Goal: Task Accomplishment & Management: Complete application form

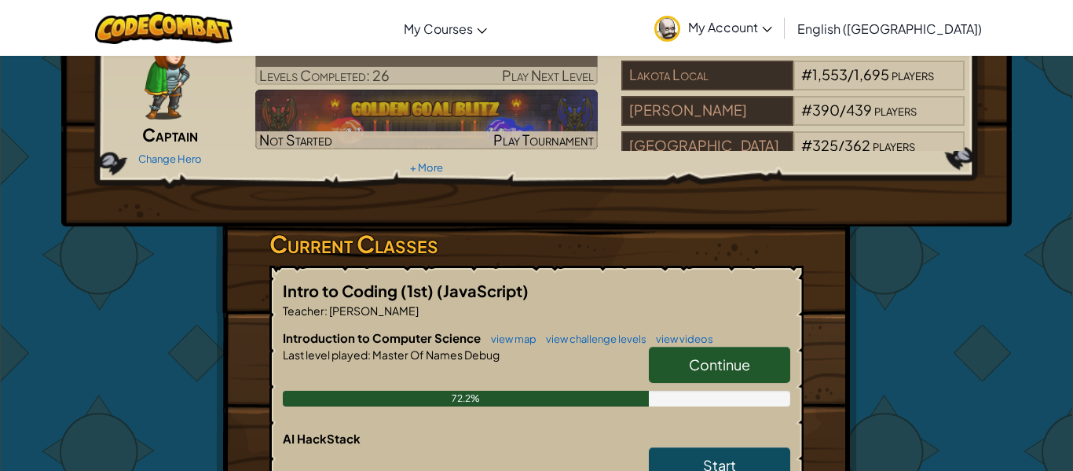
scroll to position [100, 0]
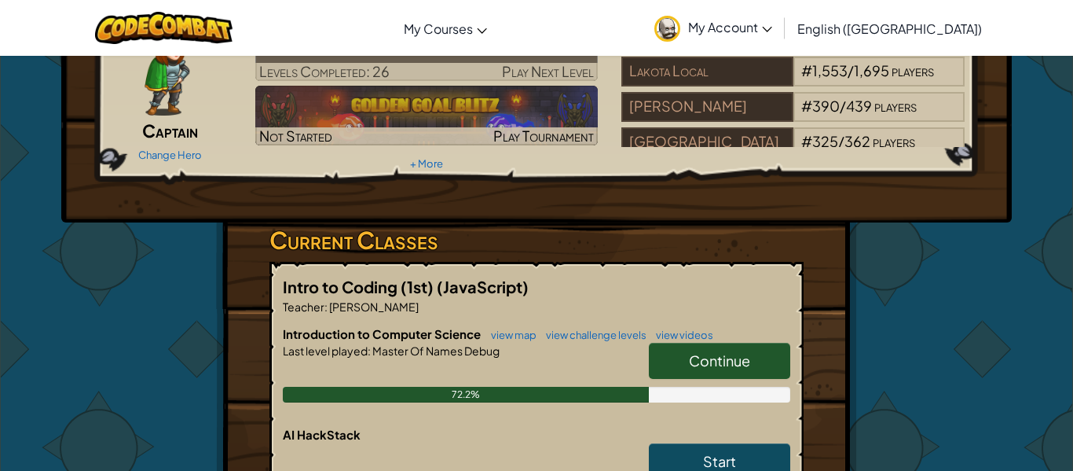
click at [759, 369] on link "Continue" at bounding box center [719, 361] width 141 height 36
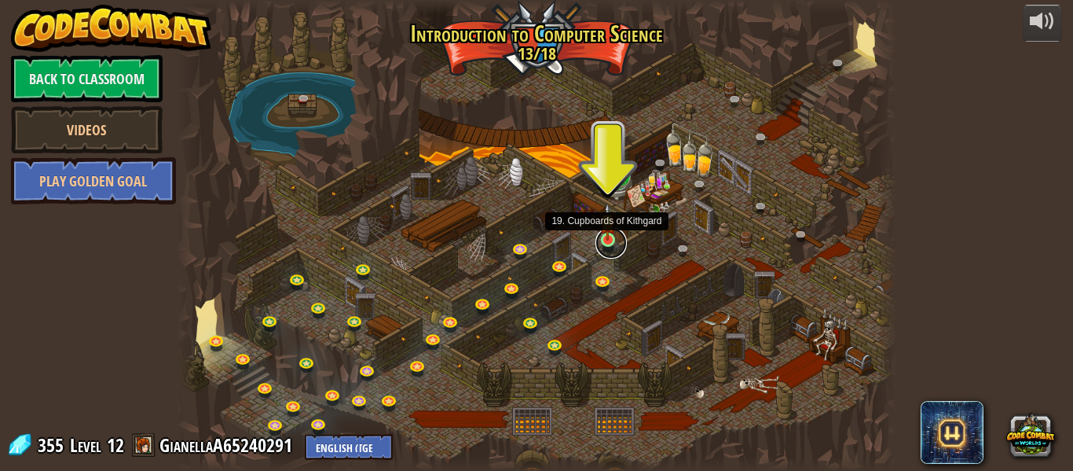
click at [611, 249] on link at bounding box center [610, 242] width 31 height 31
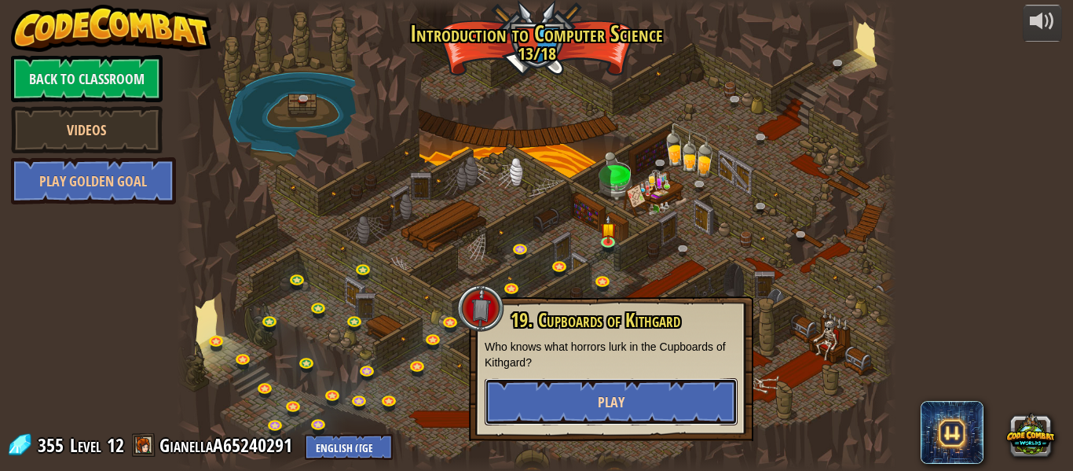
click at [630, 386] on button "Play" at bounding box center [611, 401] width 253 height 47
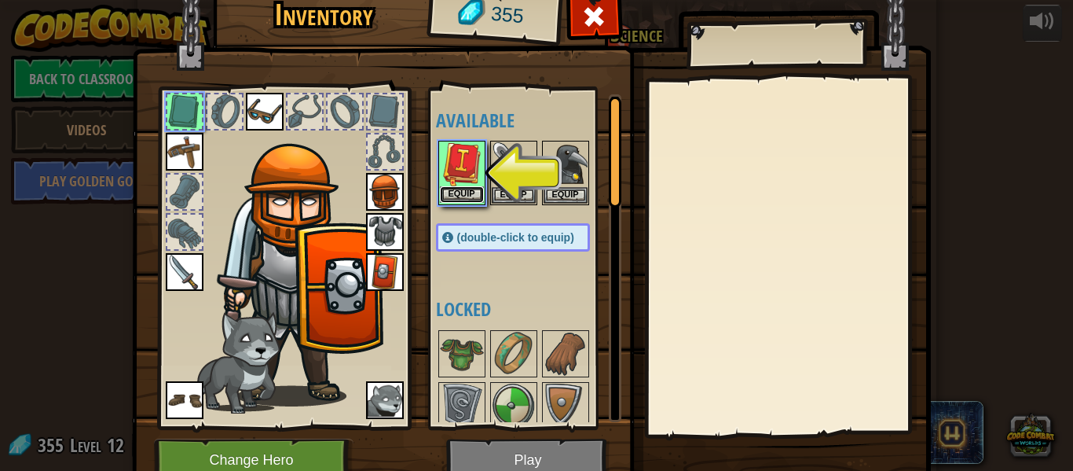
click at [458, 195] on button "Equip" at bounding box center [462, 194] width 44 height 16
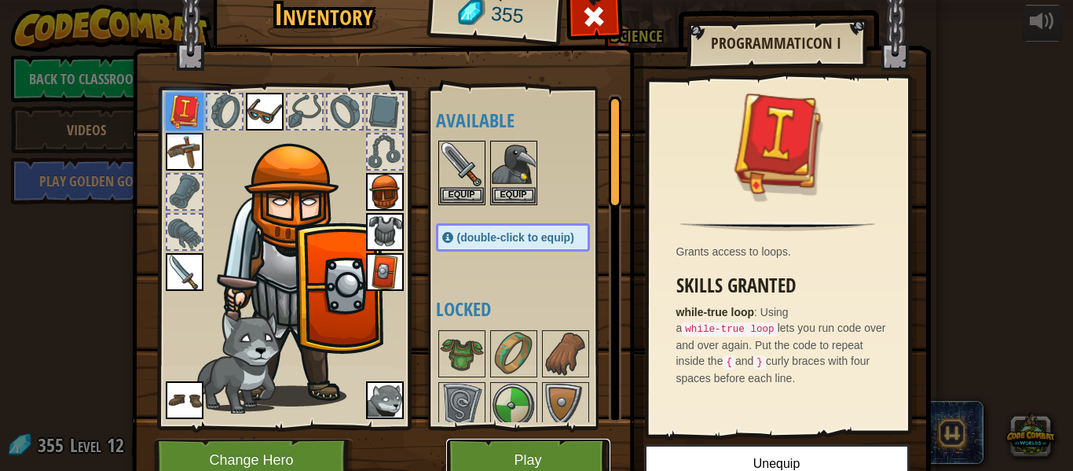
click at [574, 450] on button "Play" at bounding box center [528, 459] width 164 height 43
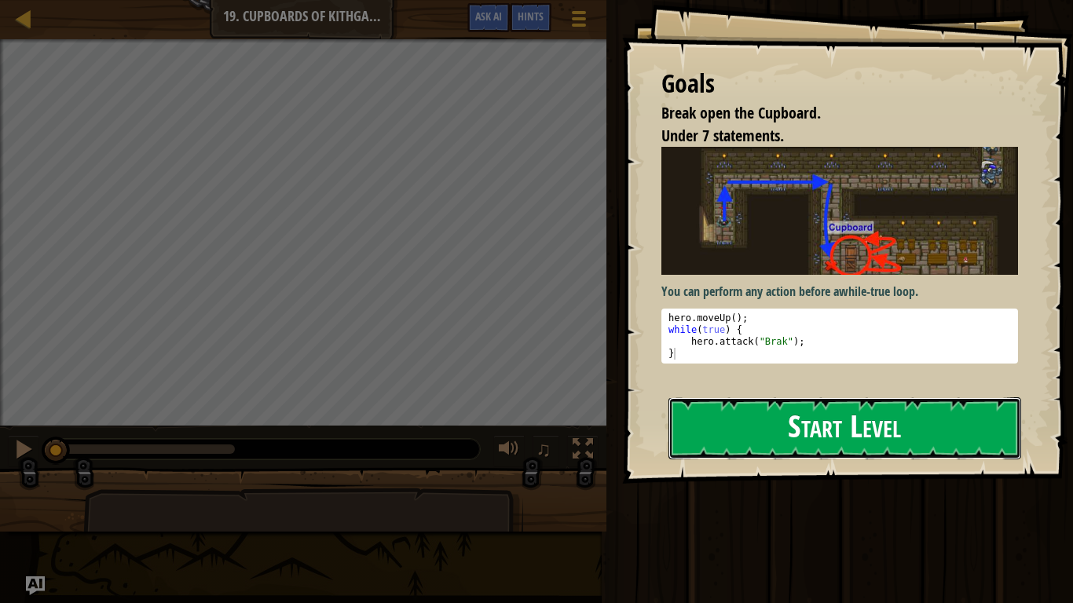
click at [790, 405] on button "Start Level" at bounding box center [845, 428] width 353 height 62
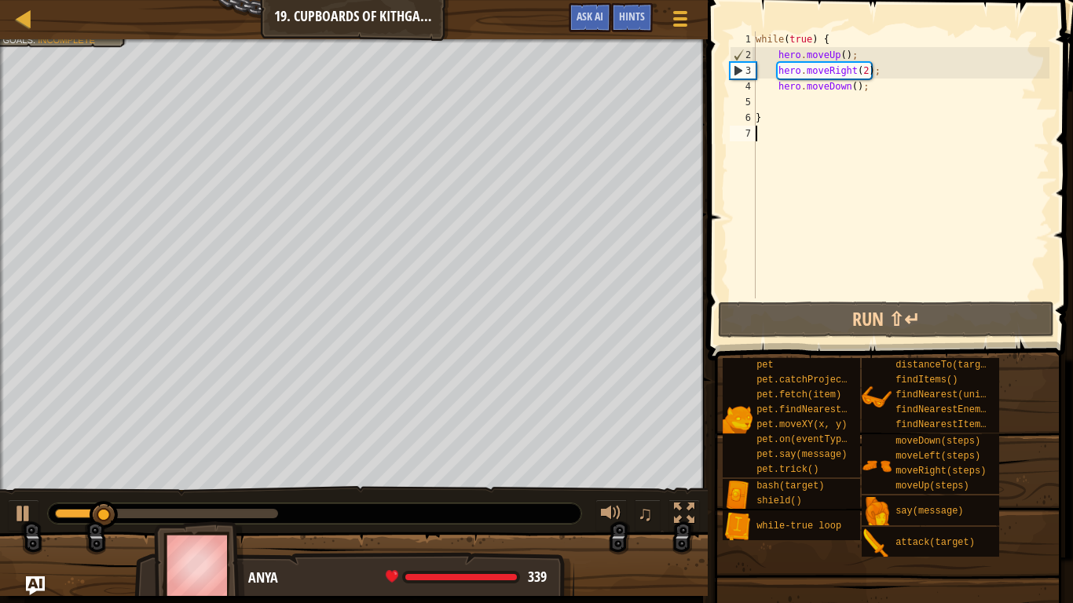
click at [13, 9] on div "Map Introduction to Computer Science 19. Cupboards of Kithgard Game Menu Done H…" at bounding box center [354, 19] width 708 height 39
click at [35, 42] on div at bounding box center [354, 41] width 708 height 4
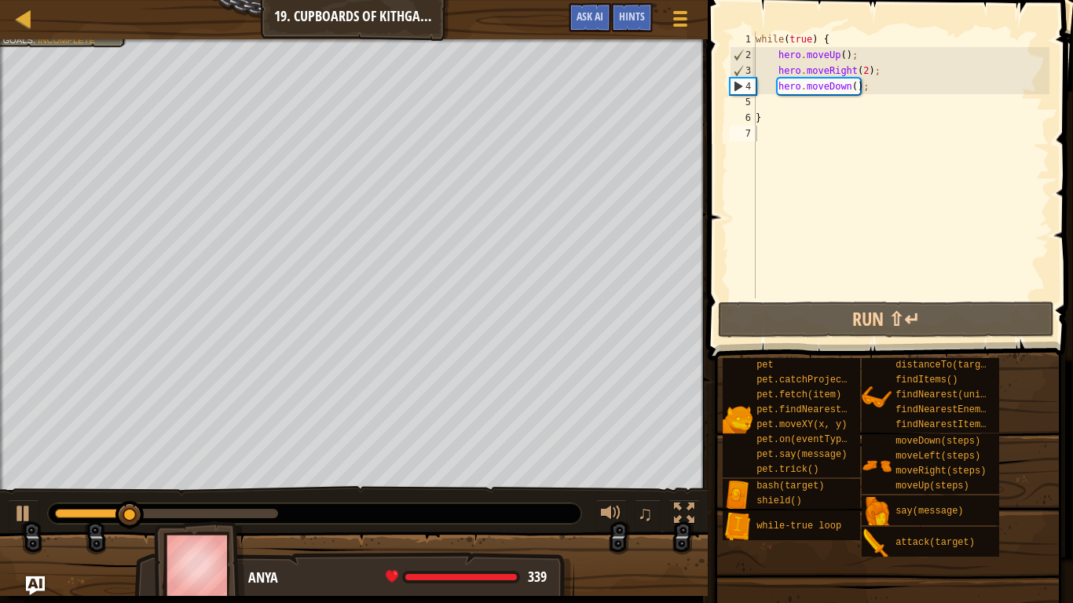
click at [24, 31] on div "Map Introduction to Computer Science 19. Cupboards of Kithgard Game Menu Done H…" at bounding box center [354, 19] width 708 height 39
click at [27, 22] on div at bounding box center [24, 19] width 20 height 20
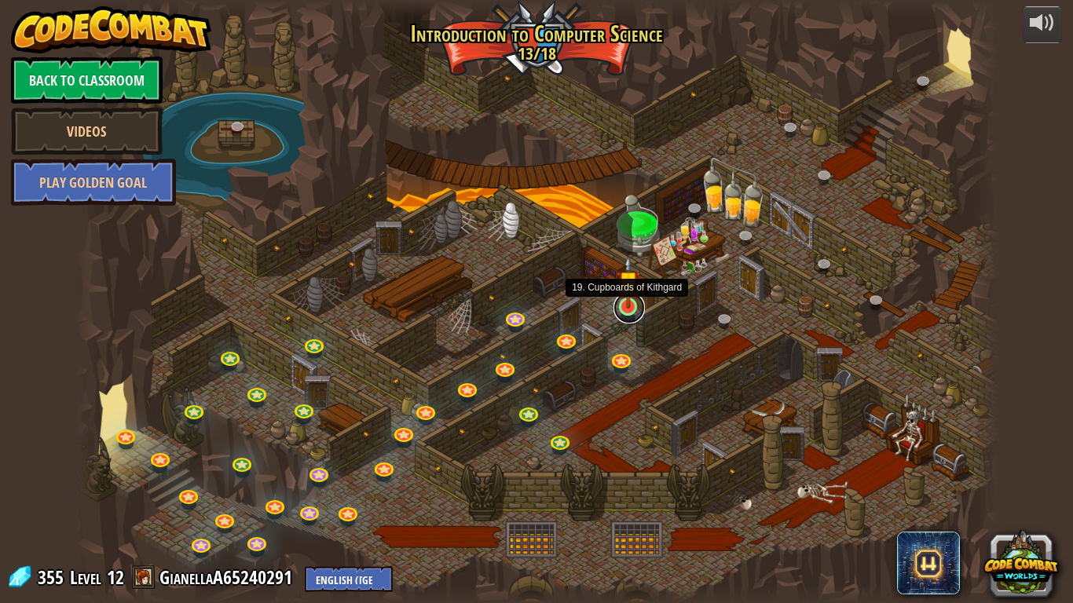
click at [632, 310] on link at bounding box center [629, 307] width 31 height 31
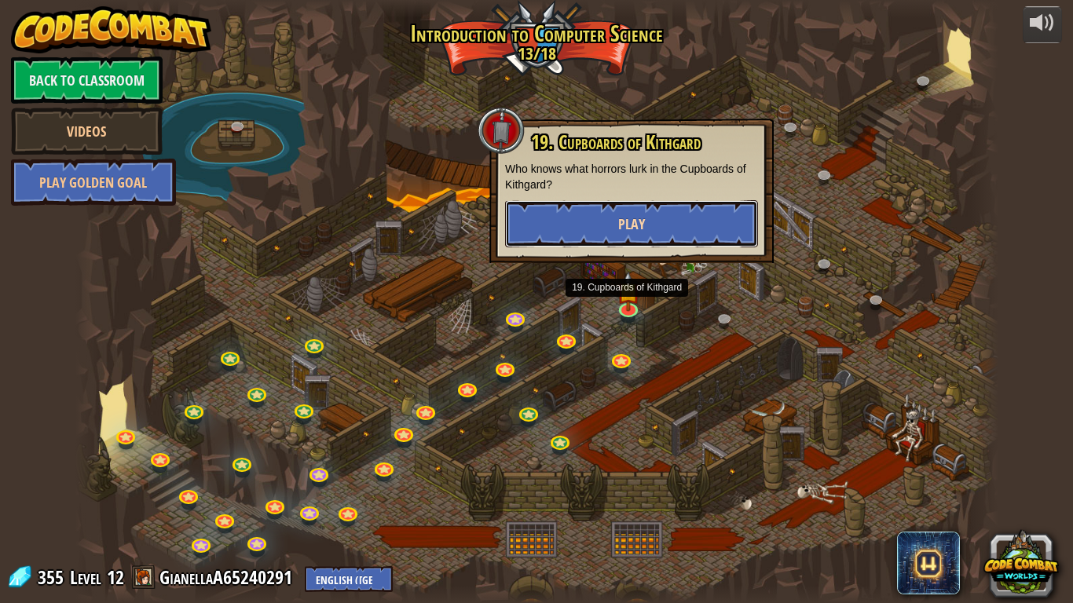
click at [571, 203] on button "Play" at bounding box center [631, 223] width 253 height 47
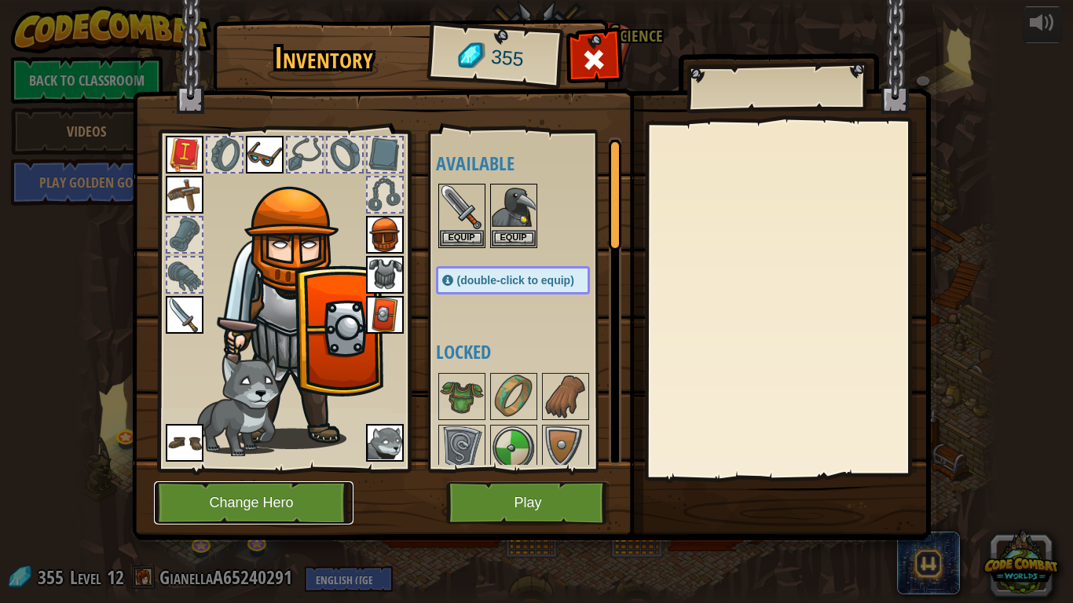
click at [292, 470] on button "Change Hero" at bounding box center [254, 503] width 200 height 43
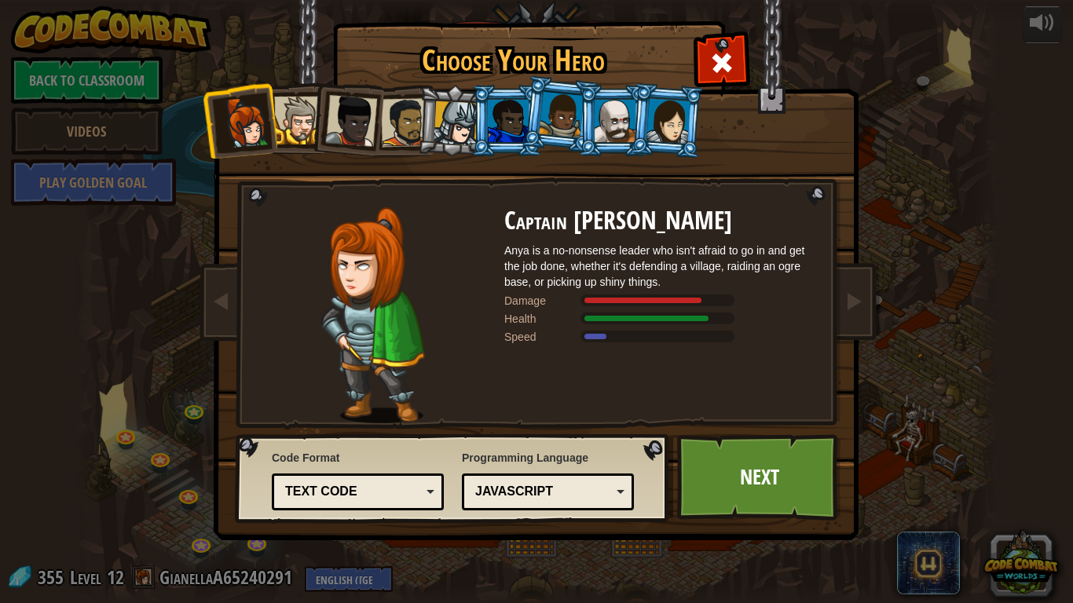
click at [600, 108] on div at bounding box center [615, 121] width 41 height 42
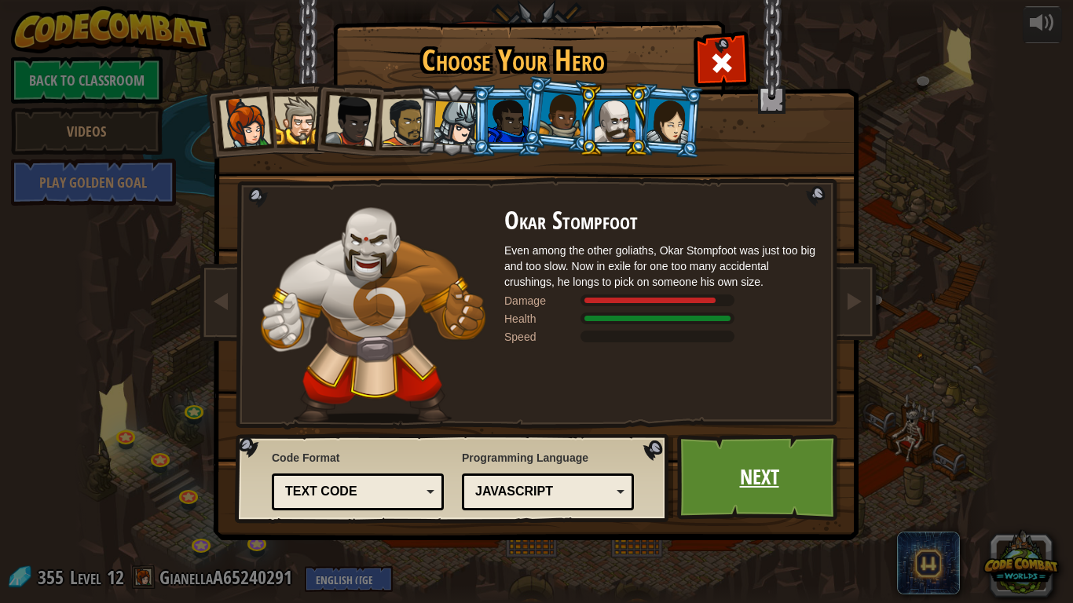
click at [789, 441] on link "Next" at bounding box center [759, 477] width 164 height 86
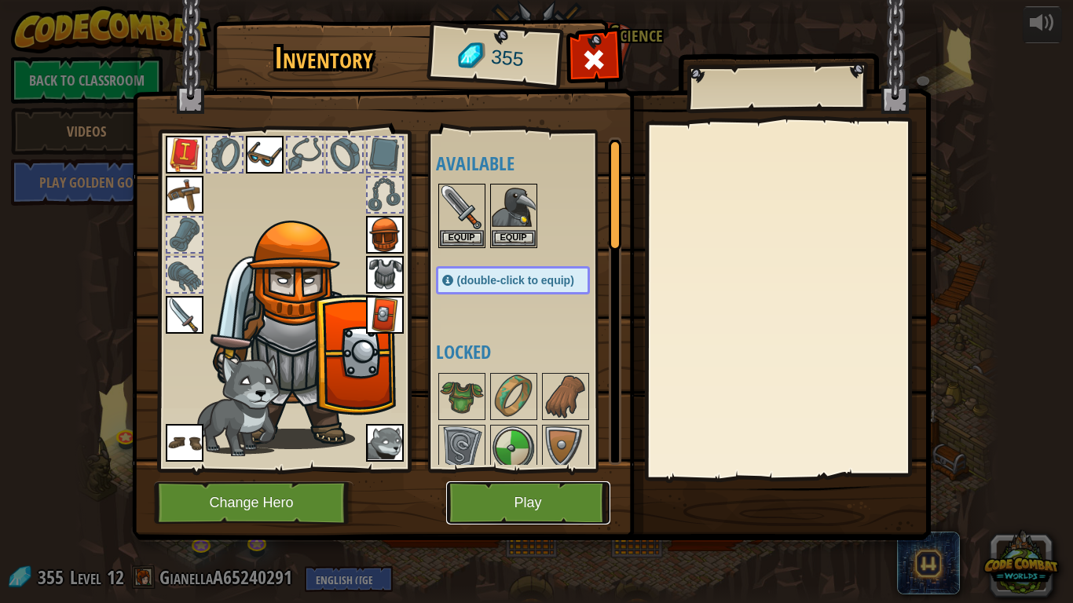
click at [478, 470] on button "Play" at bounding box center [528, 503] width 164 height 43
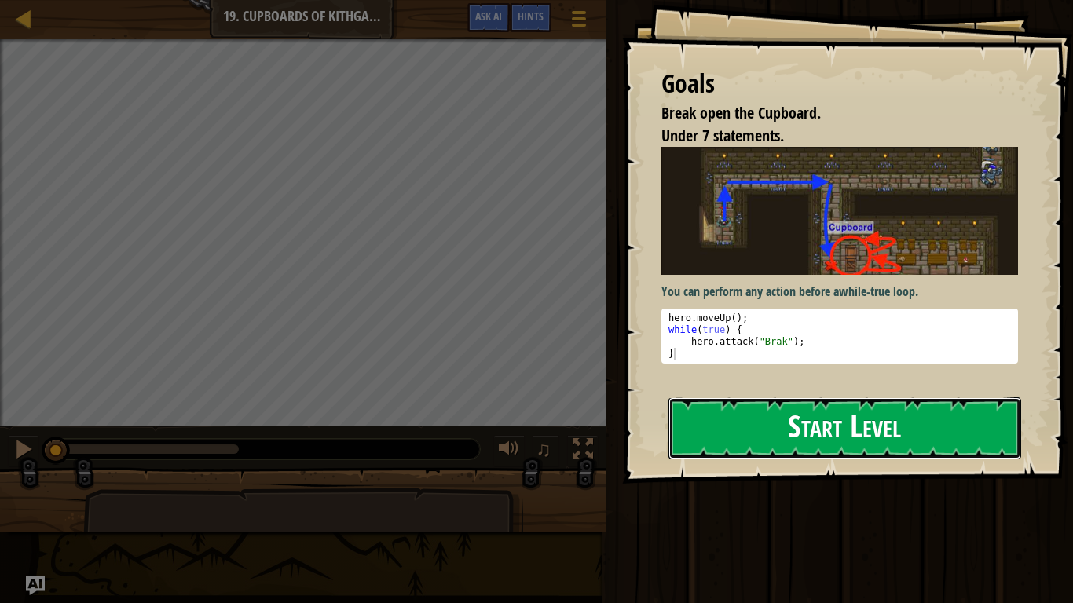
click at [742, 421] on button "Start Level" at bounding box center [845, 428] width 353 height 62
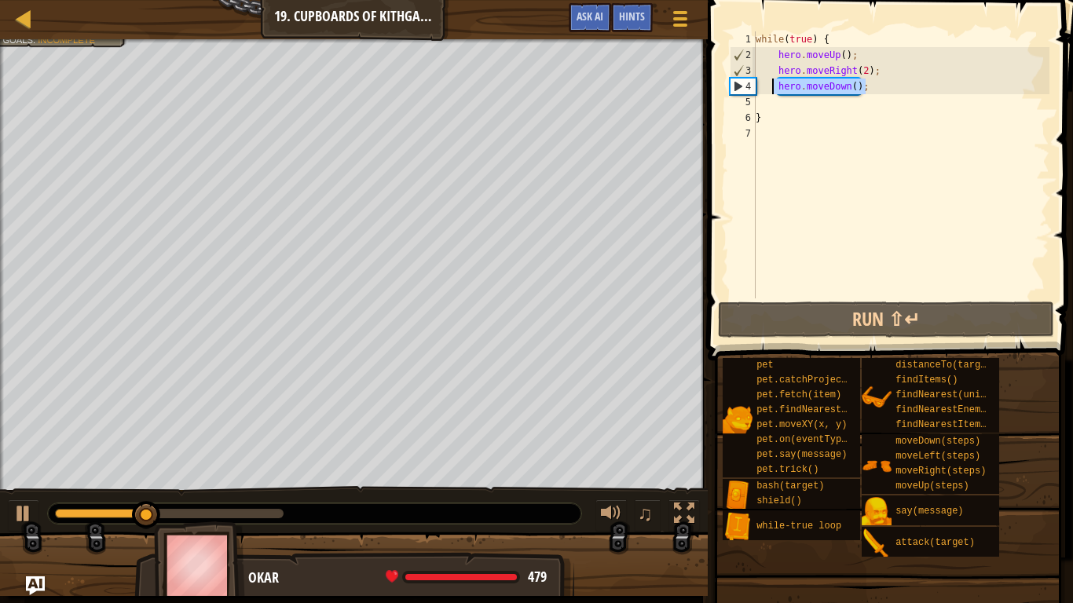
drag, startPoint x: 866, startPoint y: 87, endPoint x: 772, endPoint y: 84, distance: 94.3
click at [772, 84] on div "while ( true ) { hero . moveUp ( ) ; hero . moveRight ( 2 ) ; hero . moveDown (…" at bounding box center [901, 180] width 297 height 299
type textarea "hero.moveDown();"
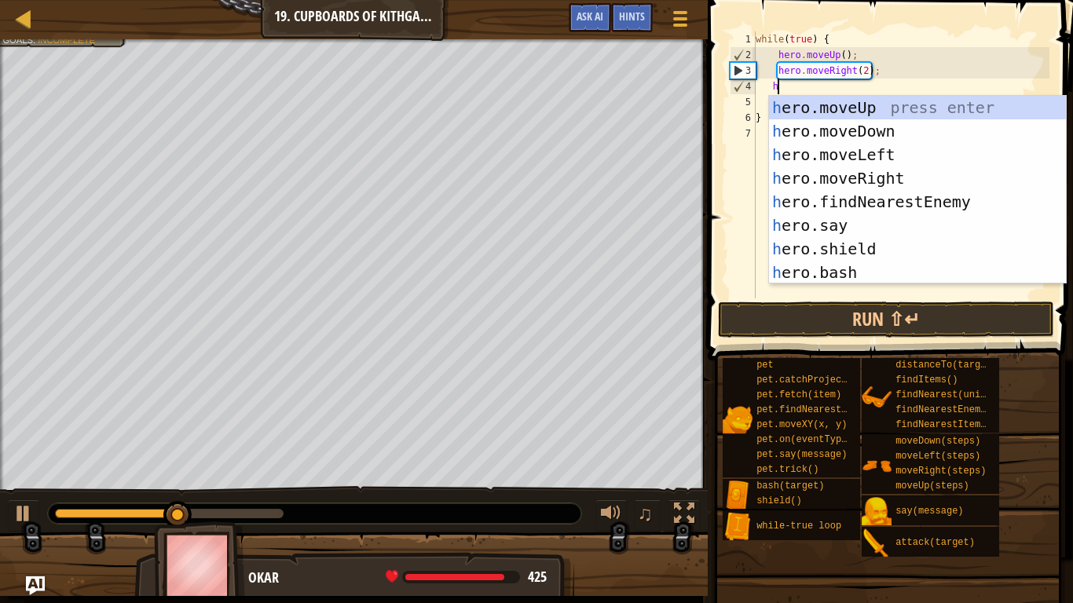
scroll to position [7, 2]
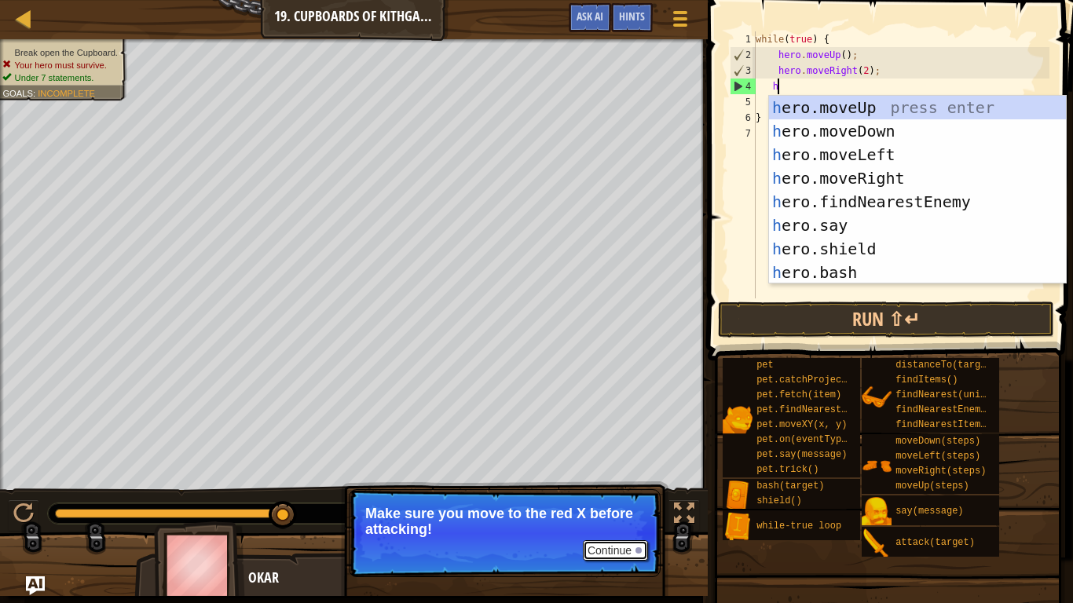
click at [639, 470] on div at bounding box center [639, 551] width 6 height 6
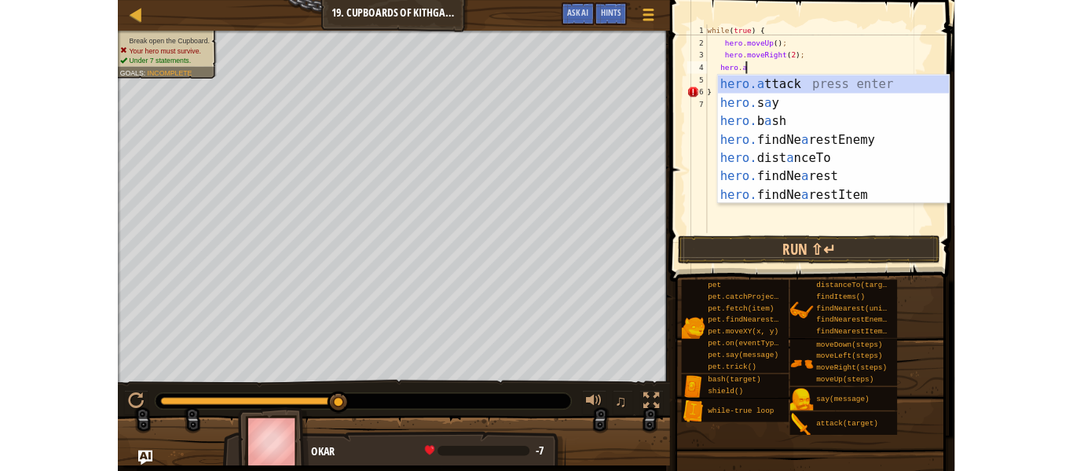
scroll to position [7, 6]
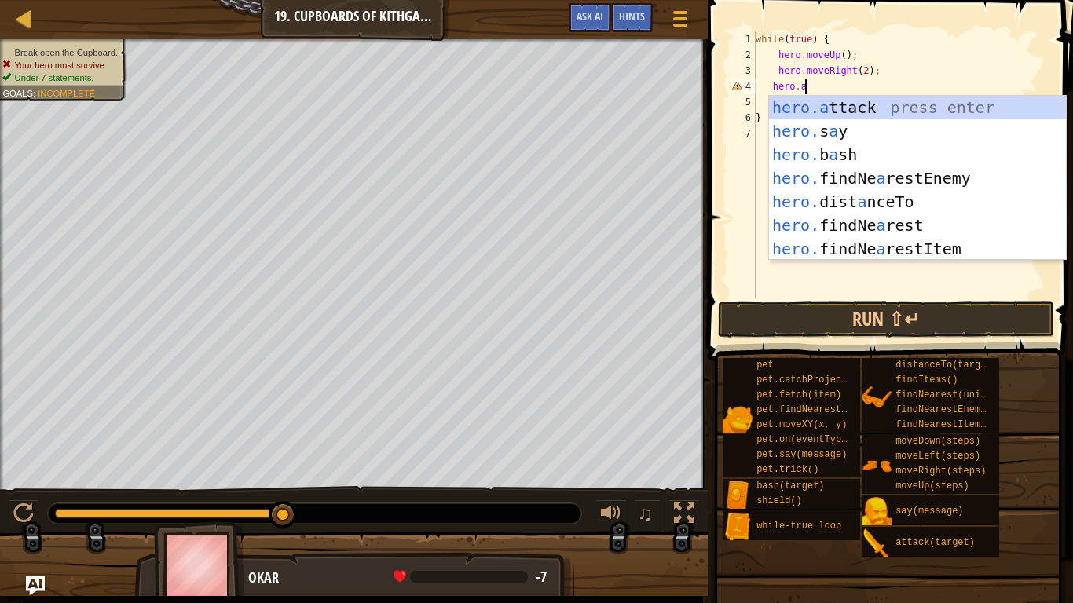
click at [1002, 112] on div "hero.a ttack press enter hero. s a y press enter hero. b a sh press enter hero.…" at bounding box center [917, 202] width 297 height 212
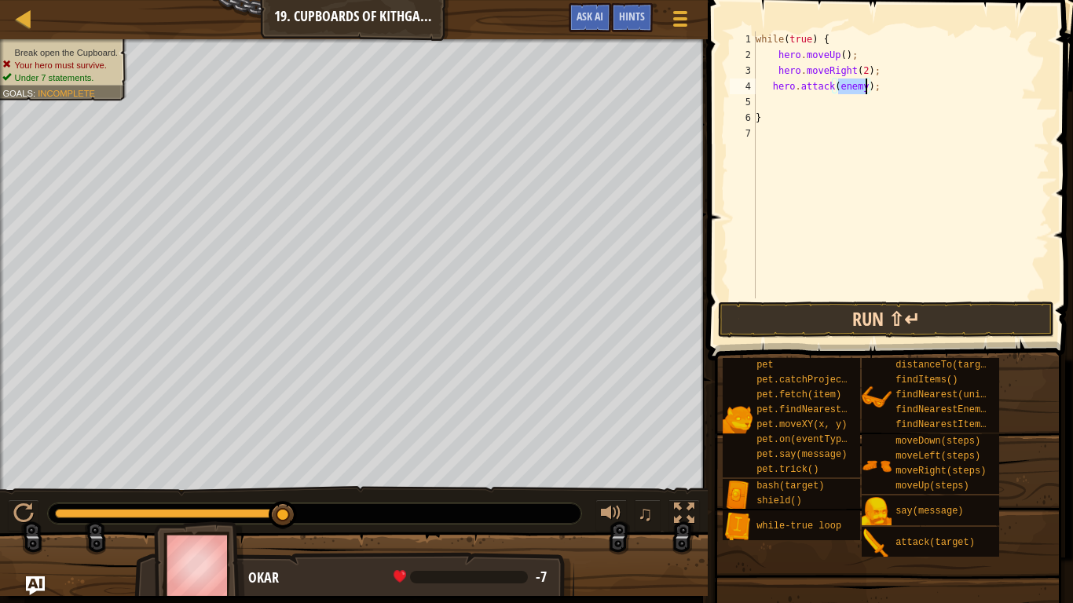
type textarea "hero.attack(enemy);"
click at [987, 317] on button "Run ⇧↵" at bounding box center [886, 320] width 336 height 36
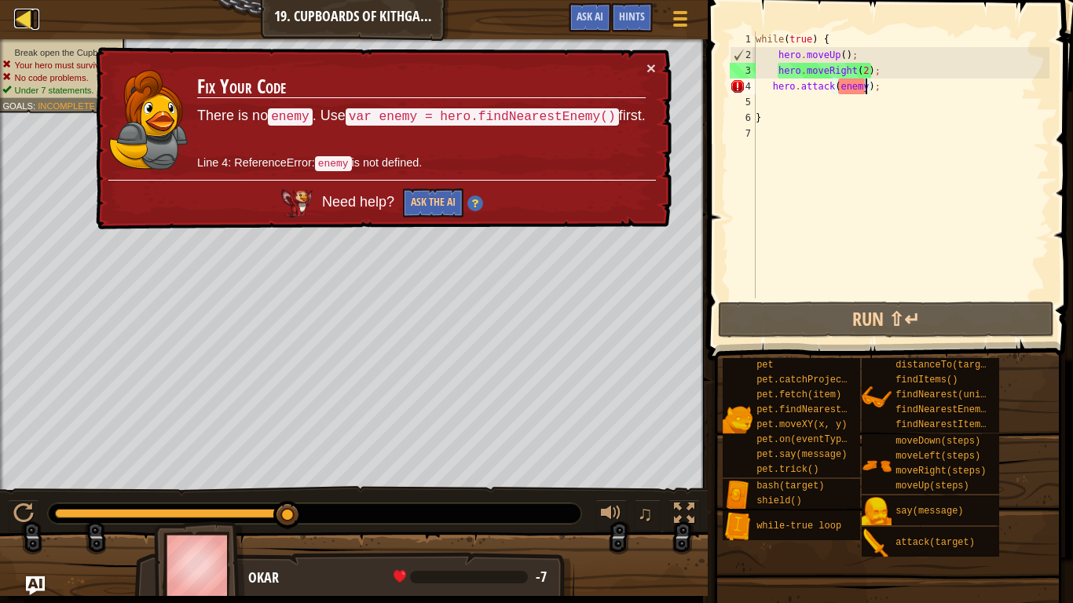
click at [18, 26] on div at bounding box center [24, 19] width 20 height 20
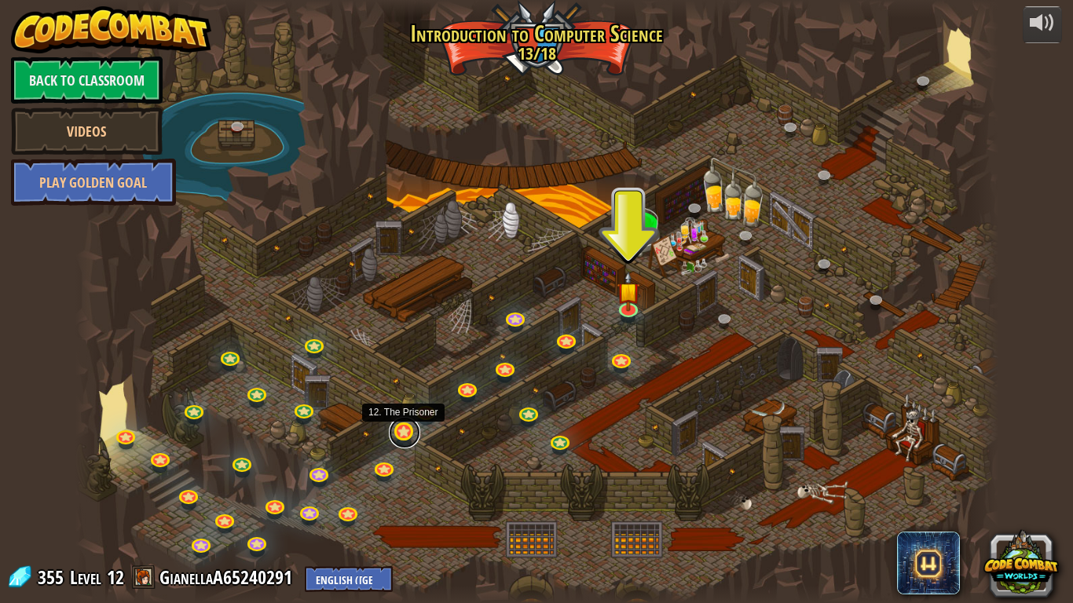
click at [400, 434] on link at bounding box center [404, 432] width 31 height 31
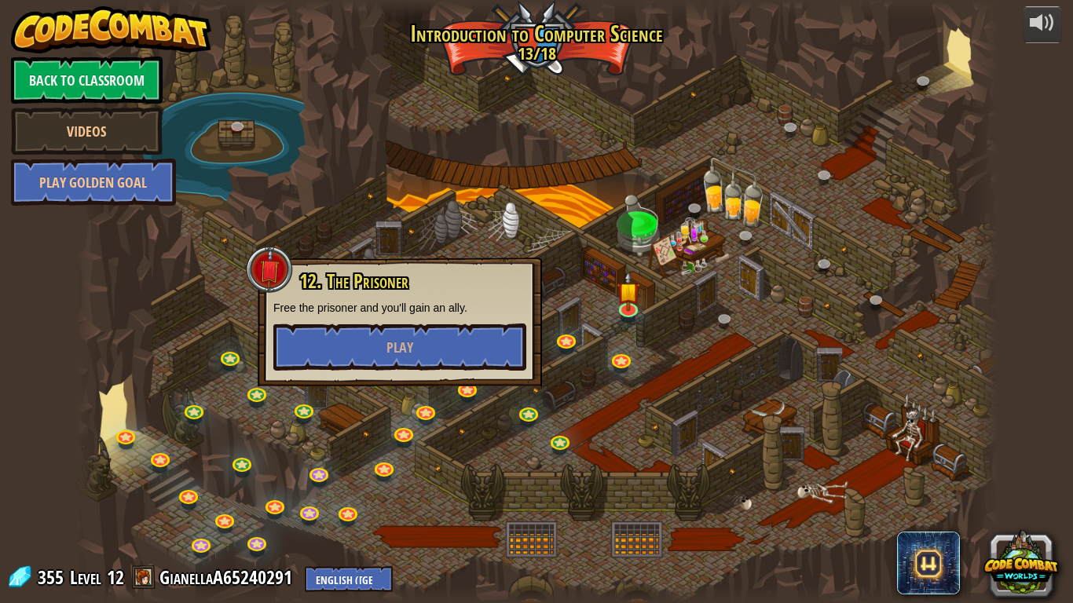
click at [342, 314] on p "Free the prisoner and you'll gain an ally." at bounding box center [399, 308] width 253 height 16
click at [358, 326] on button "Play" at bounding box center [399, 347] width 253 height 47
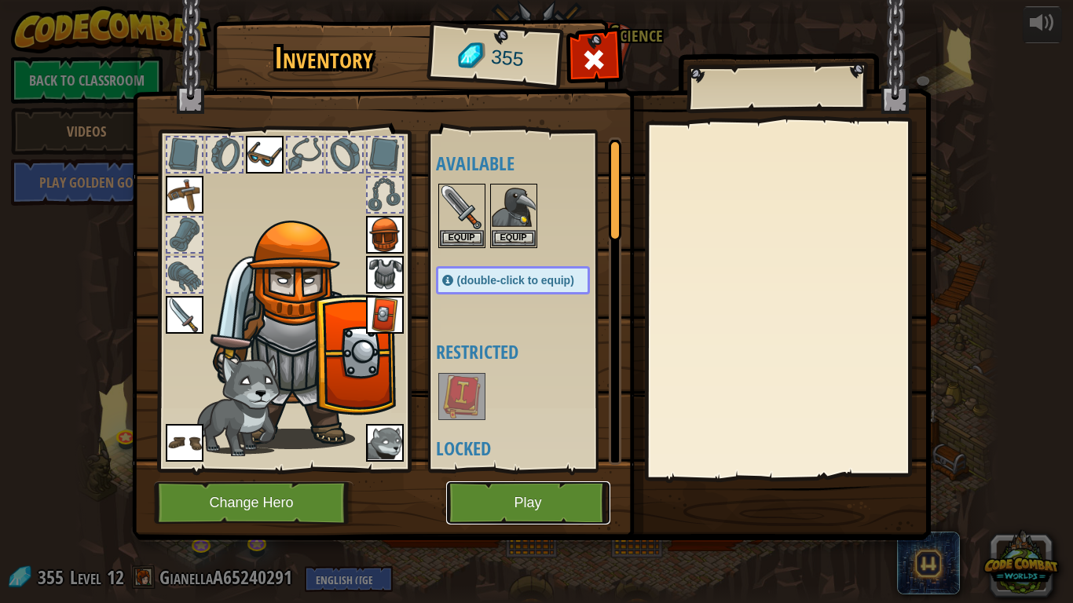
click at [496, 470] on button "Play" at bounding box center [528, 503] width 164 height 43
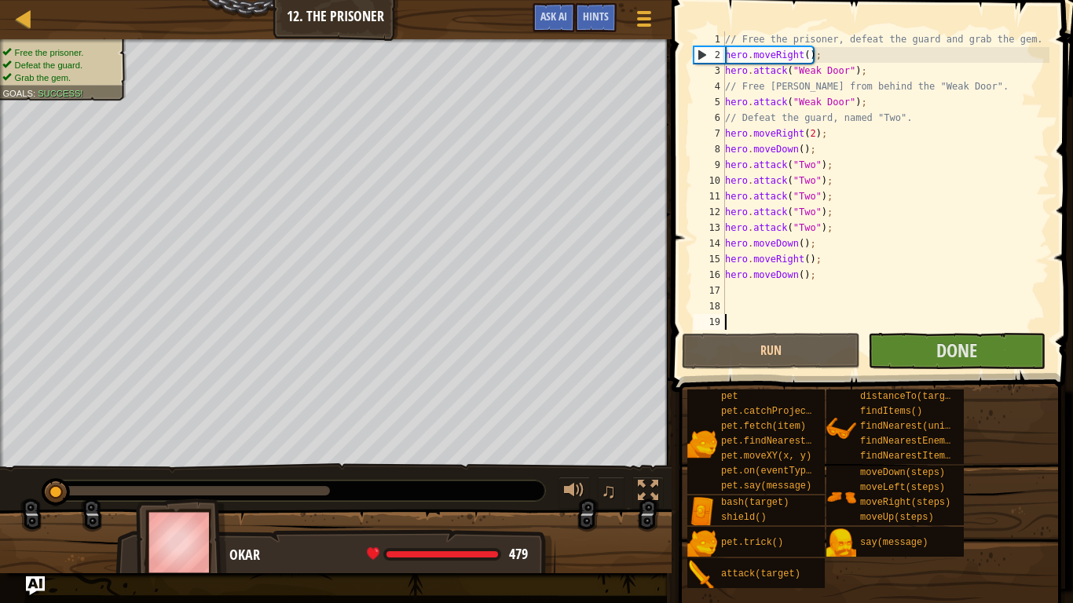
click at [106, 69] on li "Defeat the guard." at bounding box center [59, 65] width 115 height 13
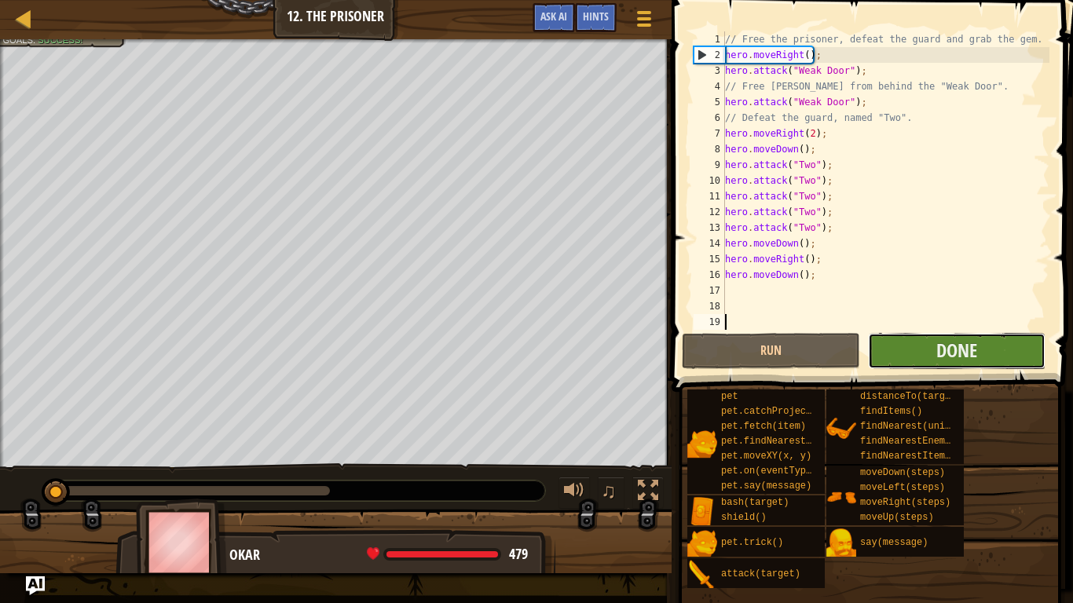
click at [1002, 343] on button "Done" at bounding box center [957, 351] width 178 height 36
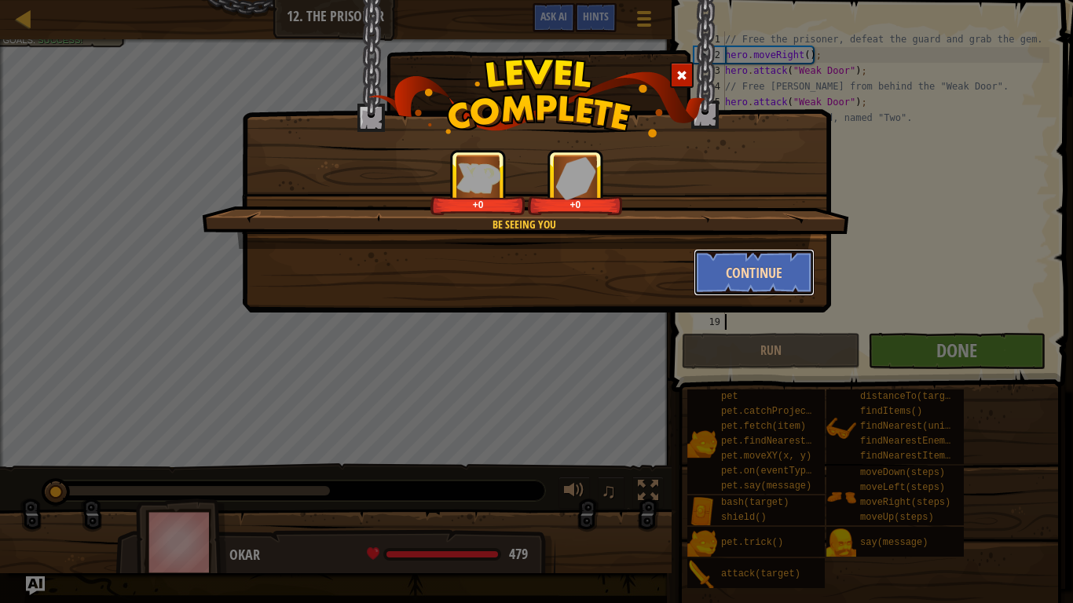
click at [753, 262] on button "Continue" at bounding box center [755, 272] width 122 height 47
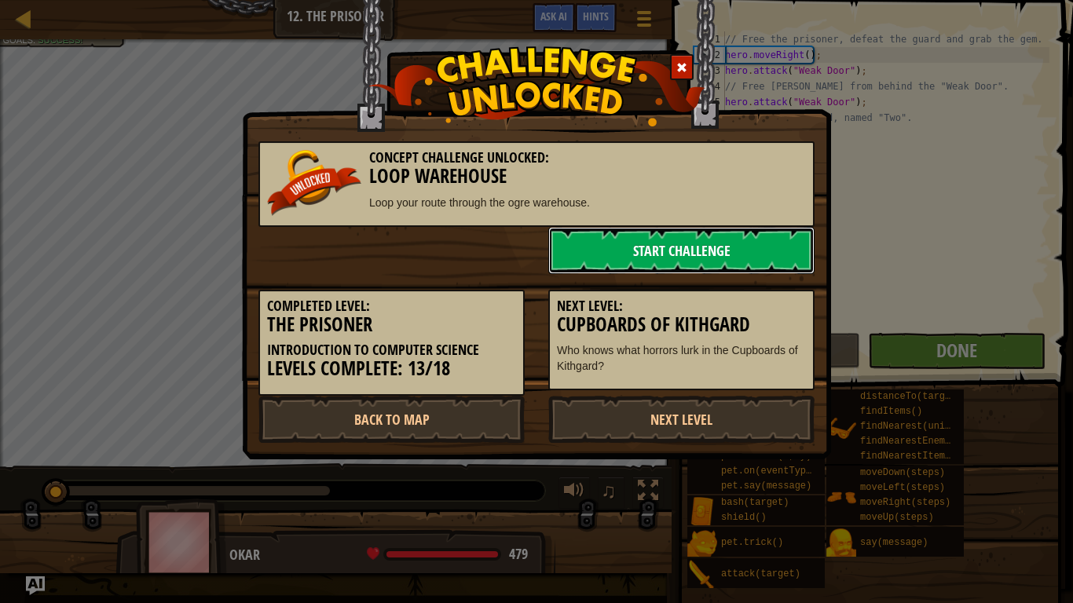
click at [786, 271] on link "Start Challenge" at bounding box center [681, 250] width 266 height 47
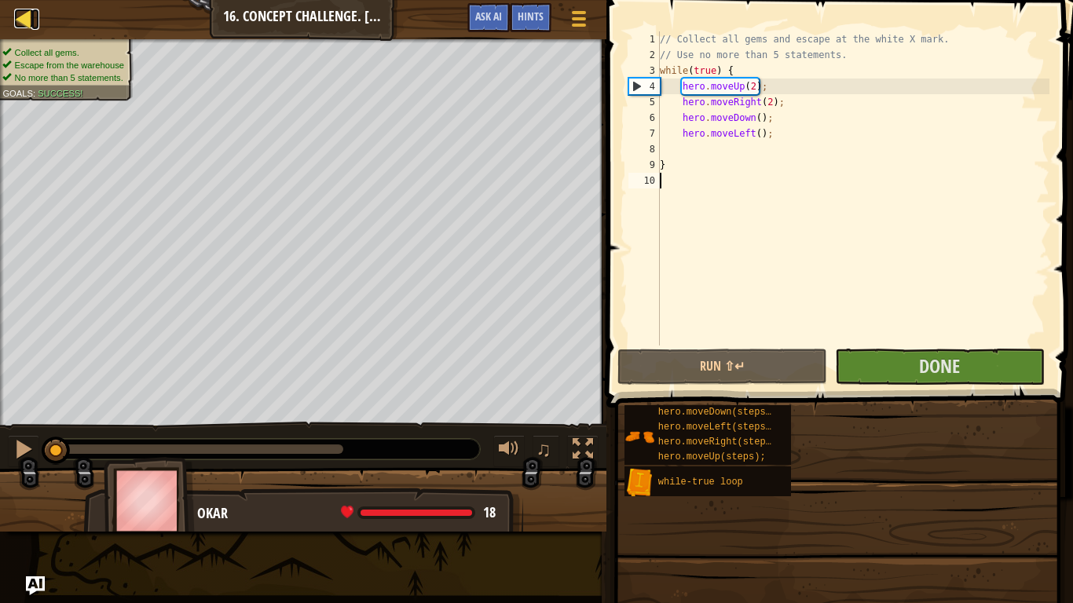
click at [32, 23] on div at bounding box center [24, 19] width 20 height 20
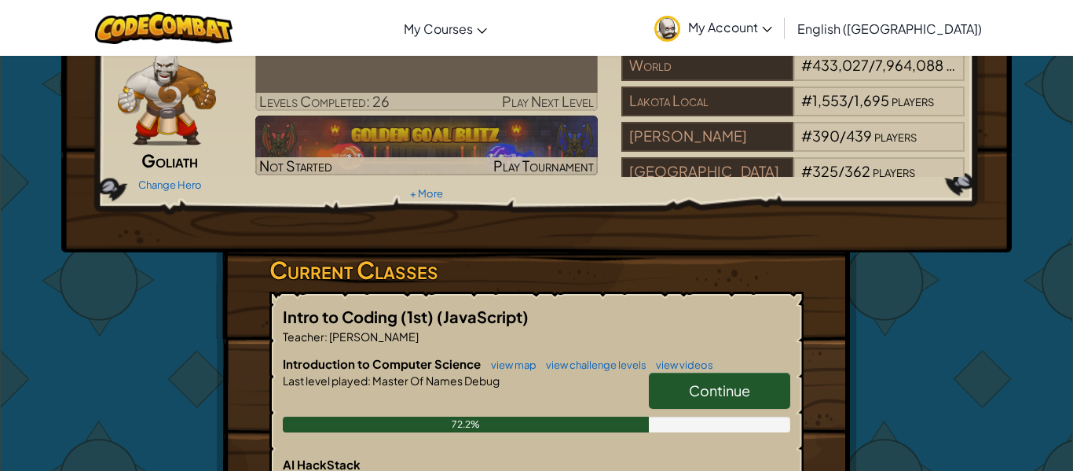
scroll to position [73, 0]
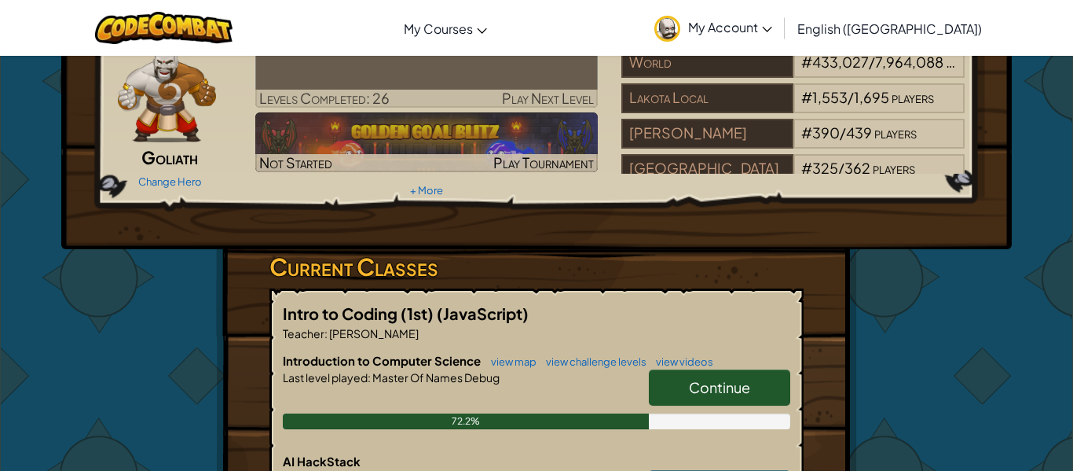
click at [703, 382] on span "Continue" at bounding box center [719, 387] width 61 height 18
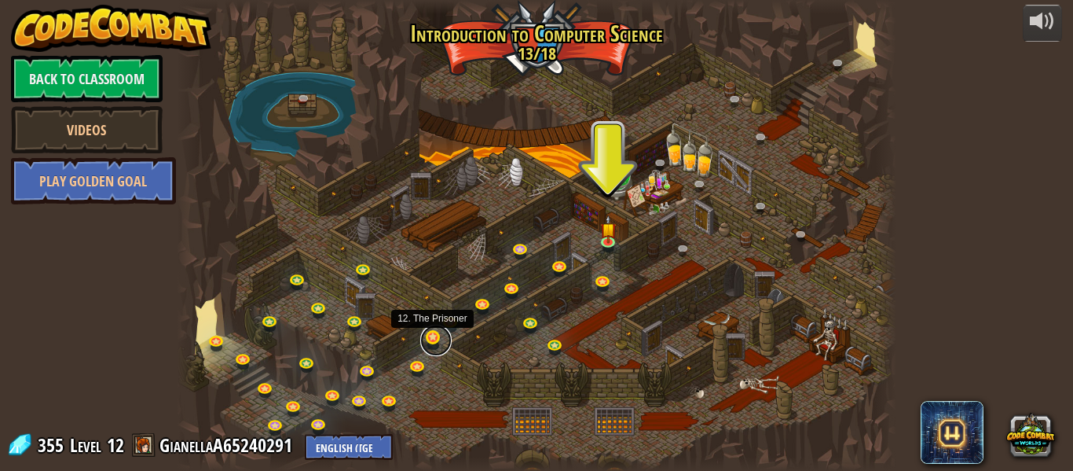
click at [427, 344] on link at bounding box center [435, 339] width 31 height 31
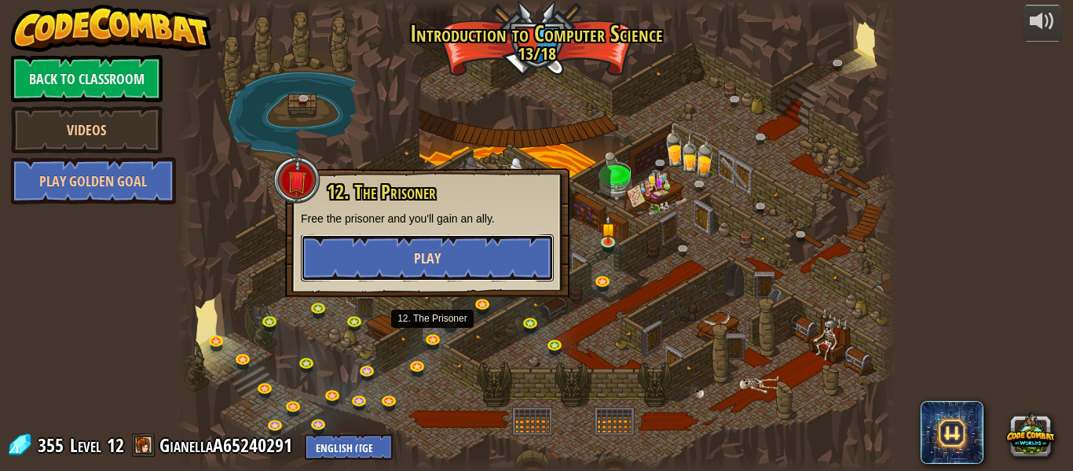
click at [387, 255] on button "Play" at bounding box center [427, 257] width 253 height 47
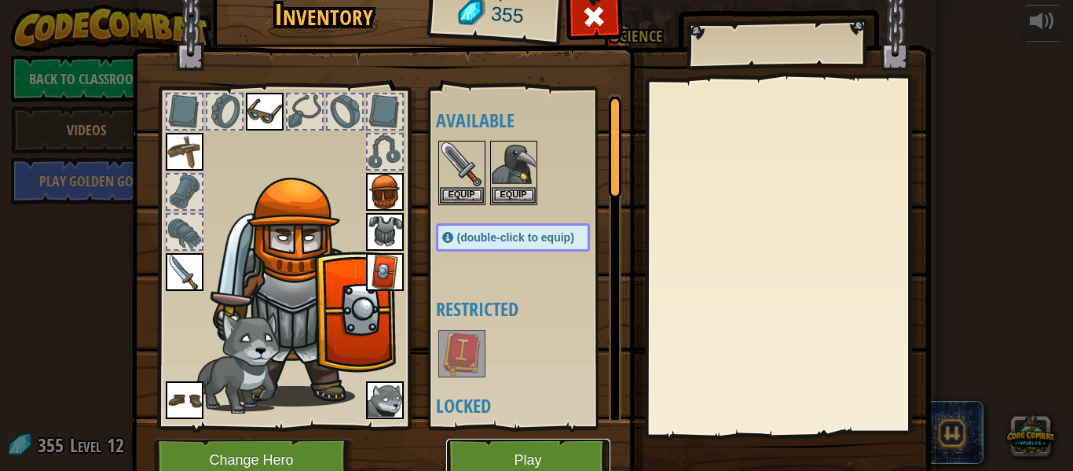
click at [560, 452] on button "Play" at bounding box center [528, 459] width 164 height 43
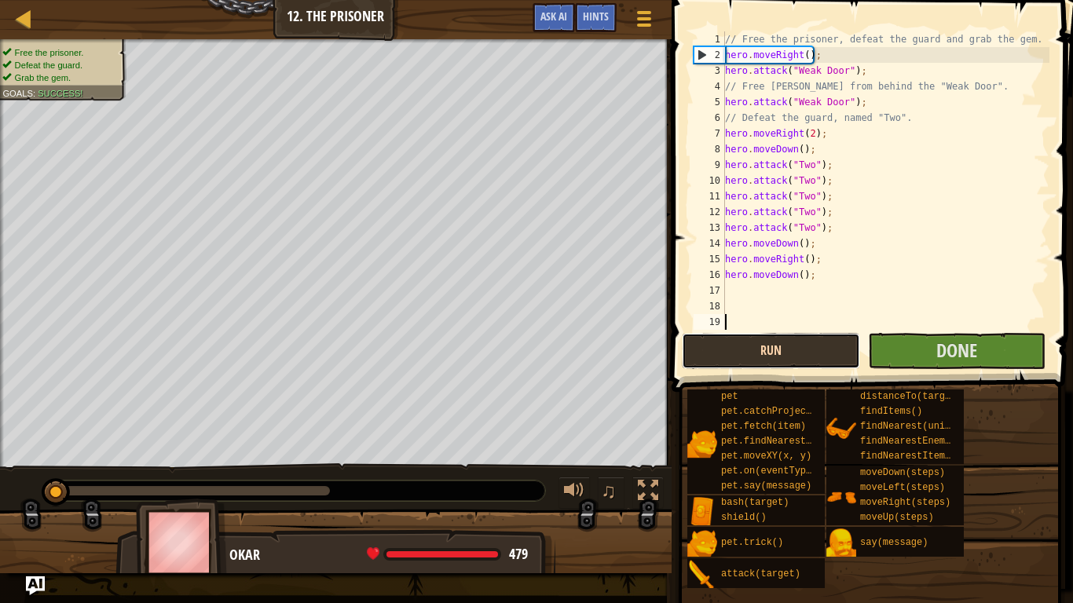
click at [766, 362] on button "Run" at bounding box center [771, 351] width 178 height 36
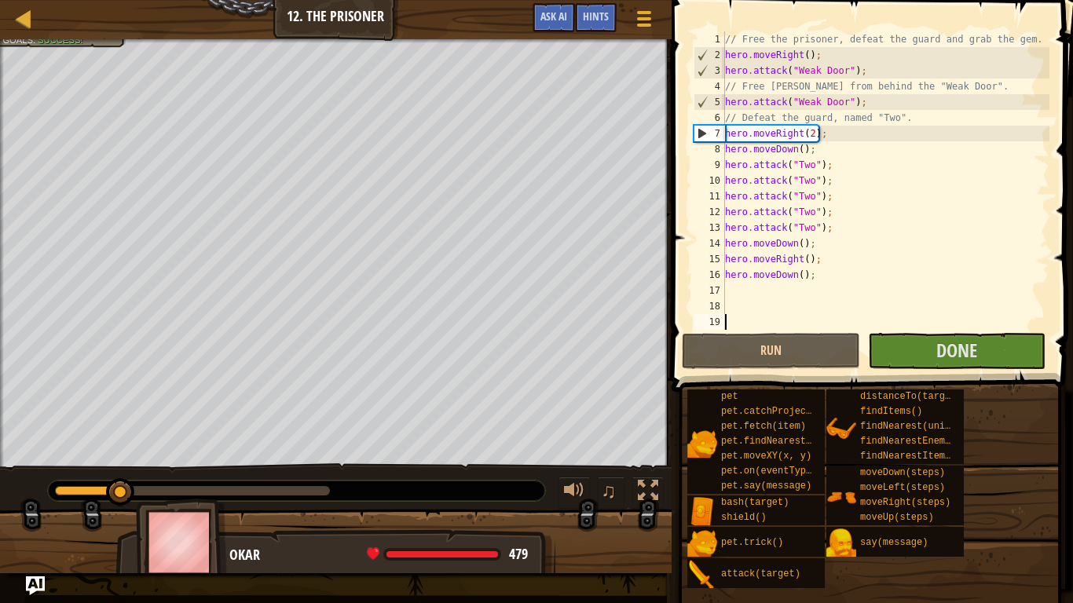
click at [903, 267] on div "// Free the prisoner, defeat the guard and grab the gem. hero . moveRight ( ) ;…" at bounding box center [886, 196] width 328 height 330
type textarea "hero.moveDown();"
click at [822, 347] on button "Run" at bounding box center [771, 351] width 178 height 36
click at [799, 351] on button "Run" at bounding box center [771, 351] width 178 height 36
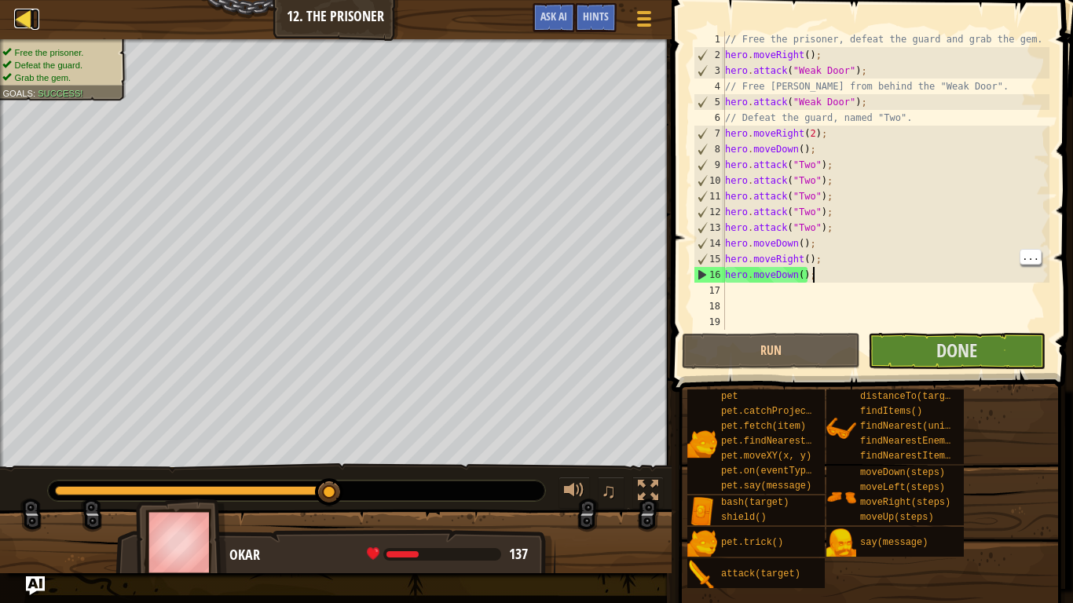
click at [35, 21] on link "Map" at bounding box center [35, 19] width 8 height 21
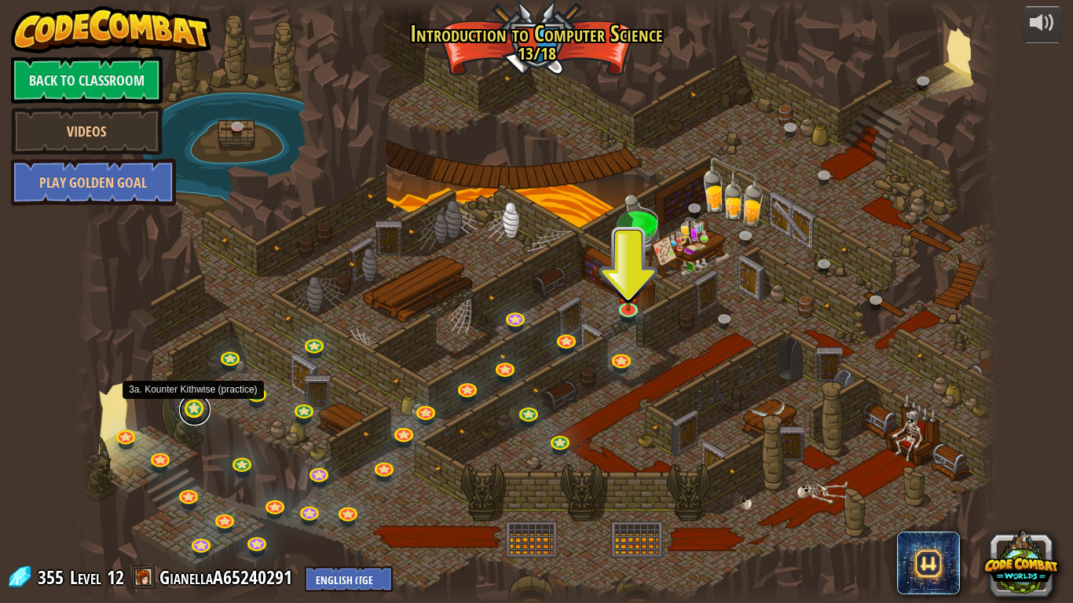
click at [196, 416] on link at bounding box center [194, 409] width 31 height 31
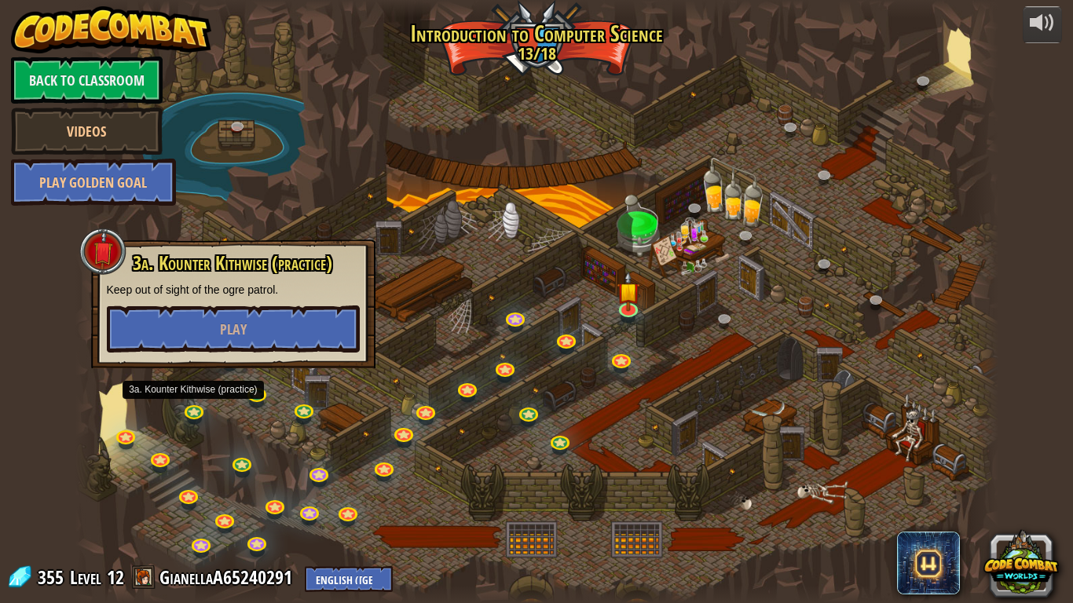
click at [202, 212] on div at bounding box center [536, 301] width 923 height 603
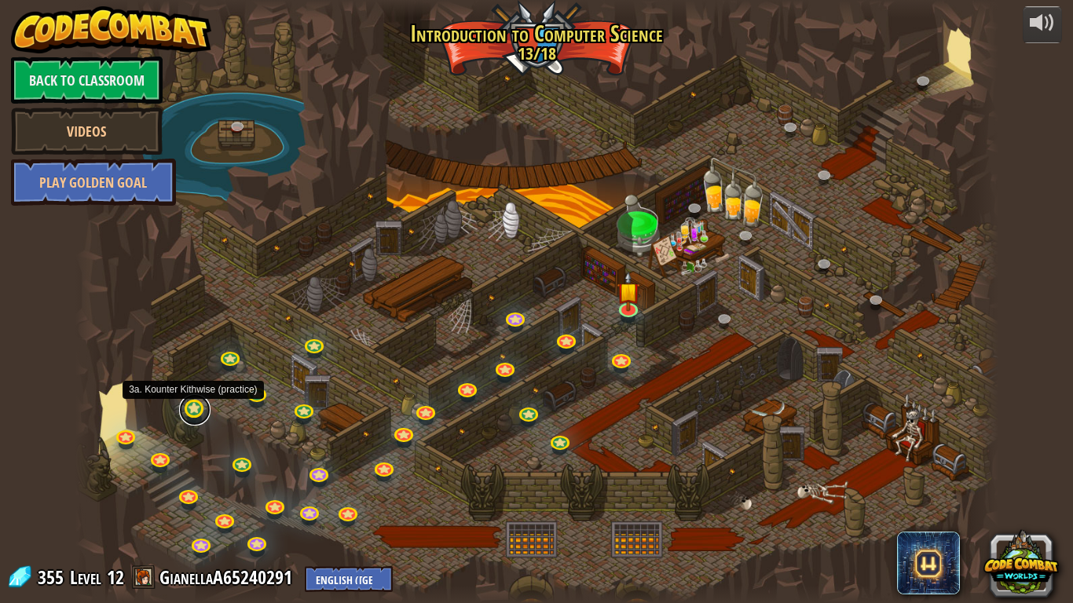
click at [195, 406] on link at bounding box center [194, 409] width 31 height 31
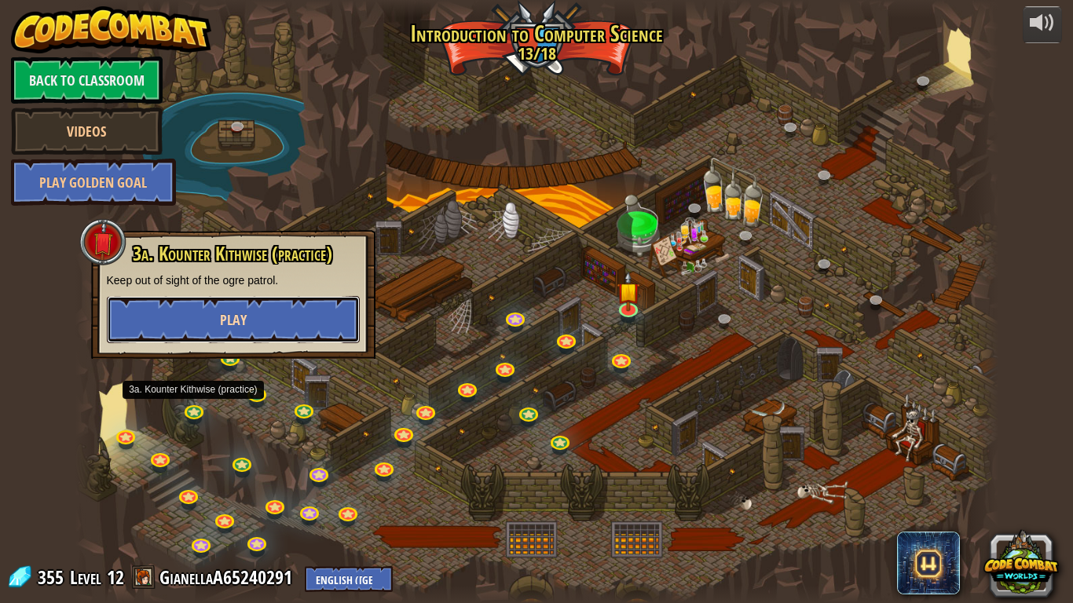
click at [173, 326] on button "Play" at bounding box center [233, 319] width 253 height 47
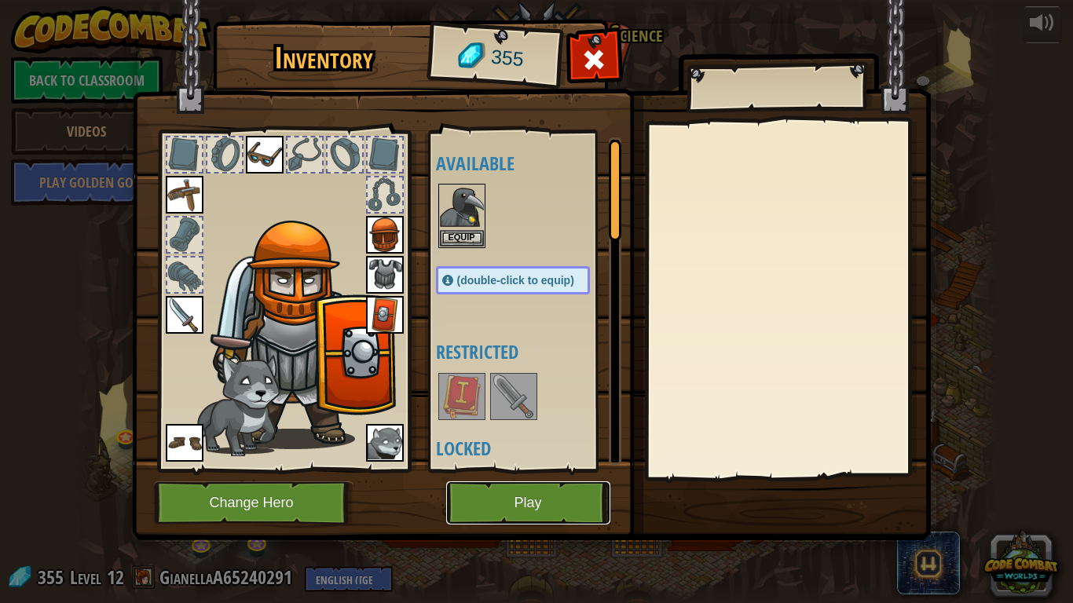
click at [520, 470] on button "Play" at bounding box center [528, 503] width 164 height 43
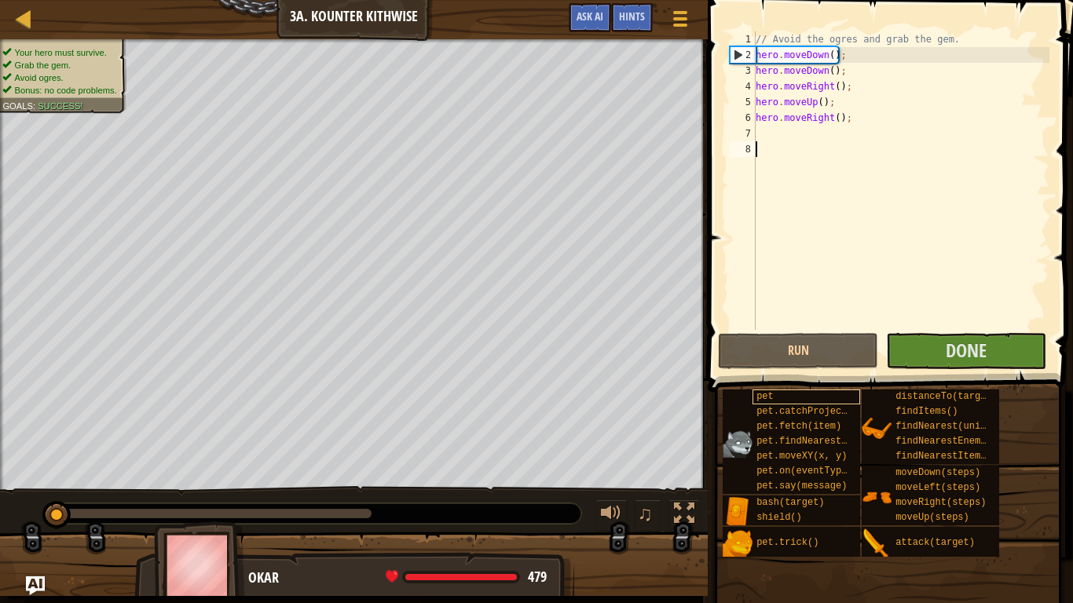
click at [815, 400] on div "pet" at bounding box center [807, 397] width 108 height 15
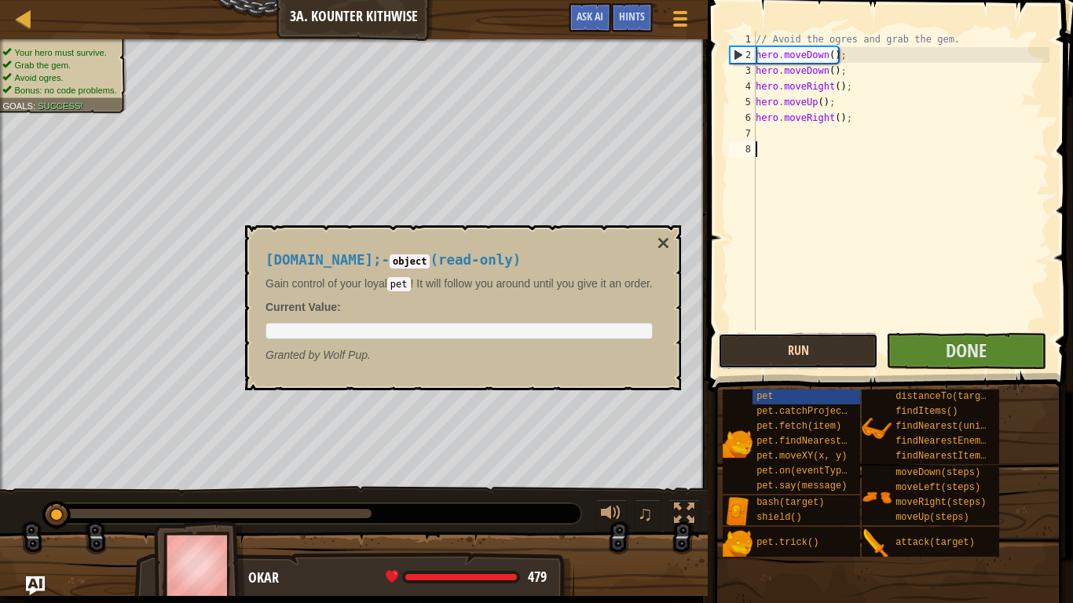
click at [820, 353] on button "Run" at bounding box center [798, 351] width 160 height 36
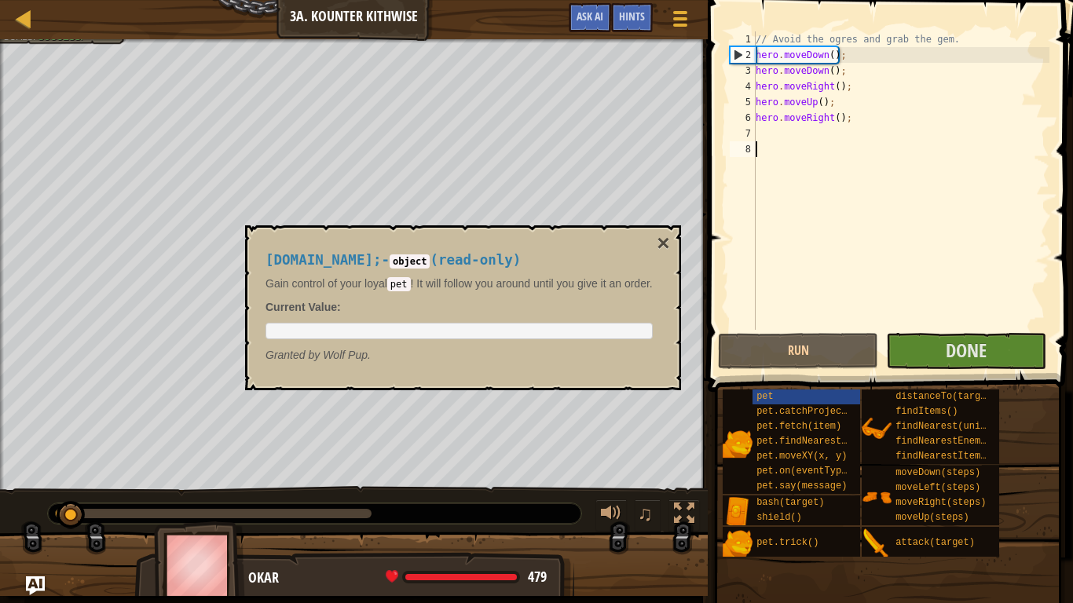
click at [887, 282] on div "// Avoid the ogres and grab the gem. hero . moveDown ( ) ; hero . moveDown ( ) …" at bounding box center [901, 196] width 297 height 330
click at [676, 225] on div "[DOMAIN_NAME]; - object ( read-only ) Gain control of your loyal pet ! It will …" at bounding box center [463, 307] width 436 height 165
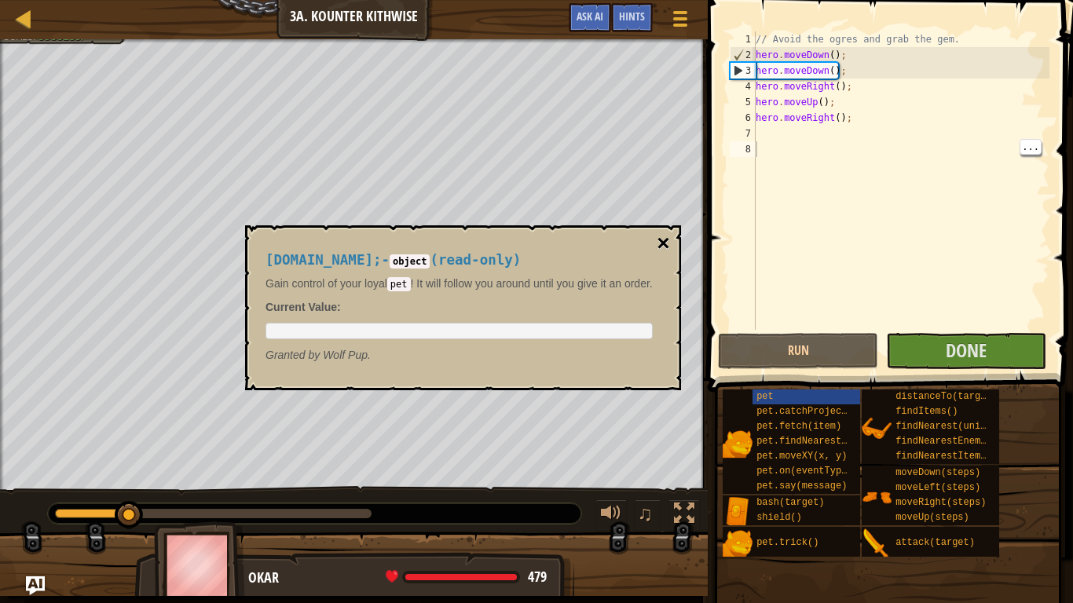
click at [669, 240] on button "×" at bounding box center [663, 244] width 13 height 22
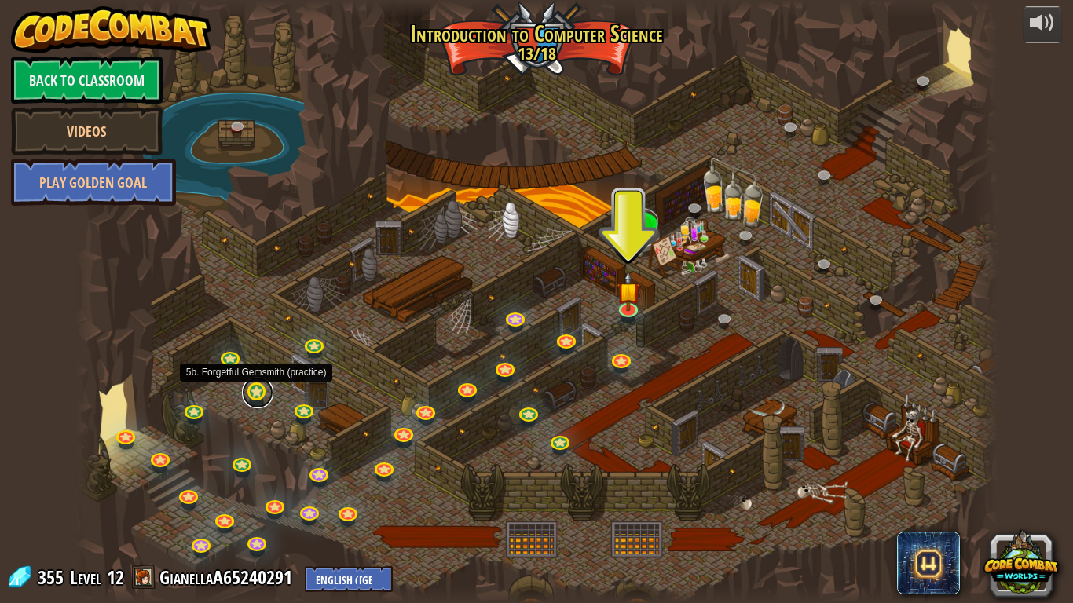
click at [247, 383] on link at bounding box center [257, 392] width 31 height 31
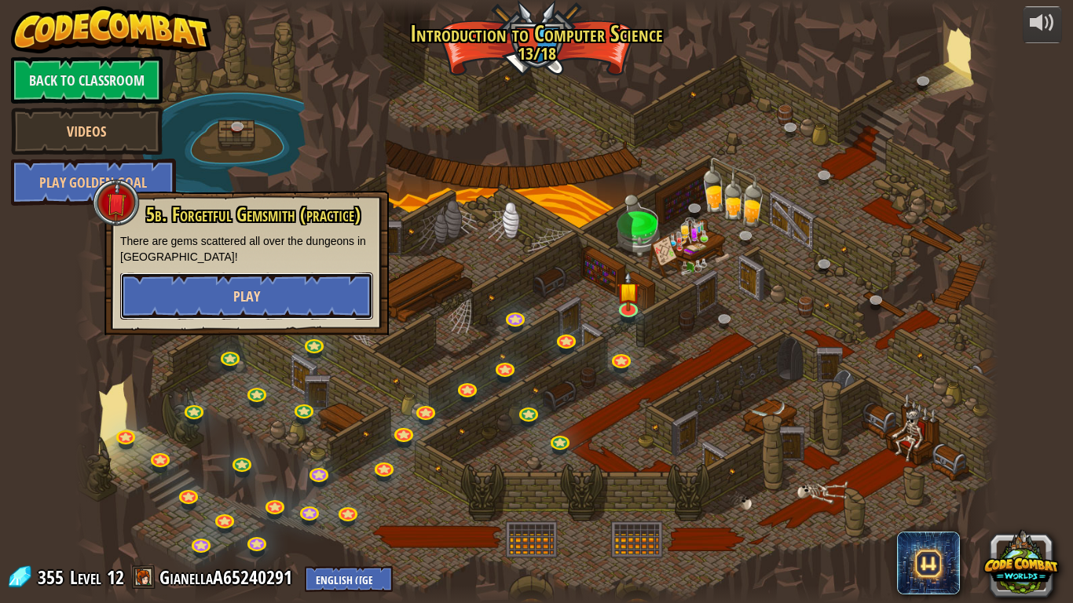
click at [293, 286] on button "Play" at bounding box center [246, 296] width 253 height 47
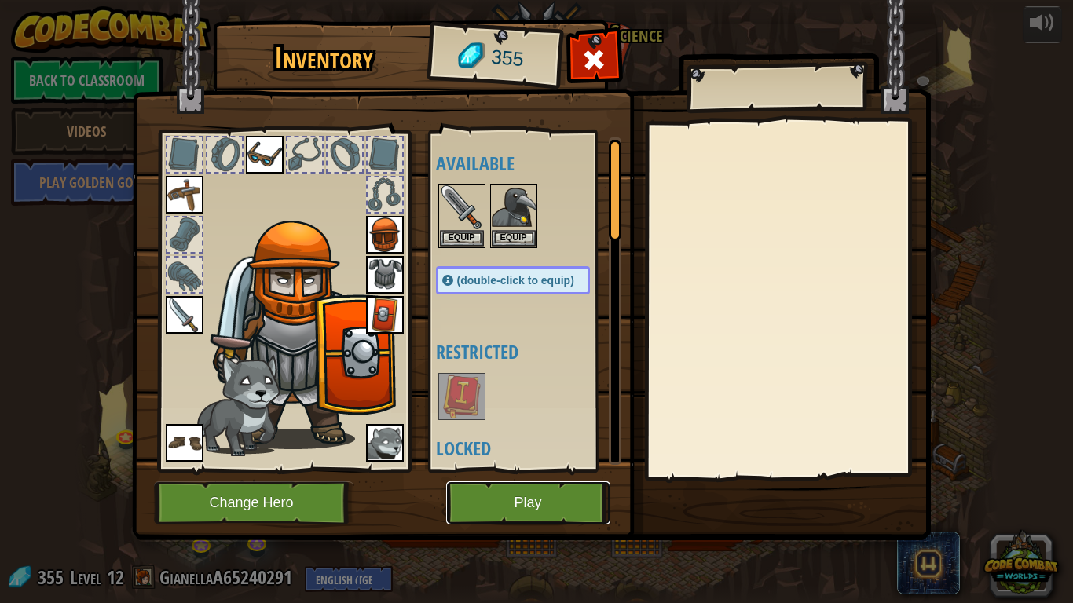
click at [528, 470] on button "Play" at bounding box center [528, 503] width 164 height 43
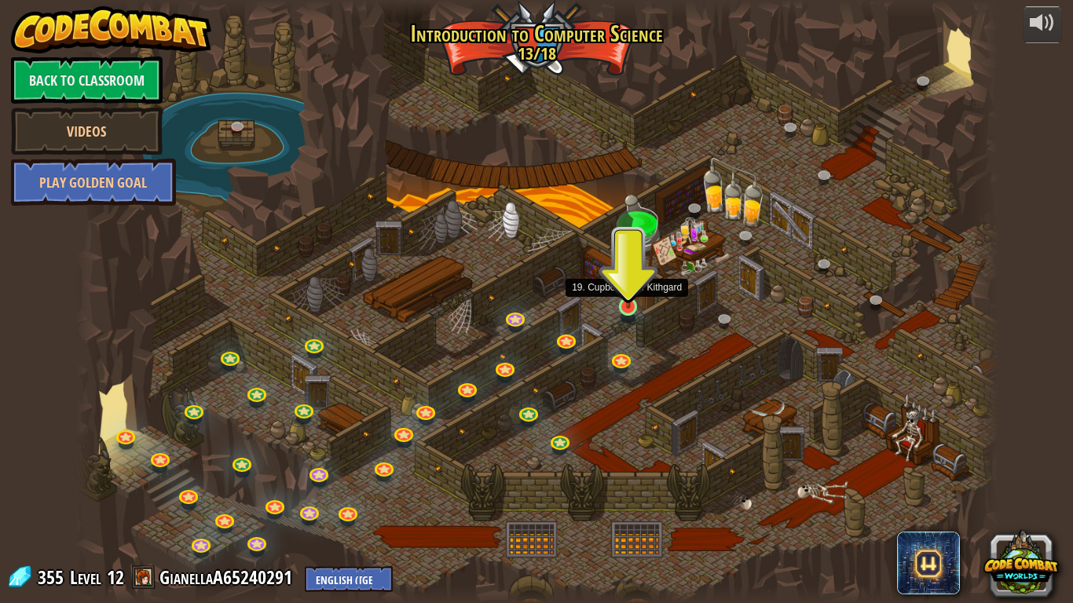
click at [636, 305] on img at bounding box center [629, 281] width 24 height 53
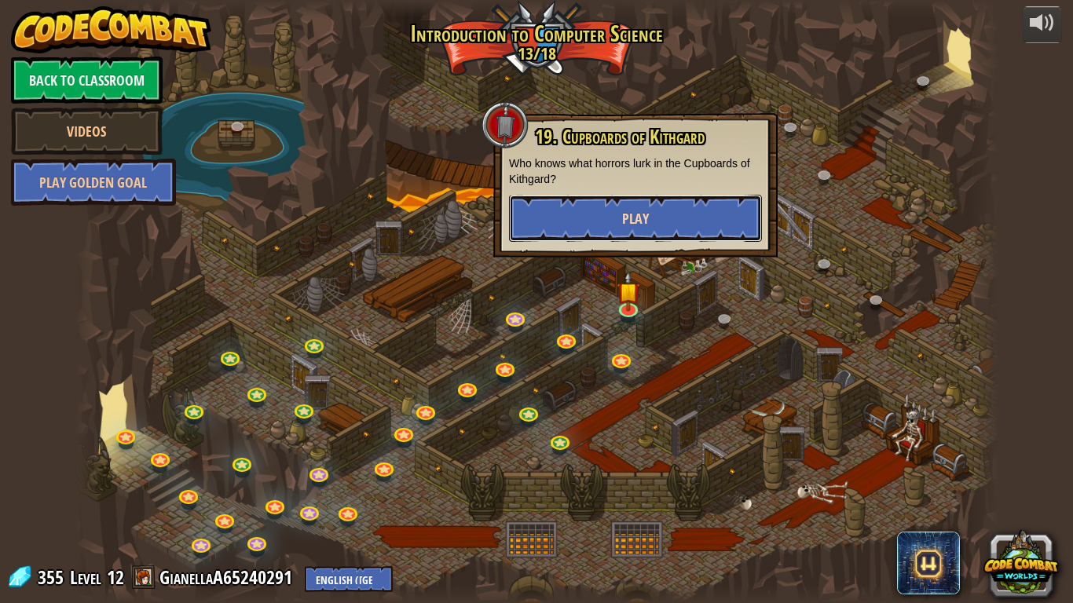
click at [597, 223] on button "Play" at bounding box center [635, 218] width 253 height 47
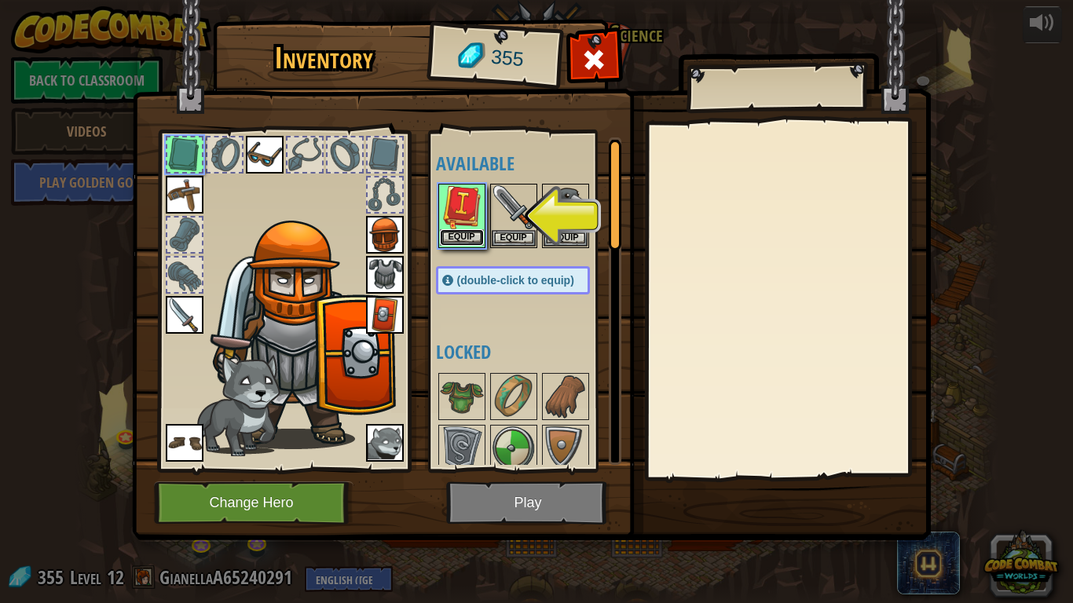
click at [450, 233] on button "Equip" at bounding box center [462, 237] width 44 height 16
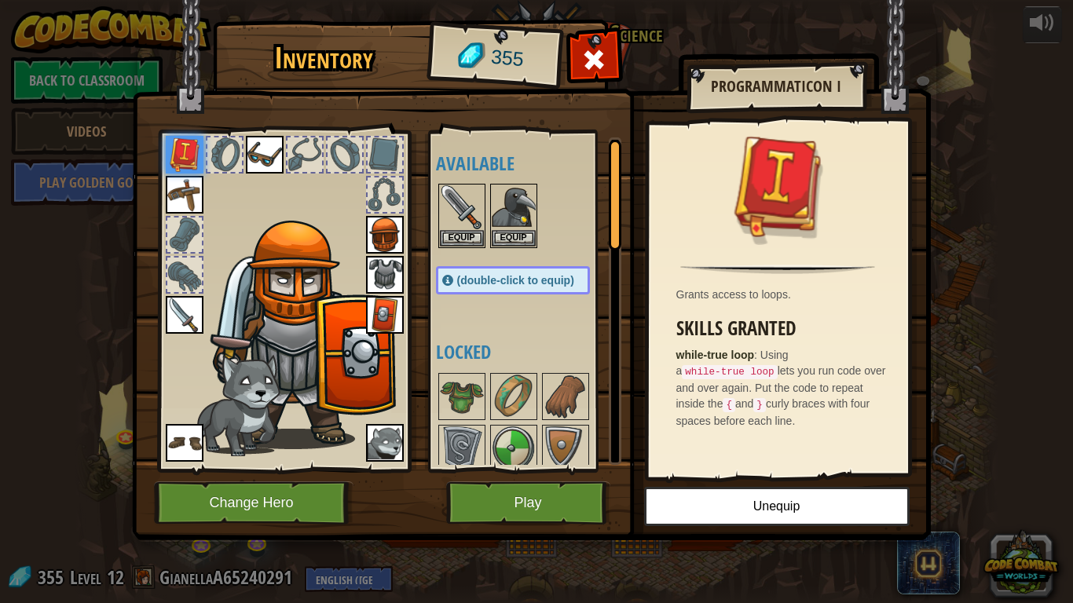
click at [175, 323] on img at bounding box center [185, 315] width 38 height 38
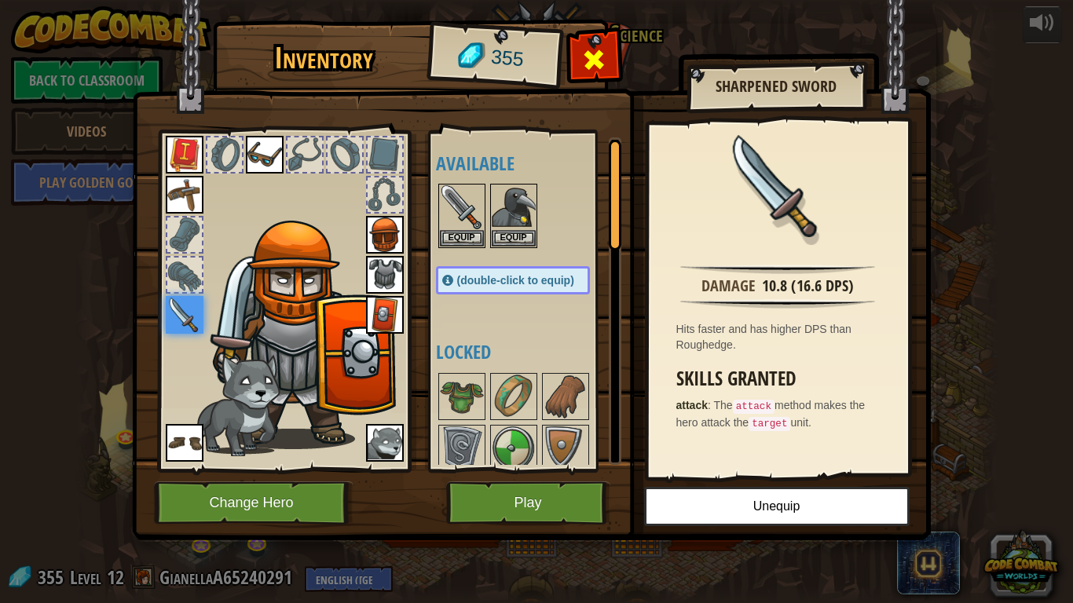
click at [587, 42] on div at bounding box center [594, 63] width 49 height 49
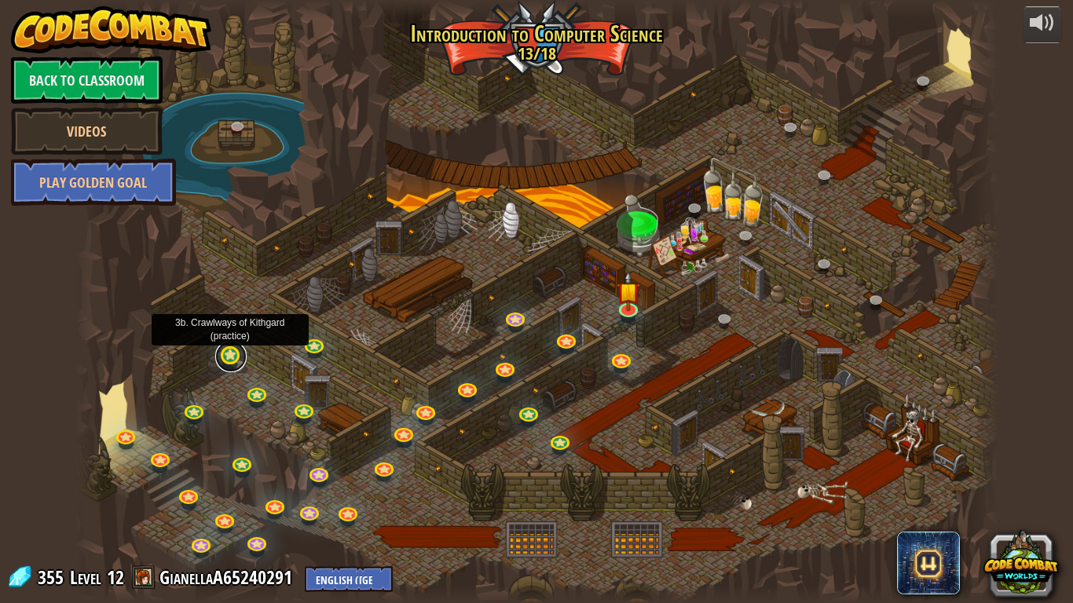
click at [231, 361] on link at bounding box center [230, 356] width 31 height 31
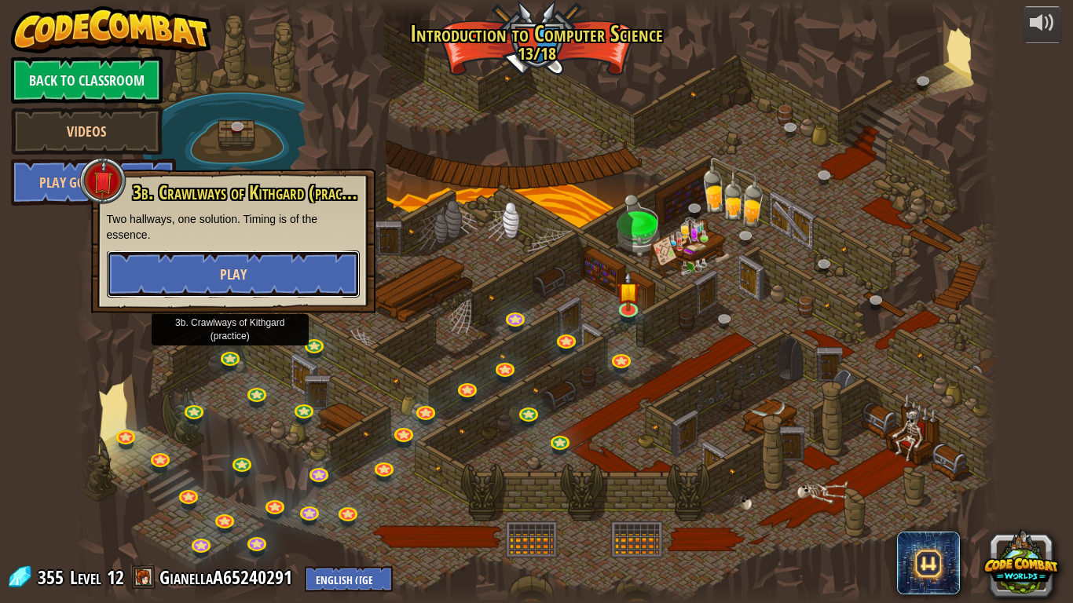
click at [193, 267] on button "Play" at bounding box center [233, 274] width 253 height 47
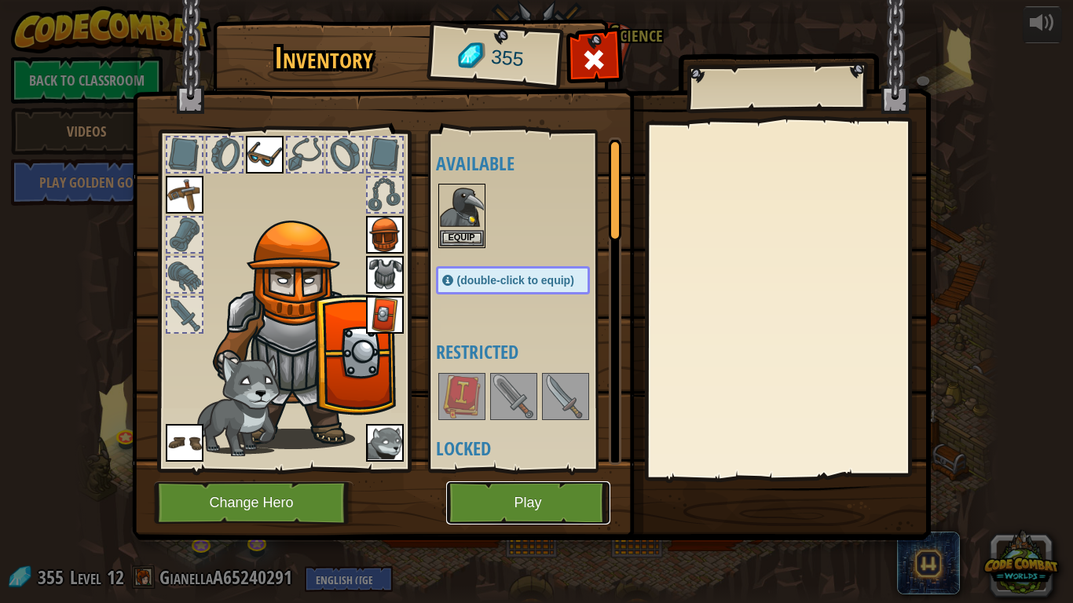
click at [488, 470] on button "Play" at bounding box center [528, 503] width 164 height 43
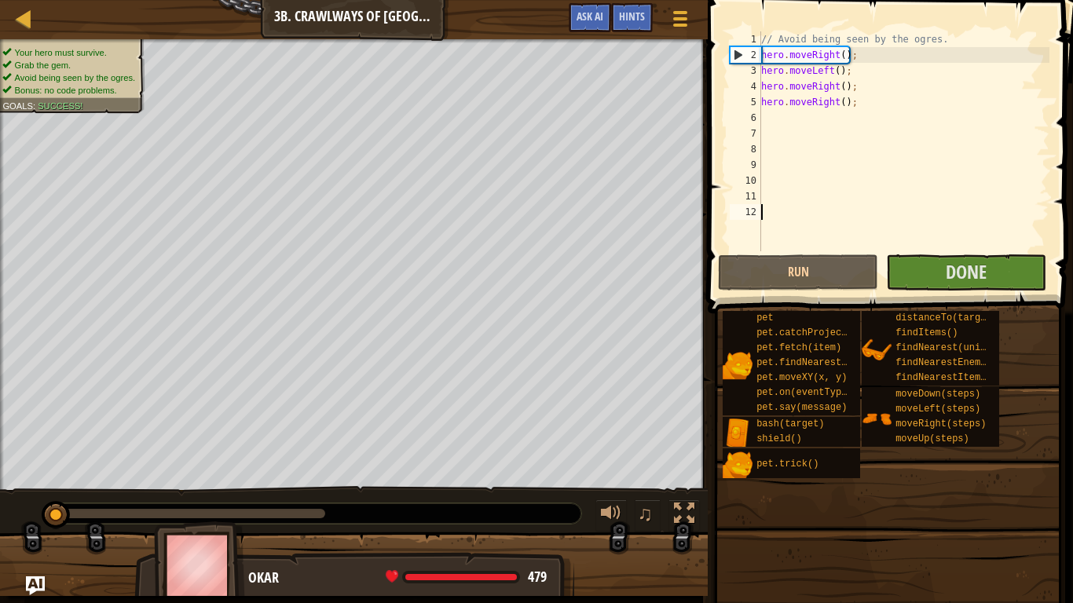
click at [861, 91] on div "// Avoid being seen by the ogres. hero . moveRight ( ) ; hero . moveLeft ( ) ; …" at bounding box center [954, 156] width 393 height 251
type textarea "hero.moveRight();"
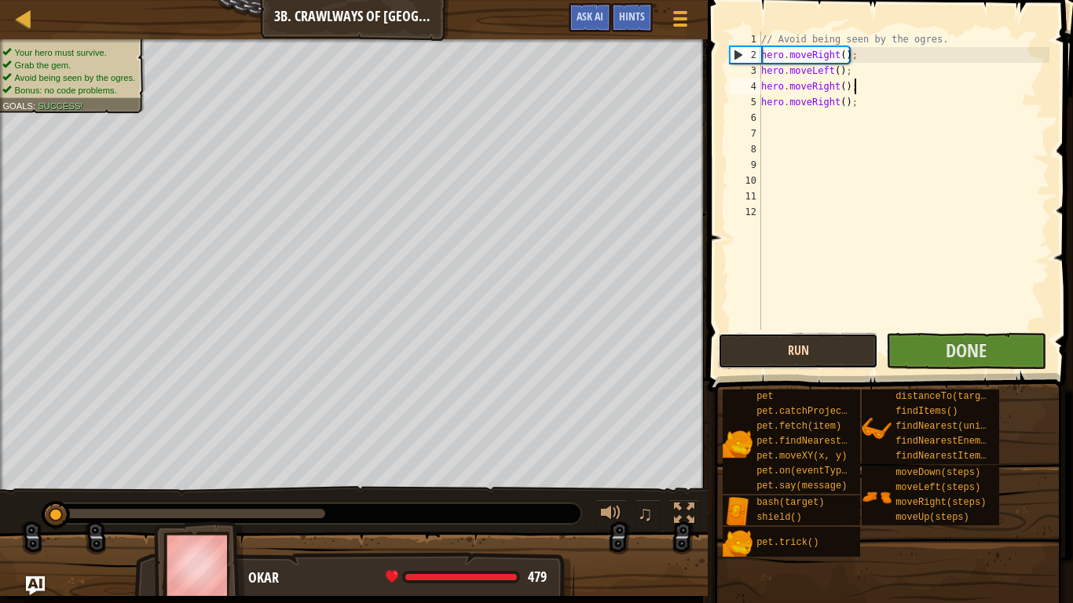
click at [819, 344] on button "Run" at bounding box center [798, 351] width 160 height 36
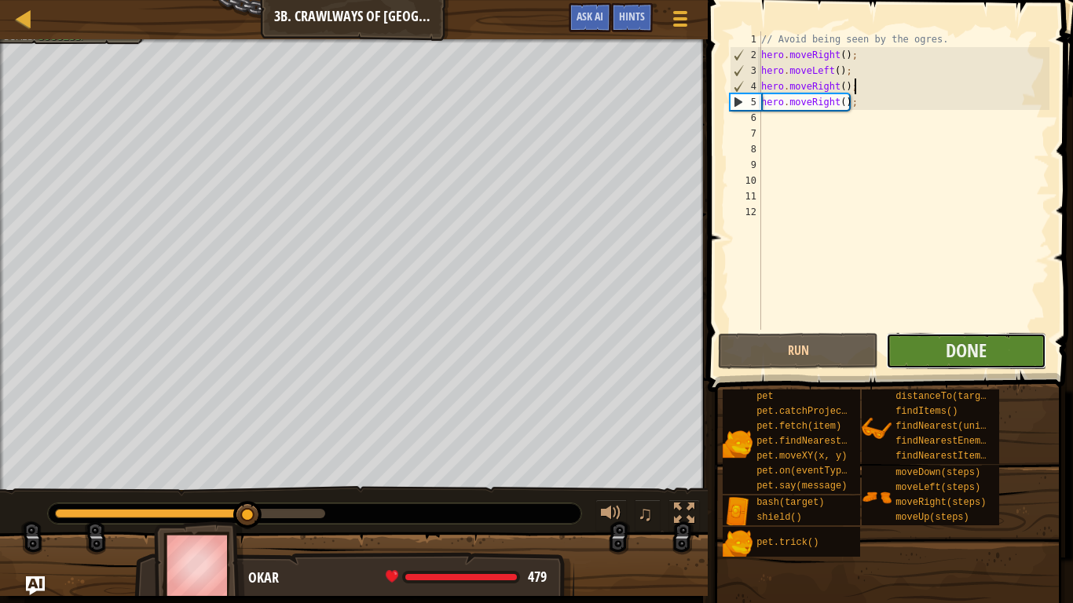
click at [959, 336] on button "Done" at bounding box center [966, 351] width 160 height 36
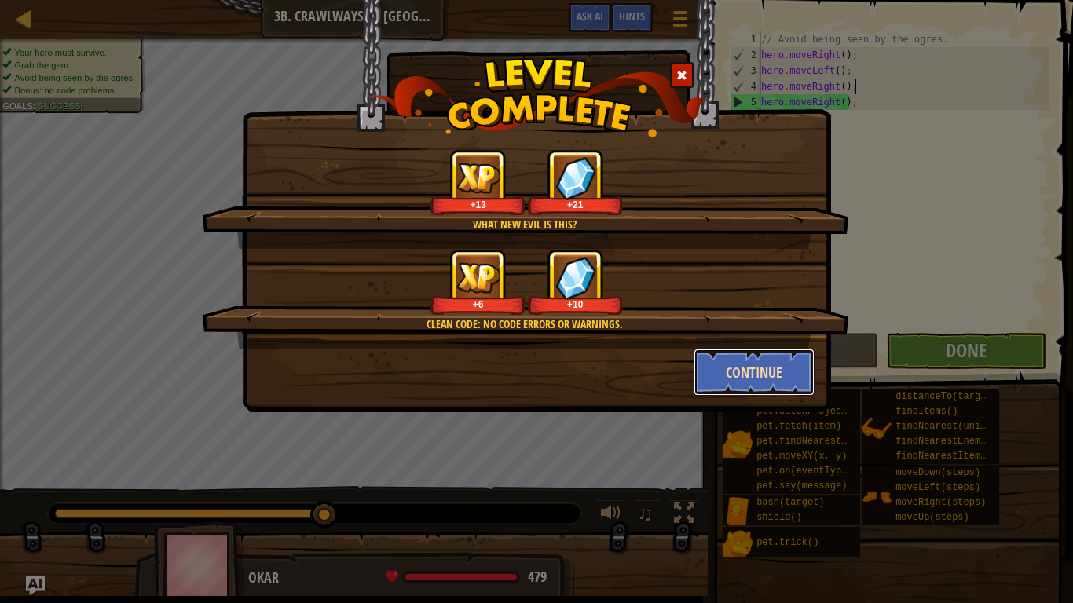
click at [756, 366] on button "Continue" at bounding box center [755, 372] width 122 height 47
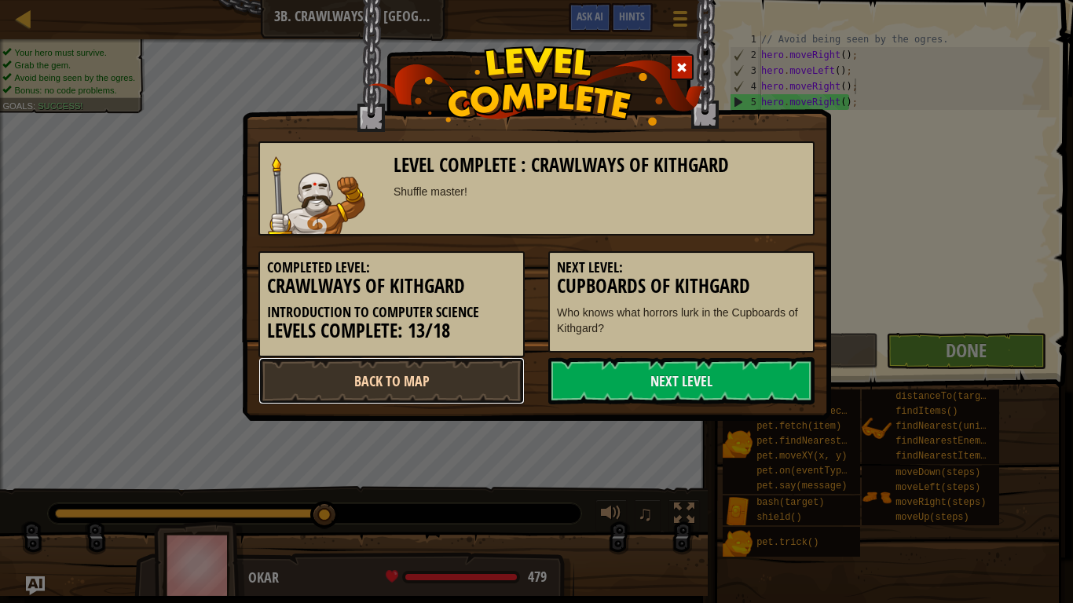
click at [459, 381] on link "Back to Map" at bounding box center [391, 380] width 266 height 47
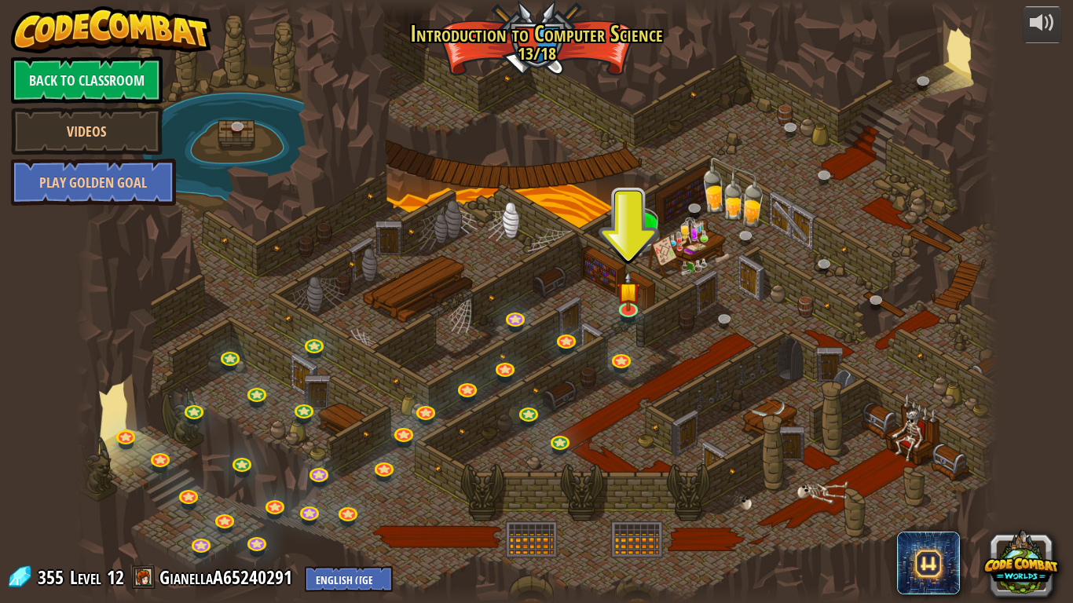
click at [645, 312] on div at bounding box center [536, 301] width 923 height 603
click at [636, 310] on link at bounding box center [629, 307] width 31 height 31
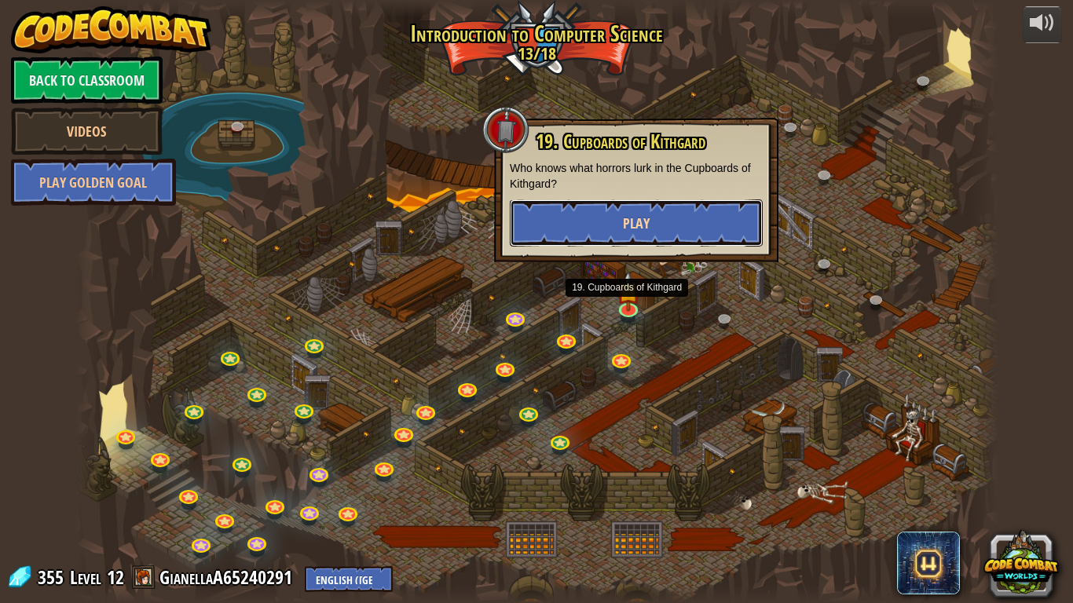
click at [573, 219] on button "Play" at bounding box center [636, 223] width 253 height 47
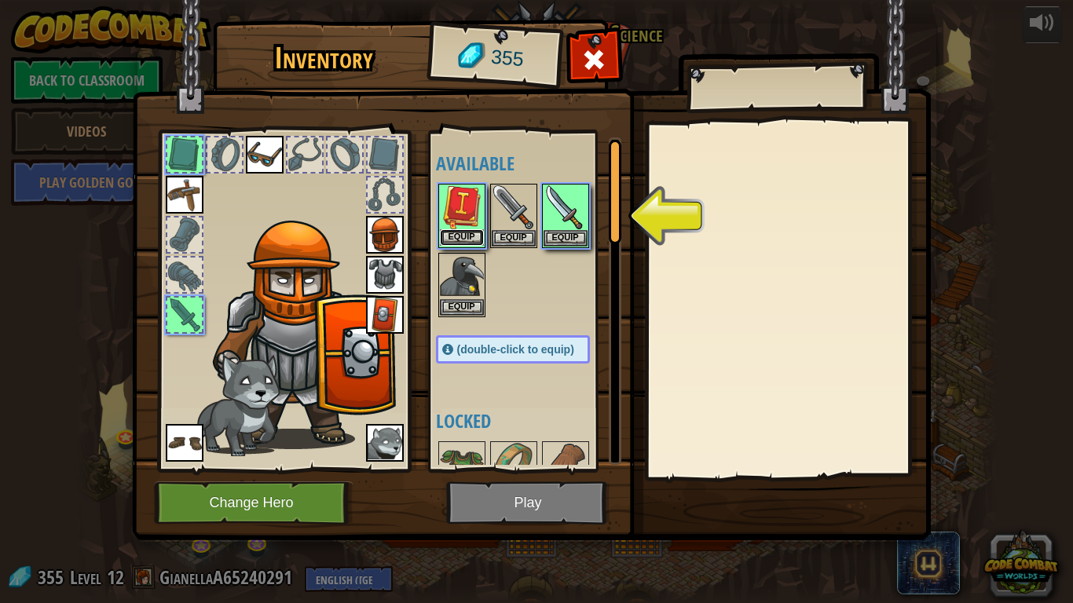
click at [452, 237] on button "Equip" at bounding box center [462, 237] width 44 height 16
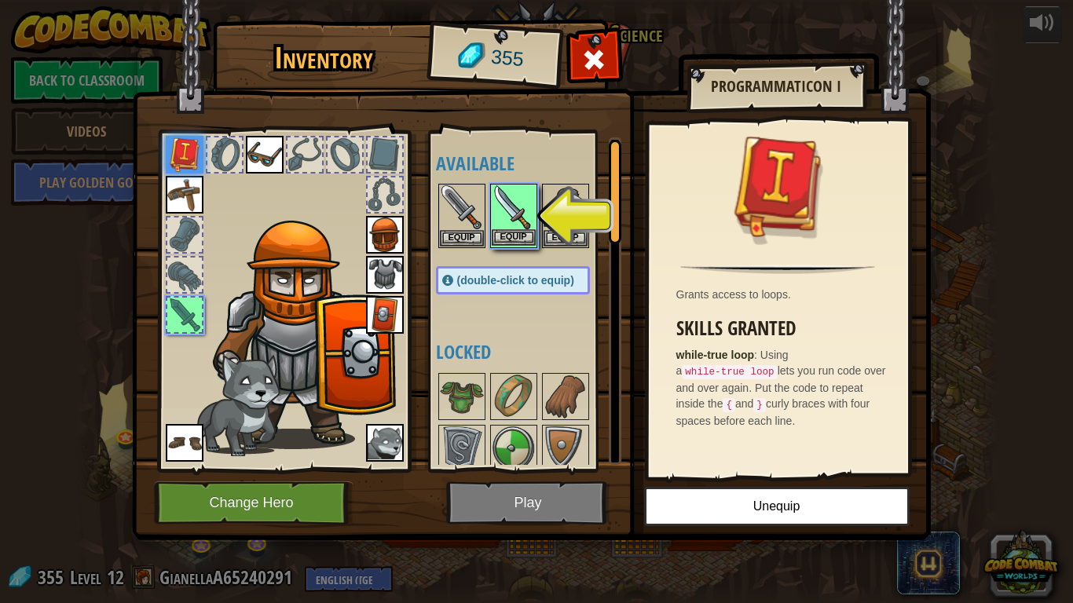
click at [496, 203] on img at bounding box center [514, 207] width 44 height 44
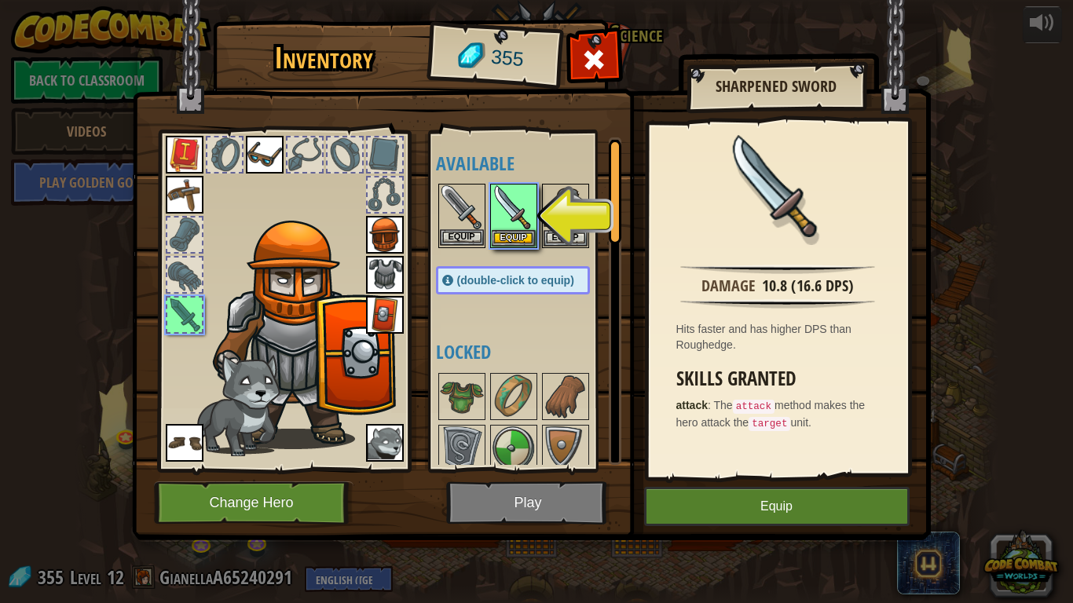
click at [468, 202] on img at bounding box center [462, 207] width 44 height 44
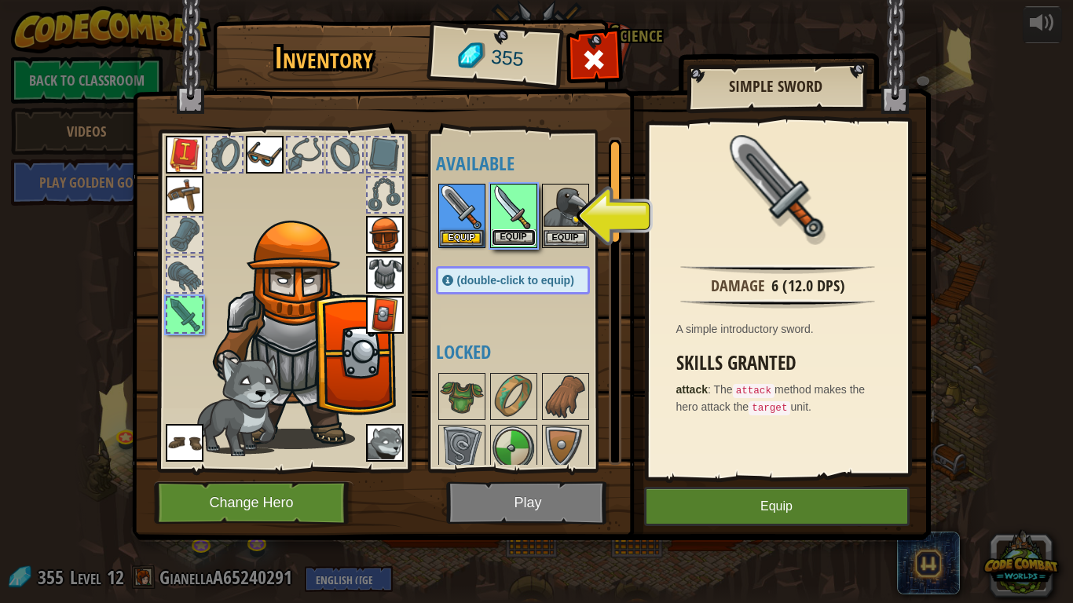
click at [525, 236] on button "Equip" at bounding box center [514, 237] width 44 height 16
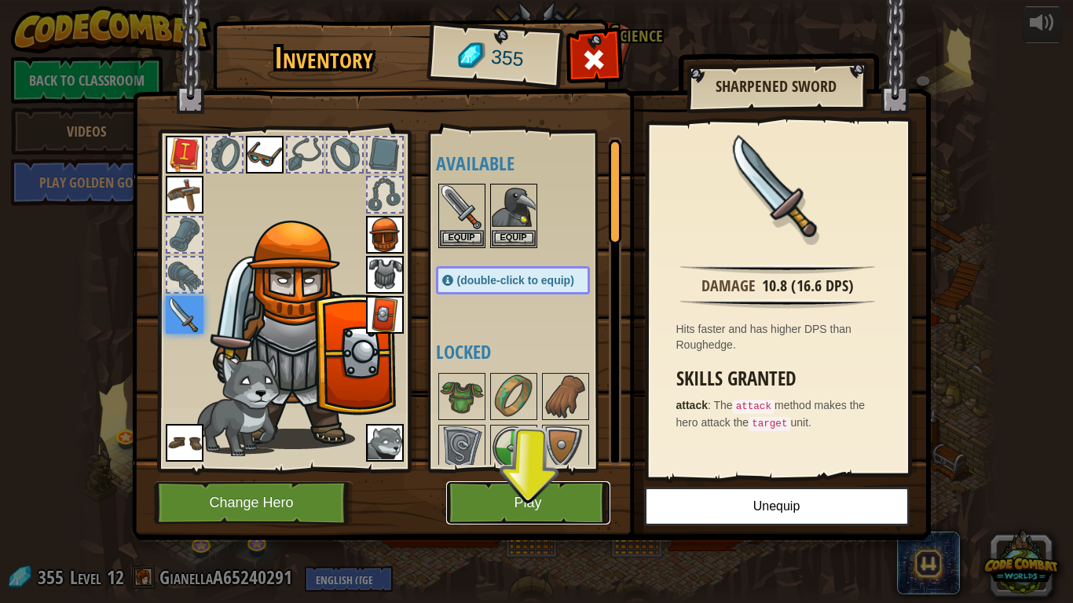
click at [524, 470] on button "Play" at bounding box center [528, 503] width 164 height 43
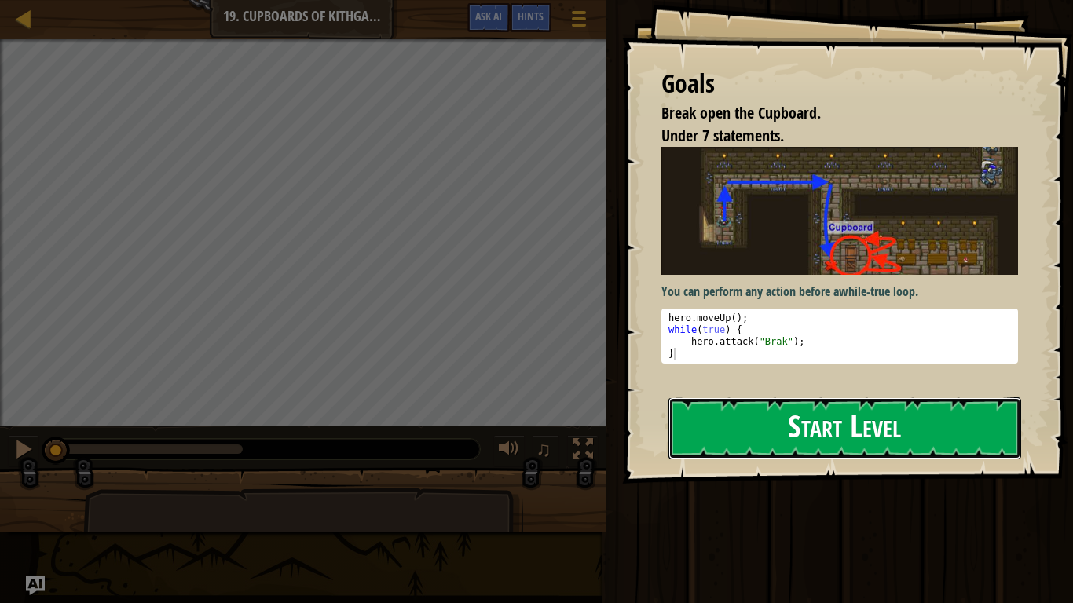
click at [724, 445] on button "Start Level" at bounding box center [845, 428] width 353 height 62
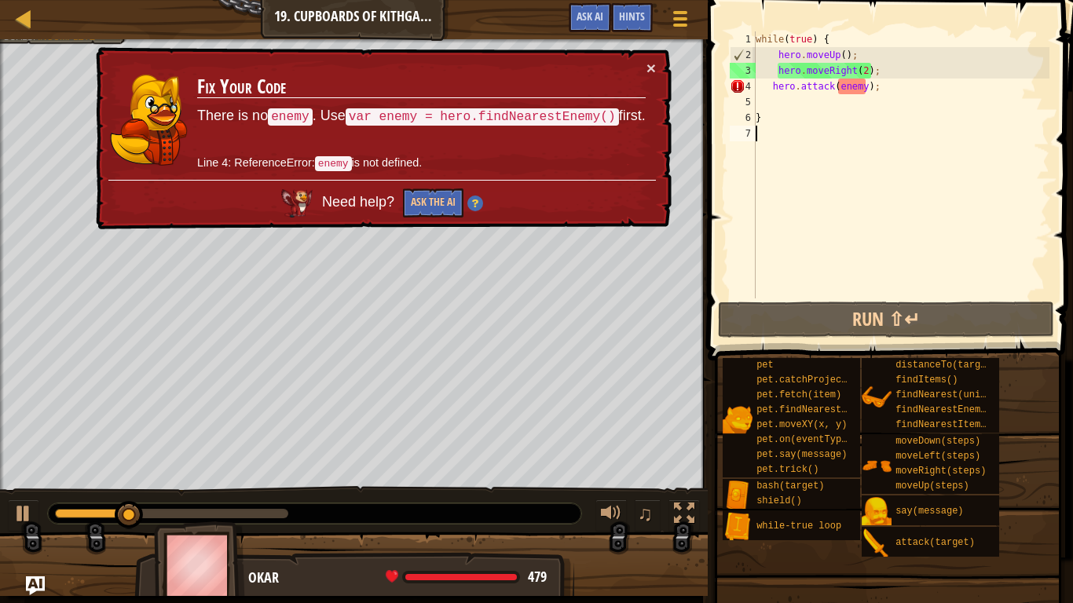
click at [823, 85] on div "while ( true ) { hero . moveUp ( ) ; hero . moveRight ( 2 ) ; hero . attack ( e…" at bounding box center [901, 180] width 297 height 299
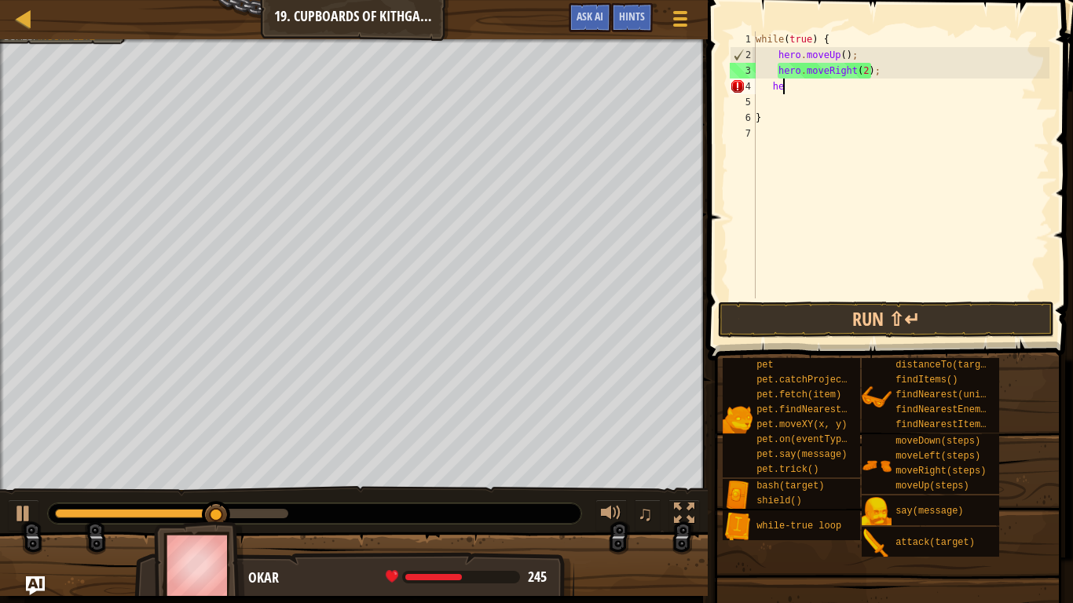
type textarea "h"
click at [839, 90] on div "while ( true ) { hero . moveUp ( ) ; hero . moveRight ( 2 ) ; }" at bounding box center [901, 180] width 297 height 299
type textarea "\"
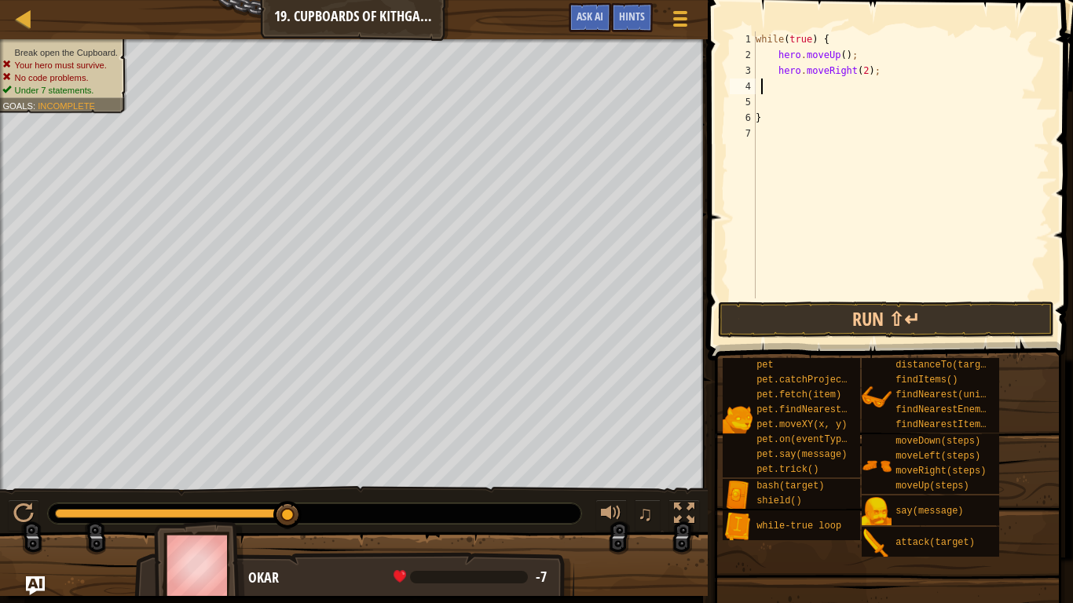
click at [850, 82] on div "while ( true ) { hero . moveUp ( ) ; hero . moveRight ( 2 ) ; }" at bounding box center [901, 180] width 297 height 299
type textarea "h"
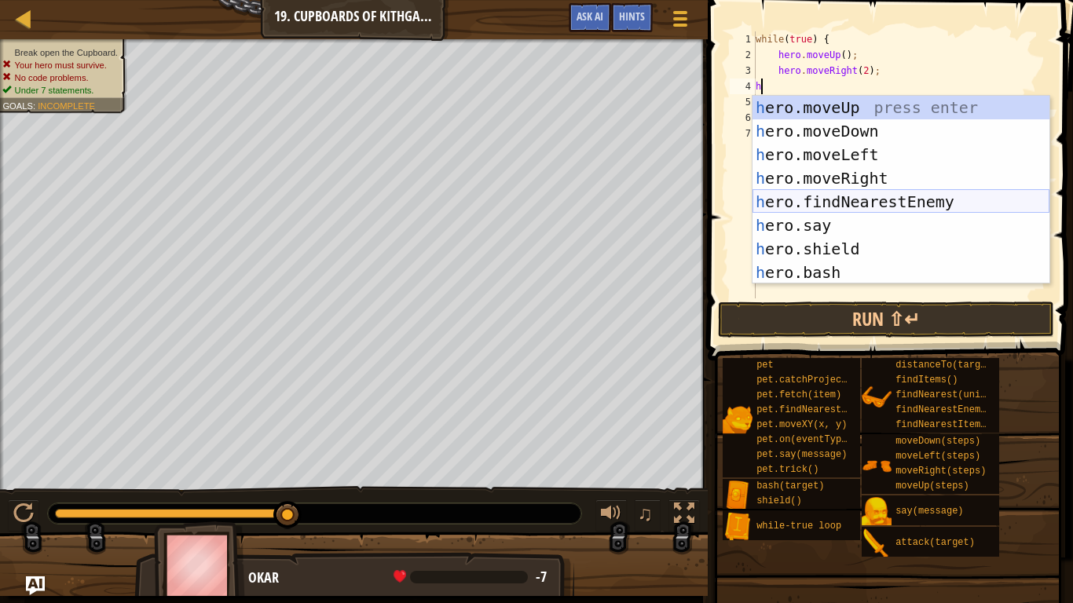
click at [832, 202] on div "h ero.moveUp press enter h ero.moveDown press enter h ero.moveLeft press enter …" at bounding box center [901, 214] width 297 height 236
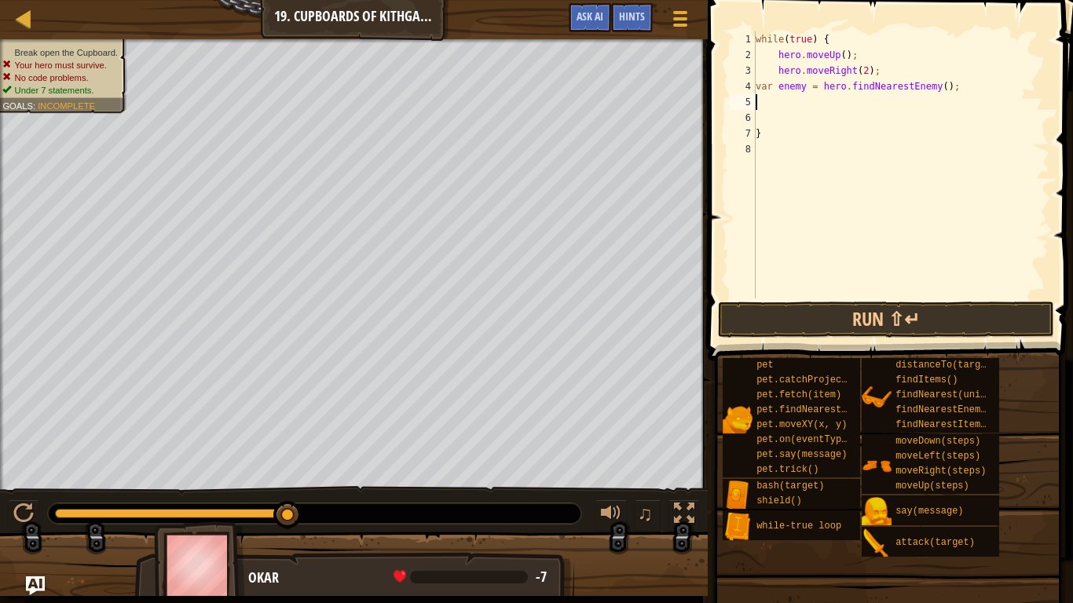
click at [940, 86] on div "while ( true ) { hero . moveUp ( ) ; hero . moveRight ( 2 ) ; var enemy = hero …" at bounding box center [901, 180] width 297 height 299
click at [843, 332] on button "Run ⇧↵" at bounding box center [886, 320] width 336 height 36
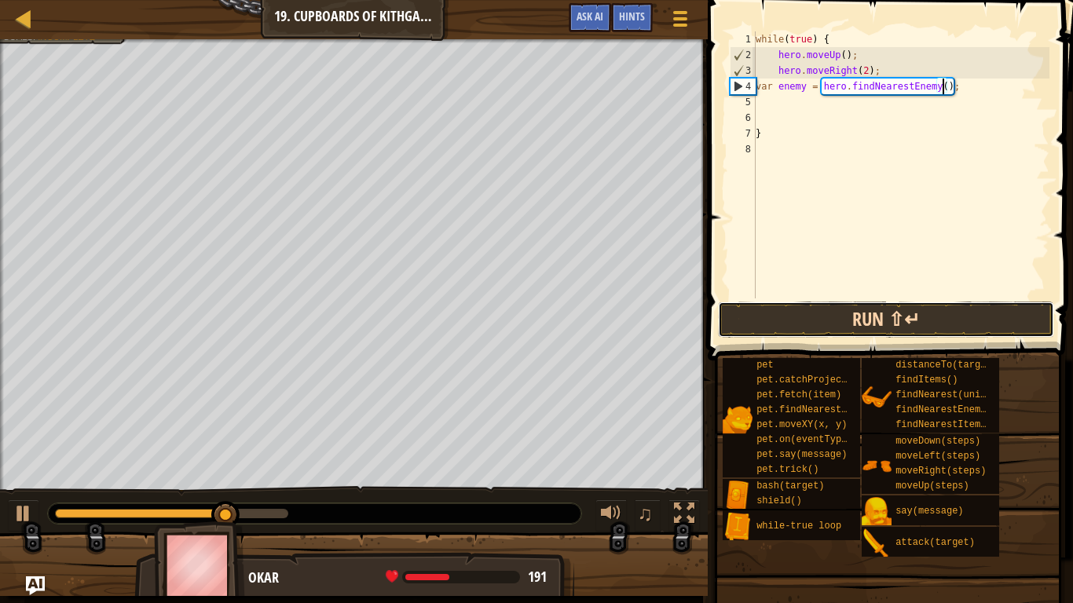
click at [905, 324] on button "Run ⇧↵" at bounding box center [886, 320] width 336 height 36
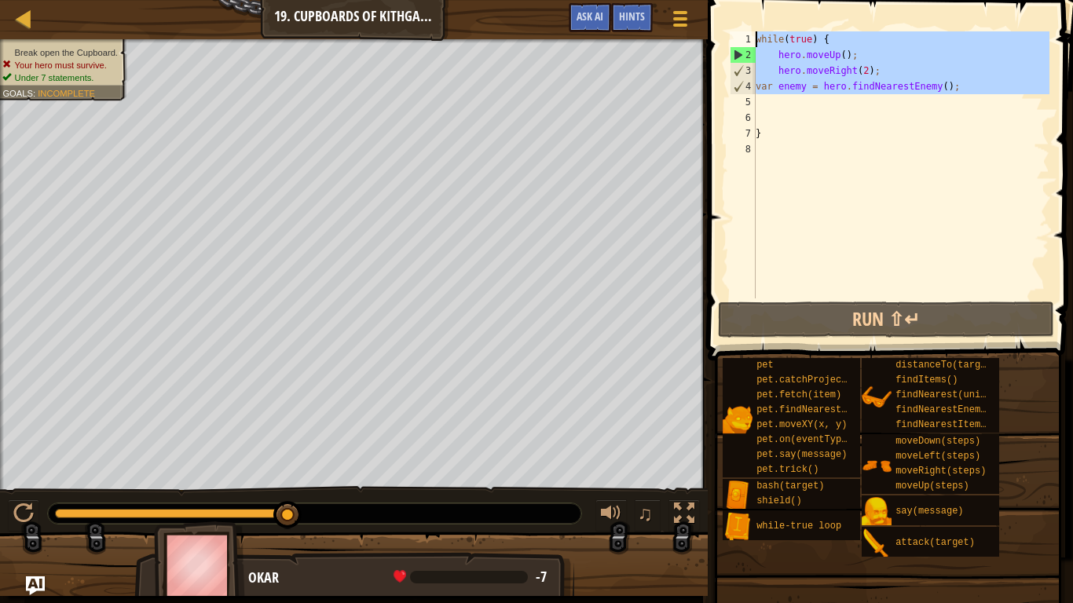
drag, startPoint x: 989, startPoint y: 100, endPoint x: 449, endPoint y: 0, distance: 548.8
click at [449, 0] on div "Map Introduction to Computer Science 19. Cupboards of Kithgard Game Menu Done H…" at bounding box center [536, 301] width 1073 height 603
type textarea "while(true) { hero.moveUp();"
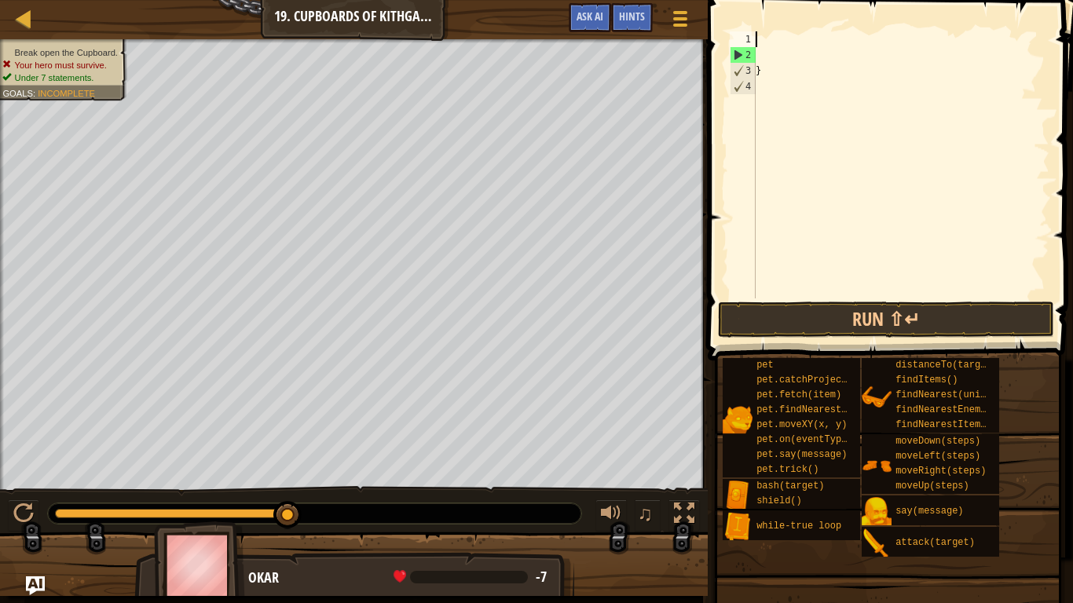
scroll to position [7, 0]
type textarea "2"
type textarea "w"
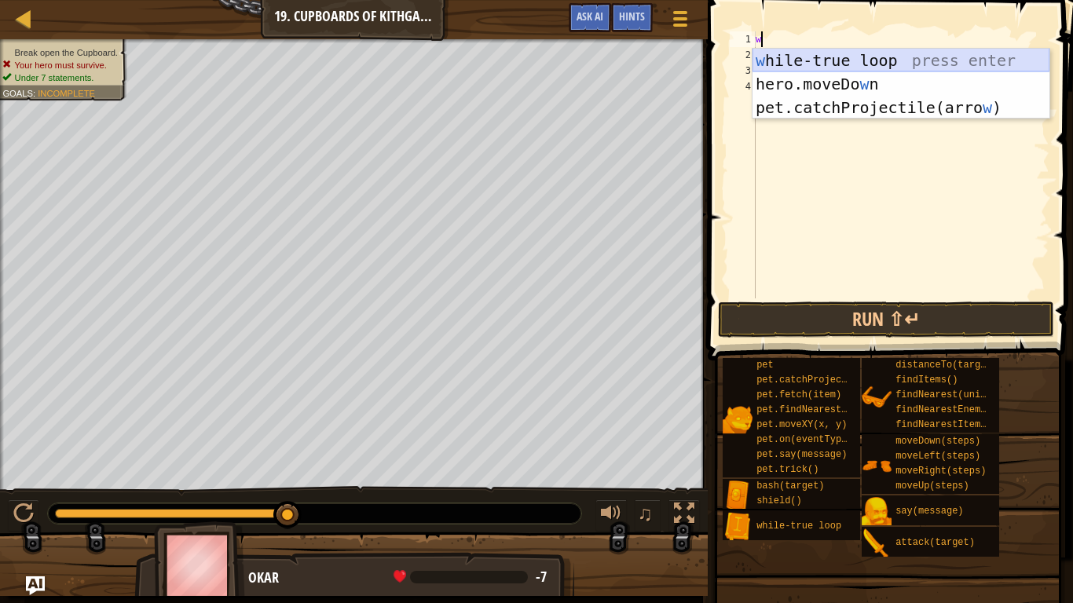
click at [959, 49] on div "w [PERSON_NAME]-true loop press enter hero.moveDo w n press enter pet.catchProj…" at bounding box center [901, 108] width 297 height 118
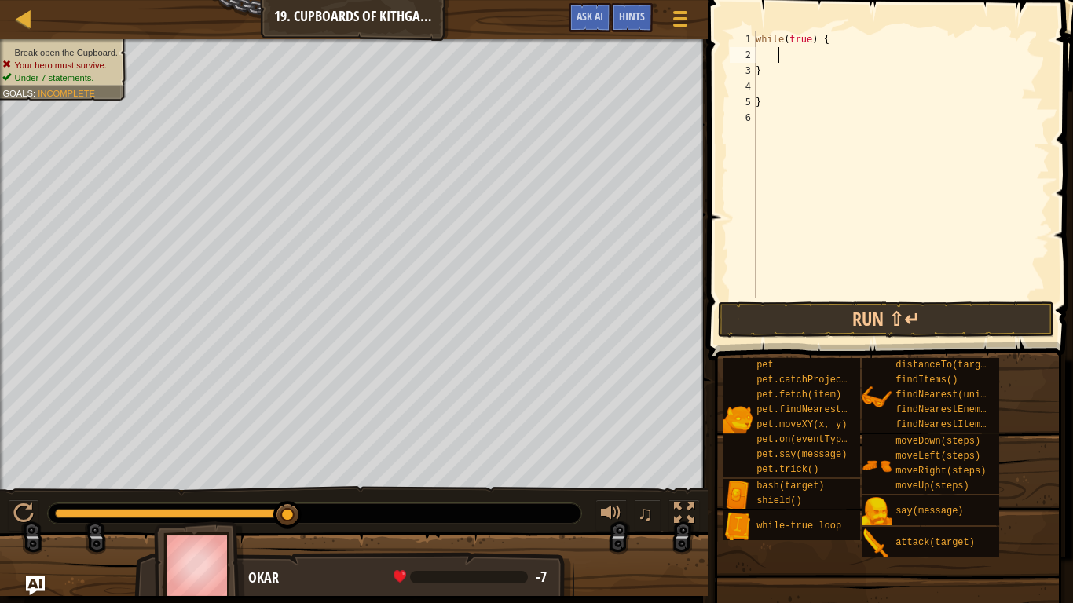
type textarea "h"
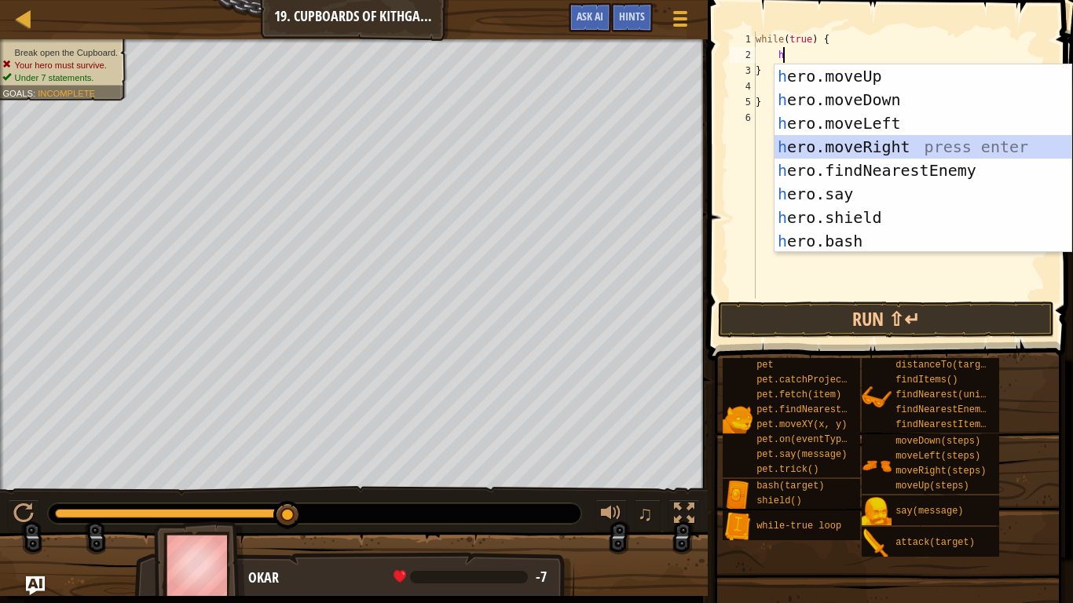
click at [910, 145] on div "h ero.moveUp press enter h ero.moveDown press enter h ero.moveLeft press enter …" at bounding box center [923, 182] width 297 height 236
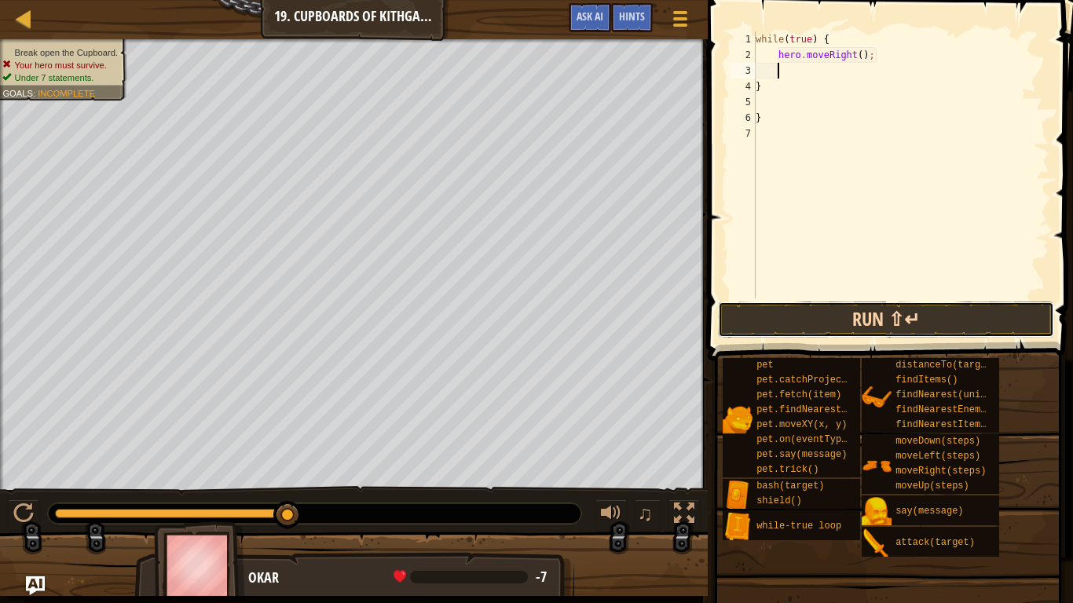
click at [829, 313] on button "Run ⇧↵" at bounding box center [886, 320] width 336 height 36
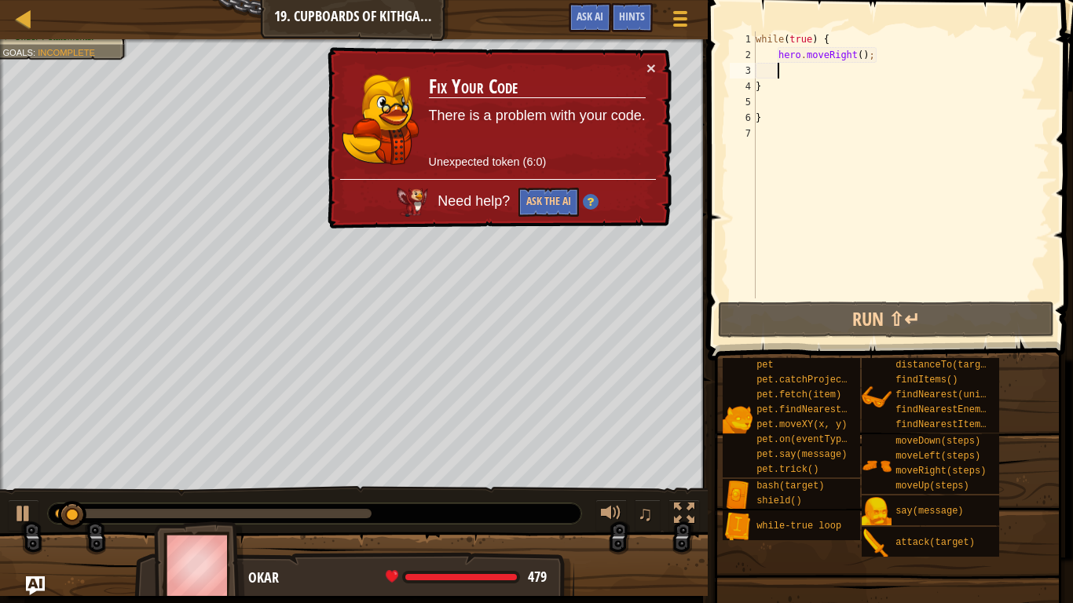
click at [876, 41] on div "while ( true ) { hero . moveRight ( ) ; } }" at bounding box center [901, 180] width 297 height 299
type textarea "while(true) {"
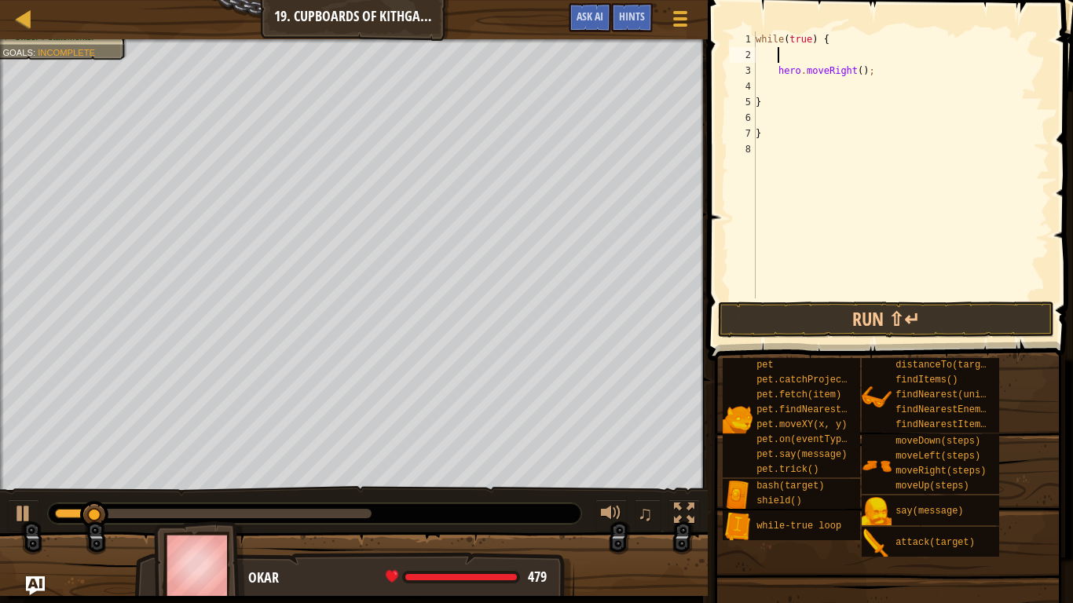
type textarea "h"
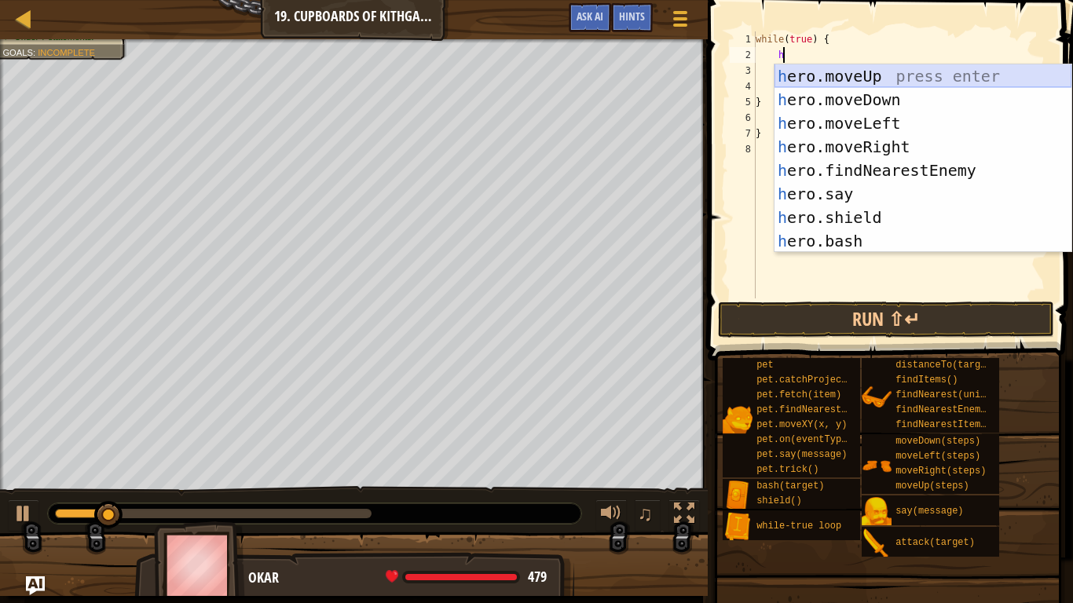
click at [879, 82] on div "h ero.moveUp press enter h ero.moveDown press enter h ero.moveLeft press enter …" at bounding box center [923, 182] width 297 height 236
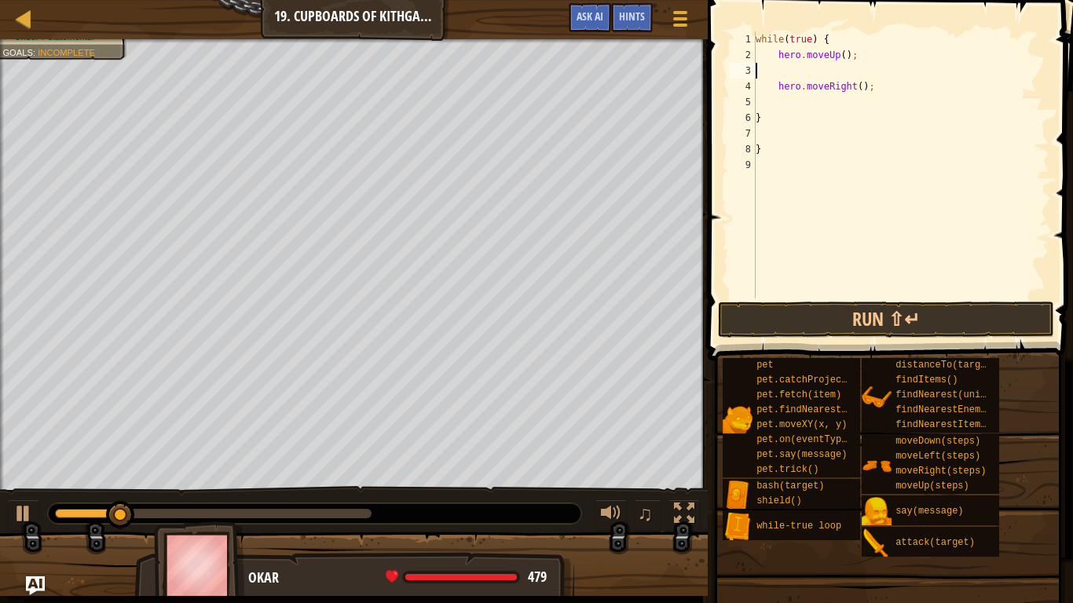
scroll to position [7, 0]
type textarea "hero.moveUp();"
click at [888, 82] on div "while ( true ) { hero . moveUp ( ) ; hero . moveRight ( ) ; } }" at bounding box center [901, 180] width 297 height 299
type textarea "h"
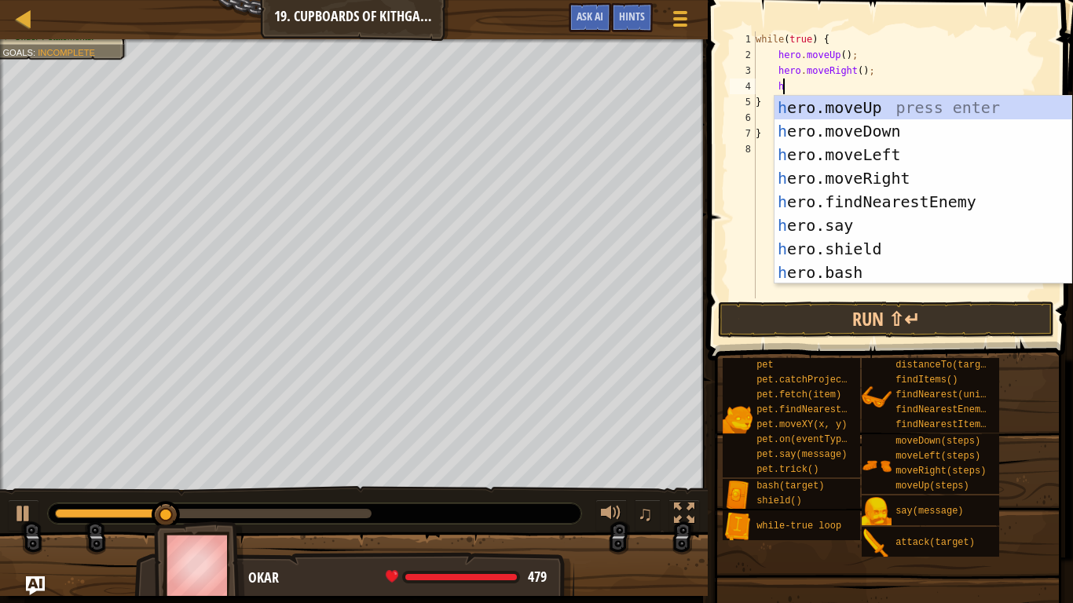
scroll to position [7, 3]
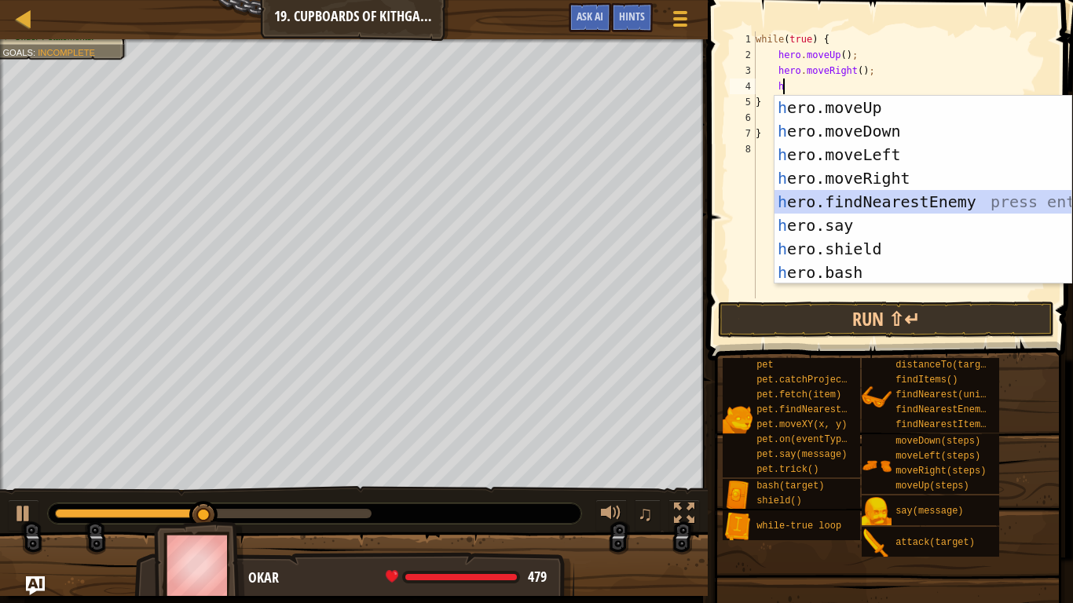
click at [831, 191] on div "h ero.moveUp press enter h ero.moveDown press enter h ero.moveLeft press enter …" at bounding box center [923, 214] width 297 height 236
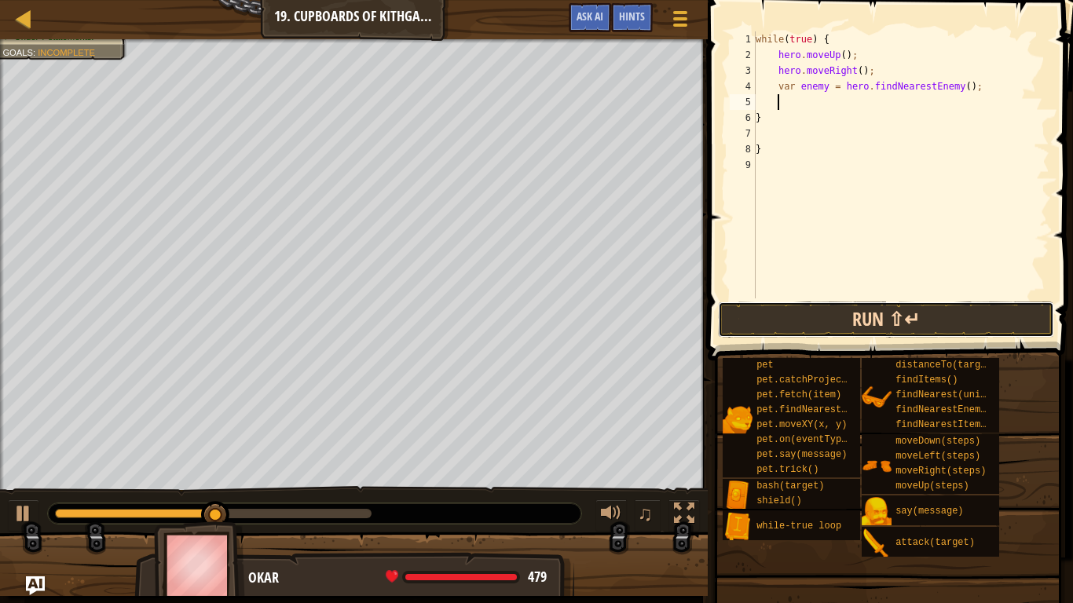
click at [885, 308] on button "Run ⇧↵" at bounding box center [886, 320] width 336 height 36
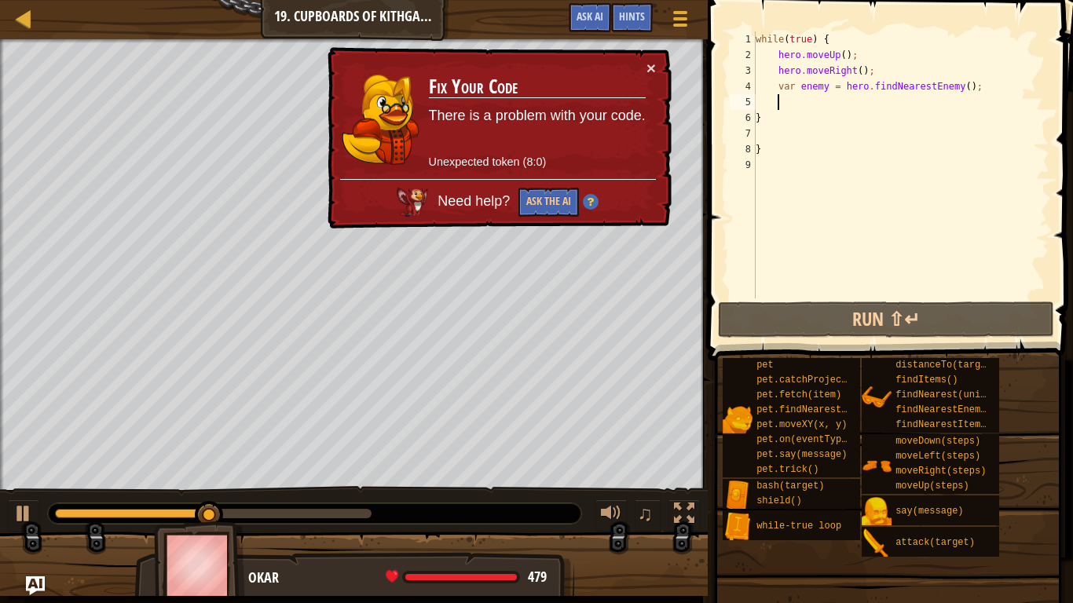
scroll to position [7, 0]
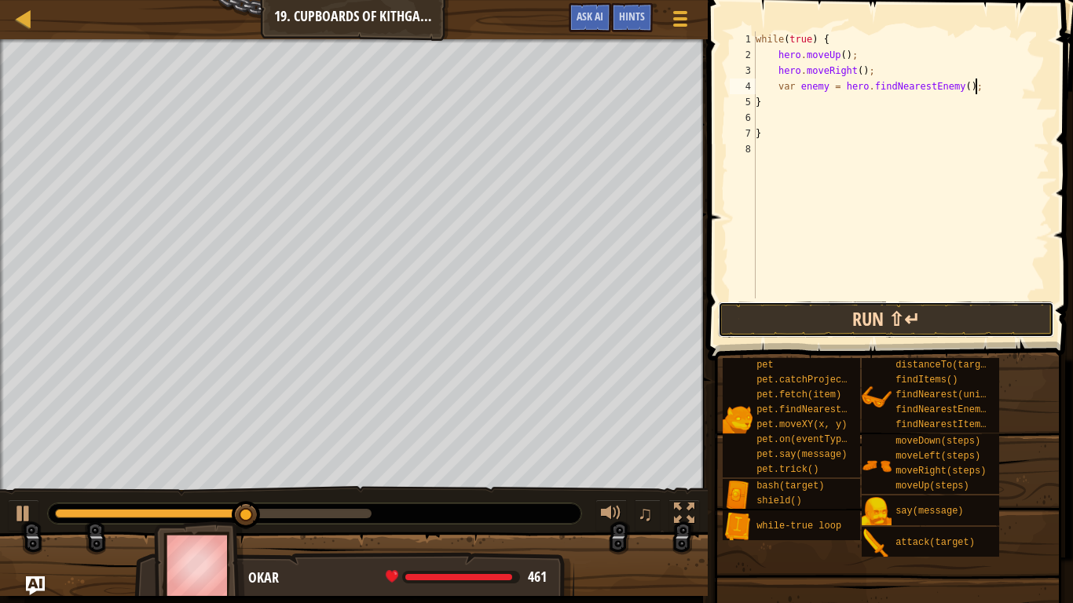
click at [759, 318] on button "Run ⇧↵" at bounding box center [886, 320] width 336 height 36
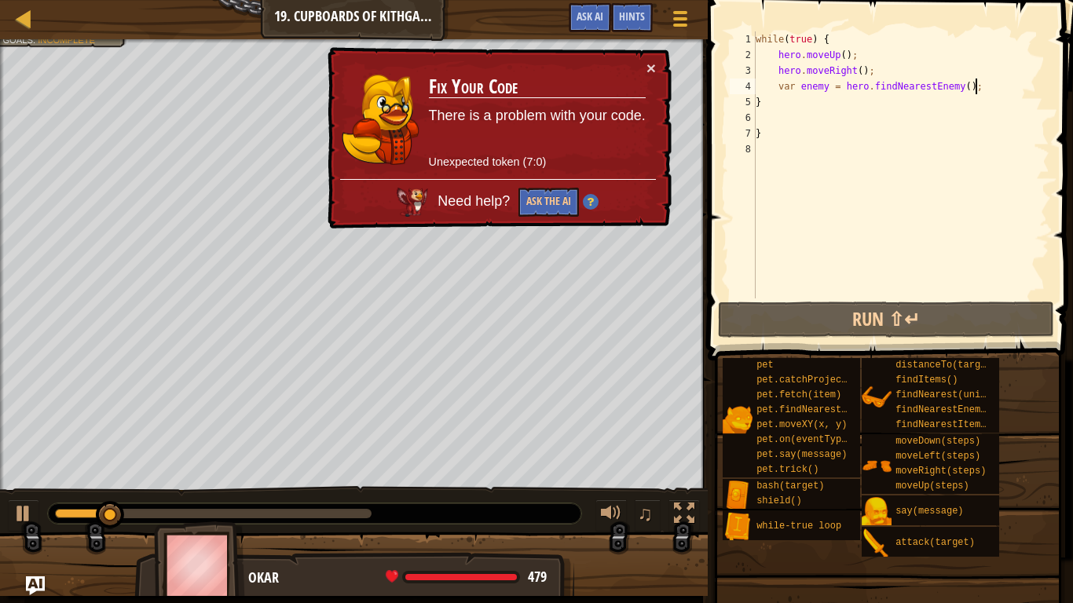
click at [775, 107] on div "while ( true ) { hero . moveUp ( ) ; hero . moveRight ( ) ; var enemy = hero . …" at bounding box center [901, 180] width 297 height 299
type textarea "}"
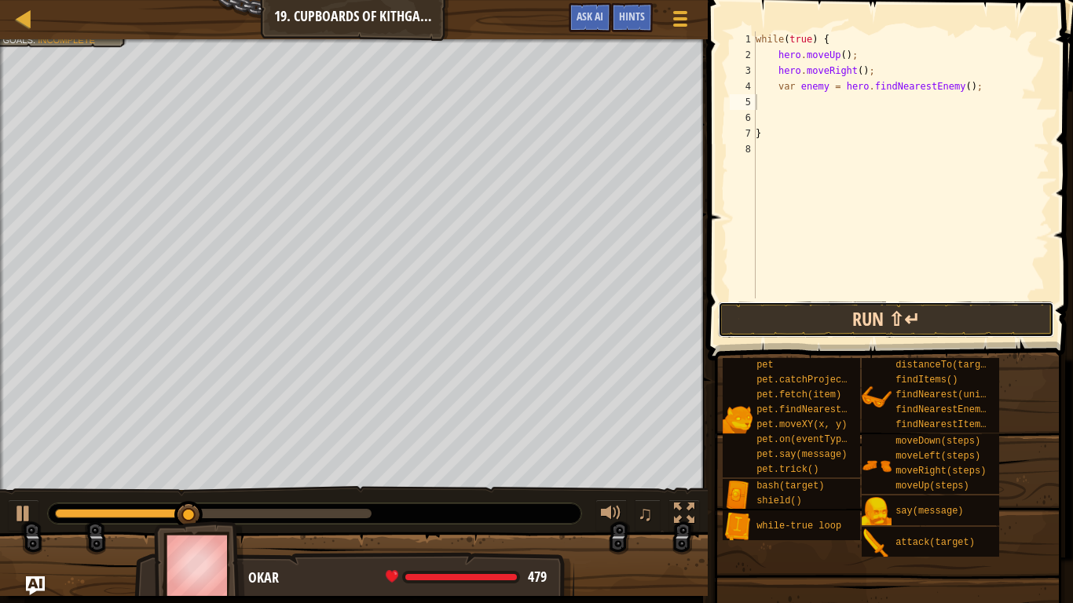
click at [742, 309] on button "Run ⇧↵" at bounding box center [886, 320] width 336 height 36
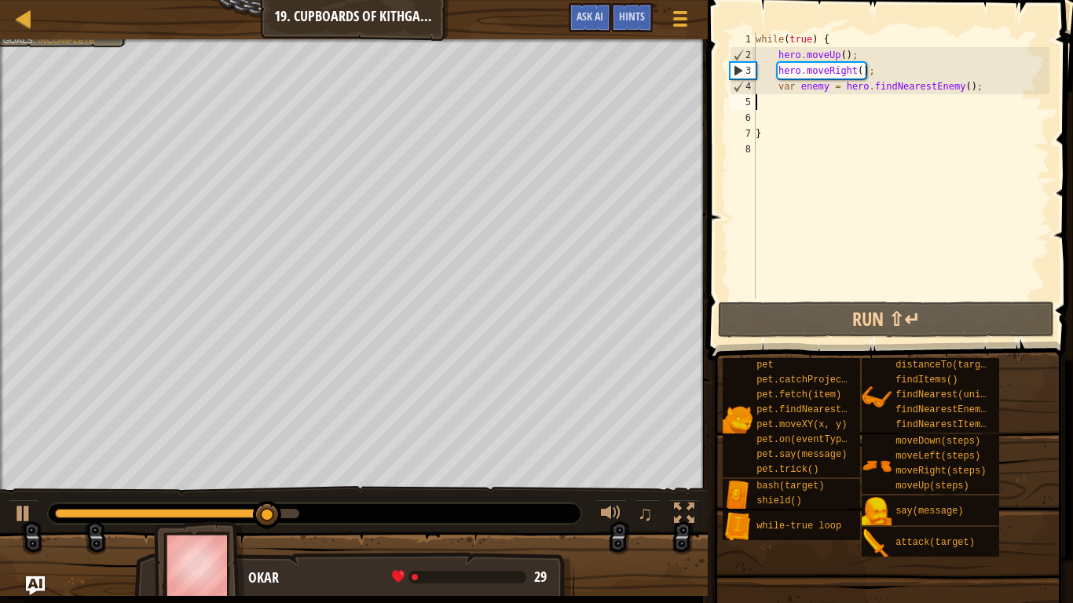
click at [105, 38] on div "Map Introduction to Computer Science 19. Cupboards of Kithgard Game Menu Done H…" at bounding box center [354, 19] width 708 height 39
click at [91, 40] on div at bounding box center [354, 41] width 708 height 4
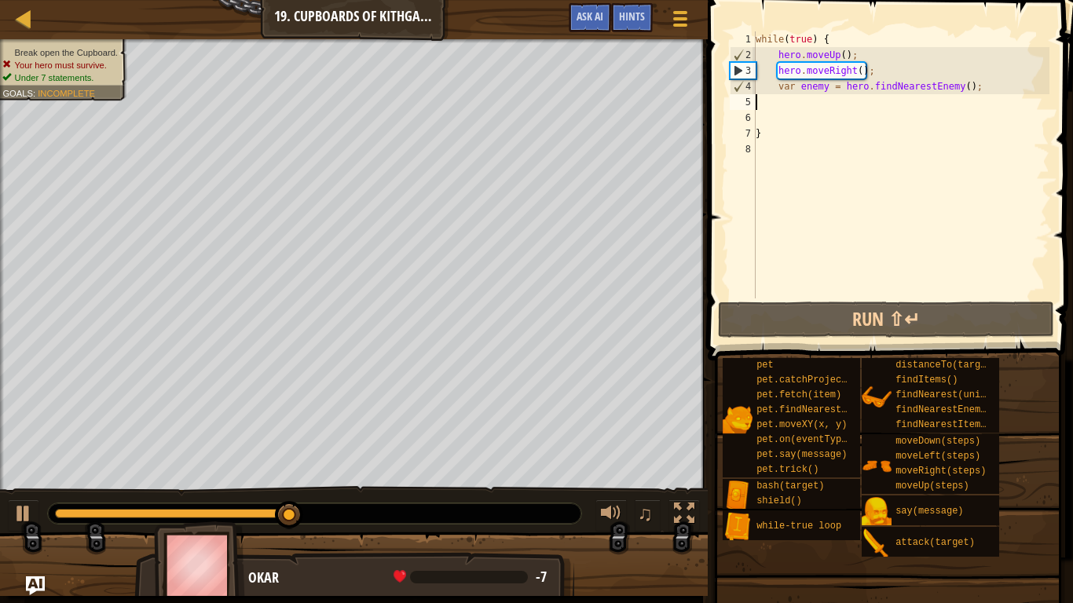
click at [68, 71] on li "Under 7 statements." at bounding box center [59, 77] width 115 height 13
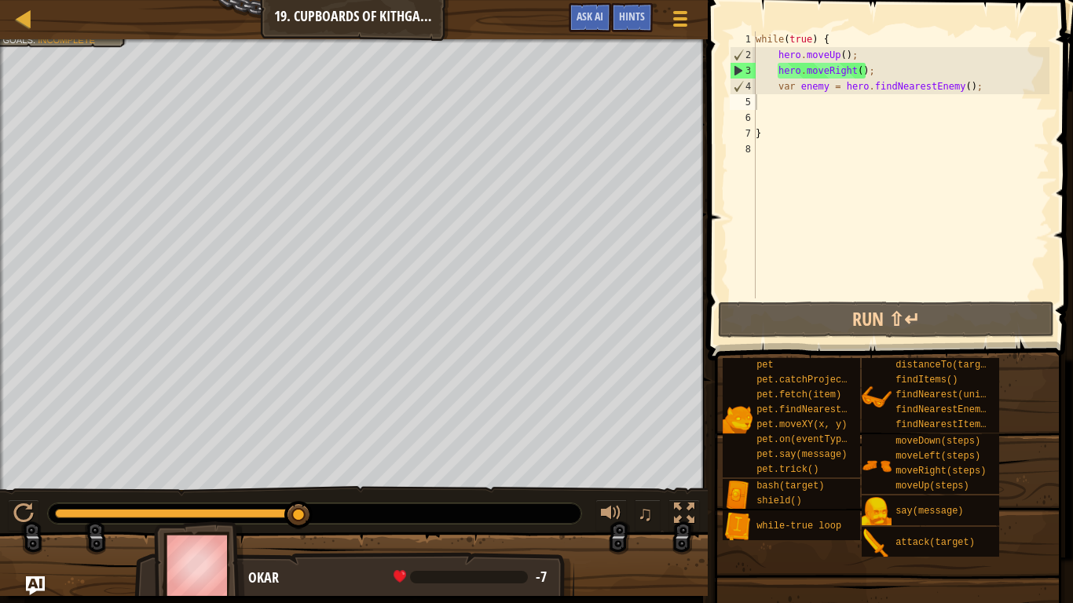
click at [85, 42] on div at bounding box center [354, 41] width 708 height 4
click at [61, 42] on div at bounding box center [354, 41] width 708 height 4
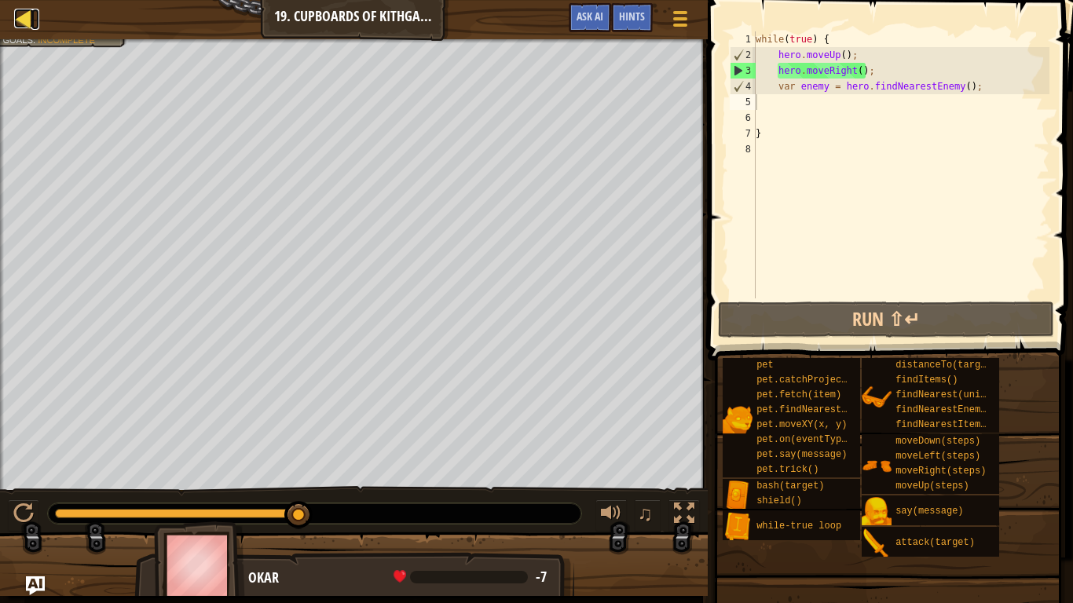
click at [23, 20] on div at bounding box center [24, 19] width 20 height 20
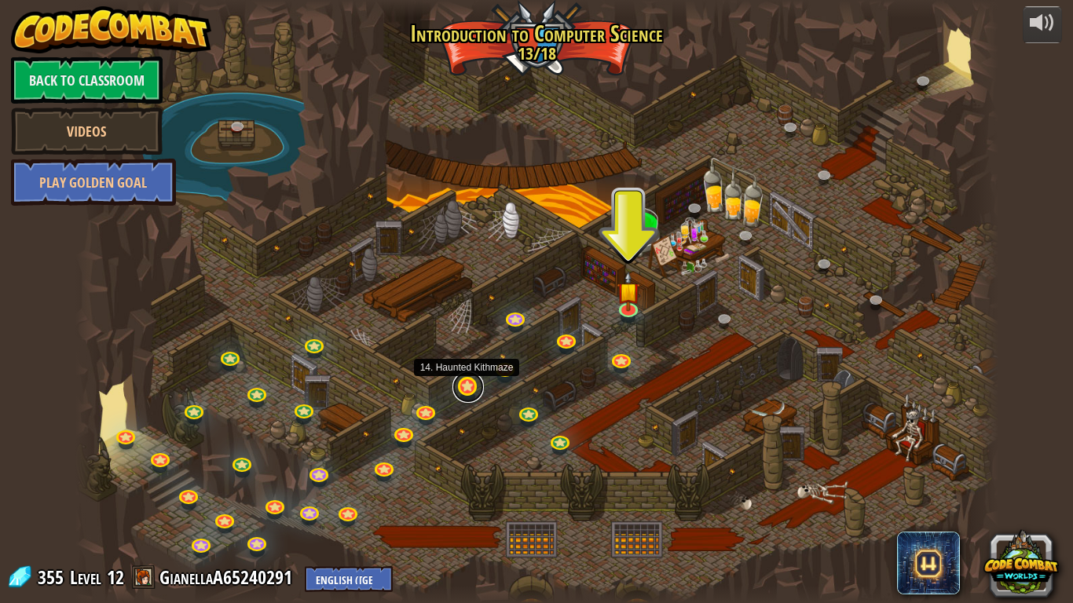
click at [471, 394] on link at bounding box center [467, 387] width 31 height 31
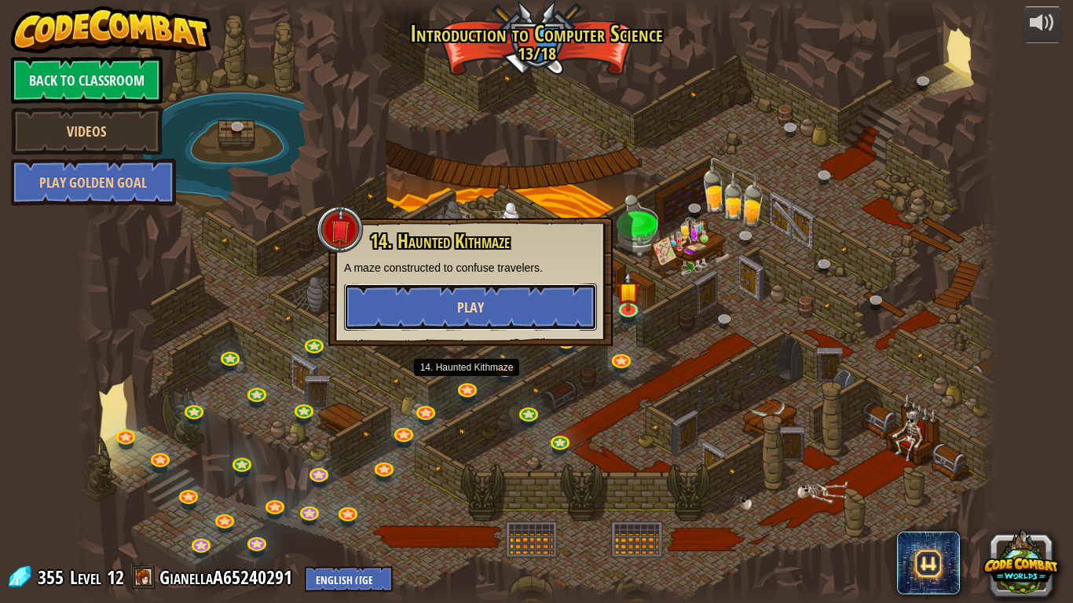
click at [495, 310] on button "Play" at bounding box center [470, 307] width 253 height 47
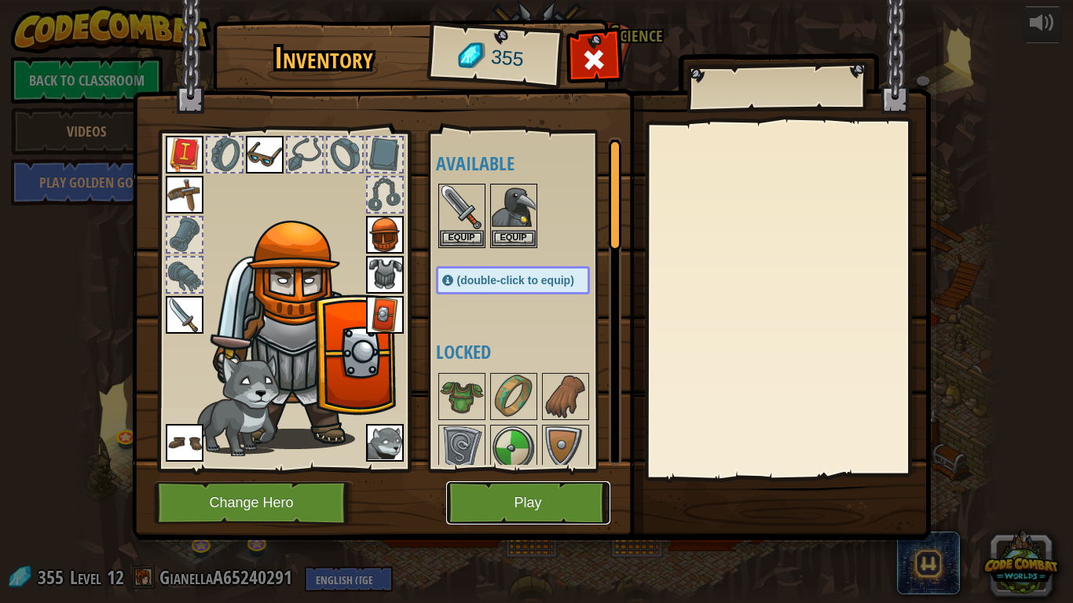
click at [501, 470] on button "Play" at bounding box center [528, 503] width 164 height 43
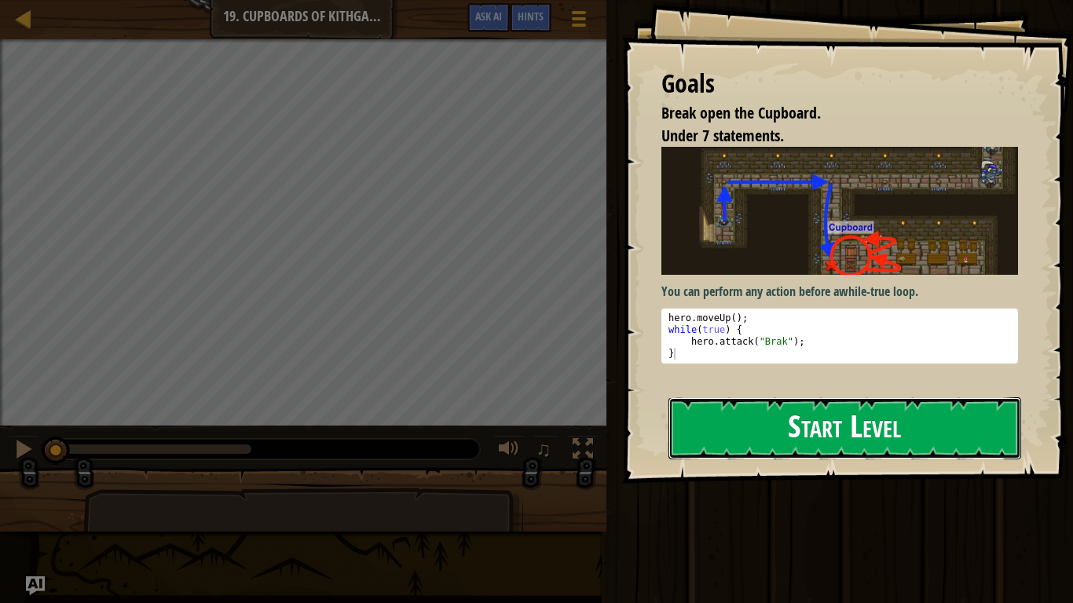
click at [699, 429] on button "Start Level" at bounding box center [845, 428] width 353 height 62
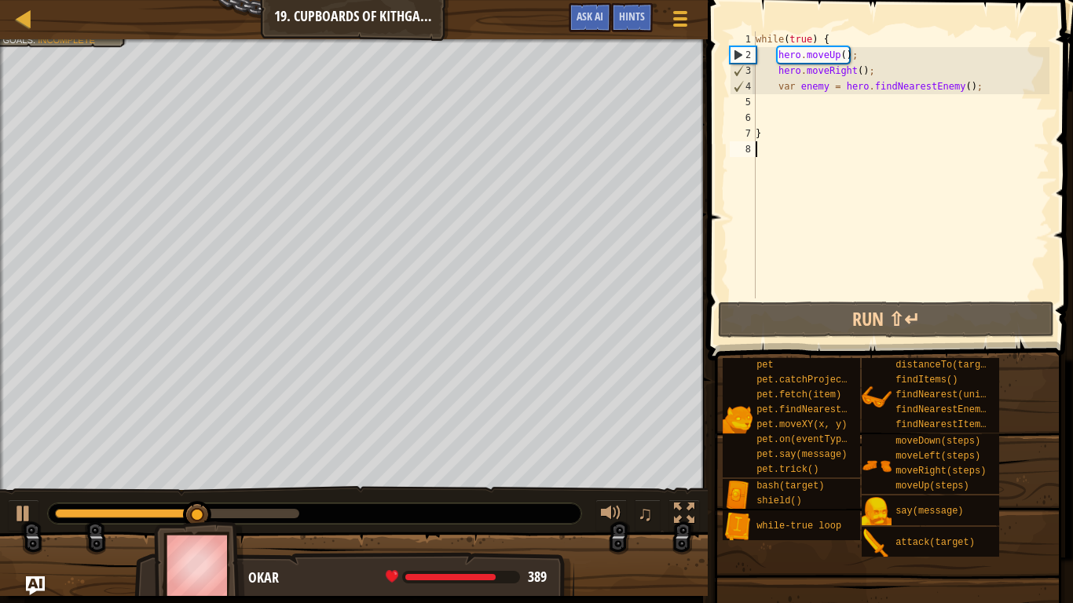
click at [841, 101] on div "while ( true ) { hero . moveUp ( ) ; hero . moveRight ( ) ; var enemy = hero . …" at bounding box center [901, 180] width 297 height 299
type textarea "h"
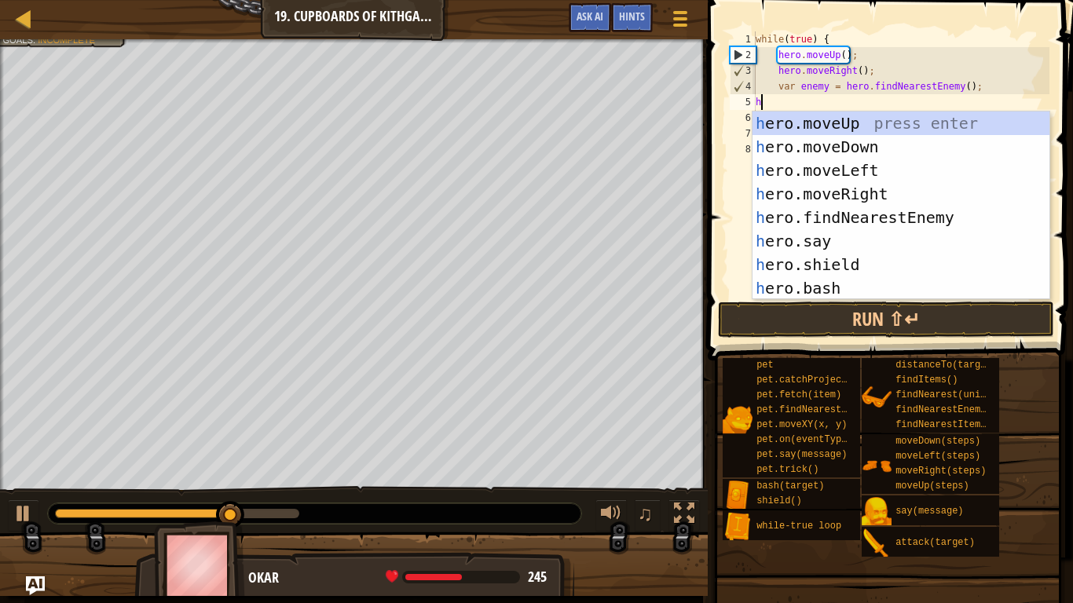
scroll to position [7, 0]
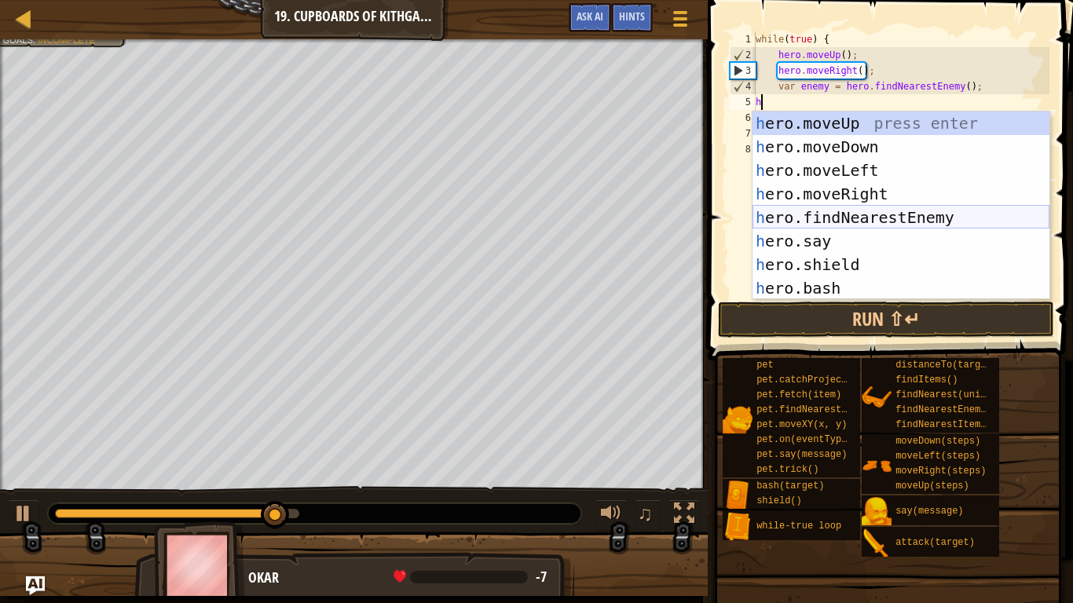
click at [893, 216] on div "h ero.moveUp press enter h ero.moveDown press enter h ero.moveLeft press enter …" at bounding box center [901, 230] width 297 height 236
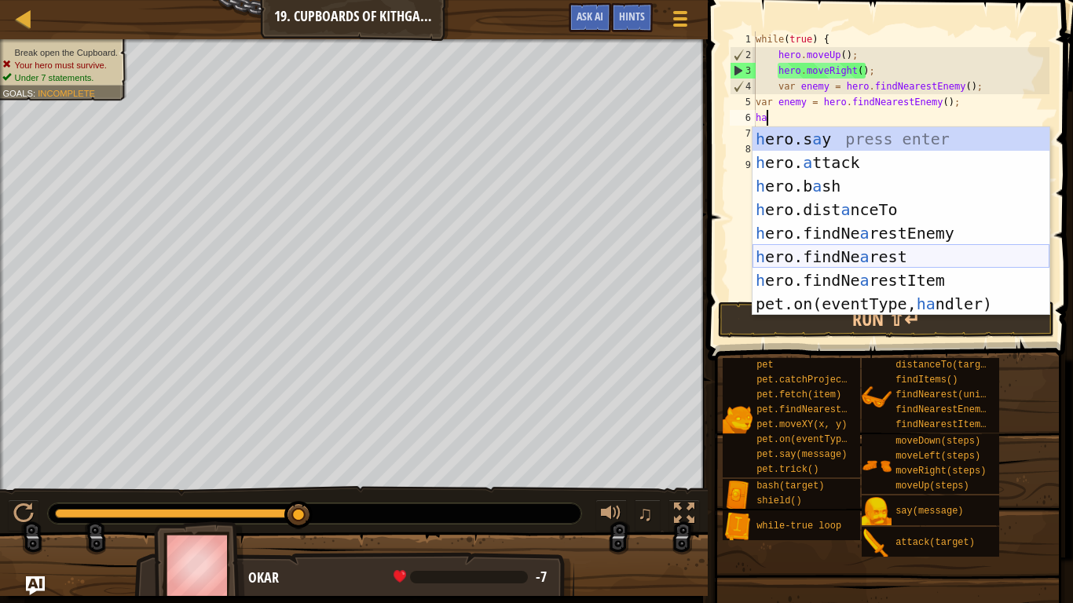
scroll to position [0, 0]
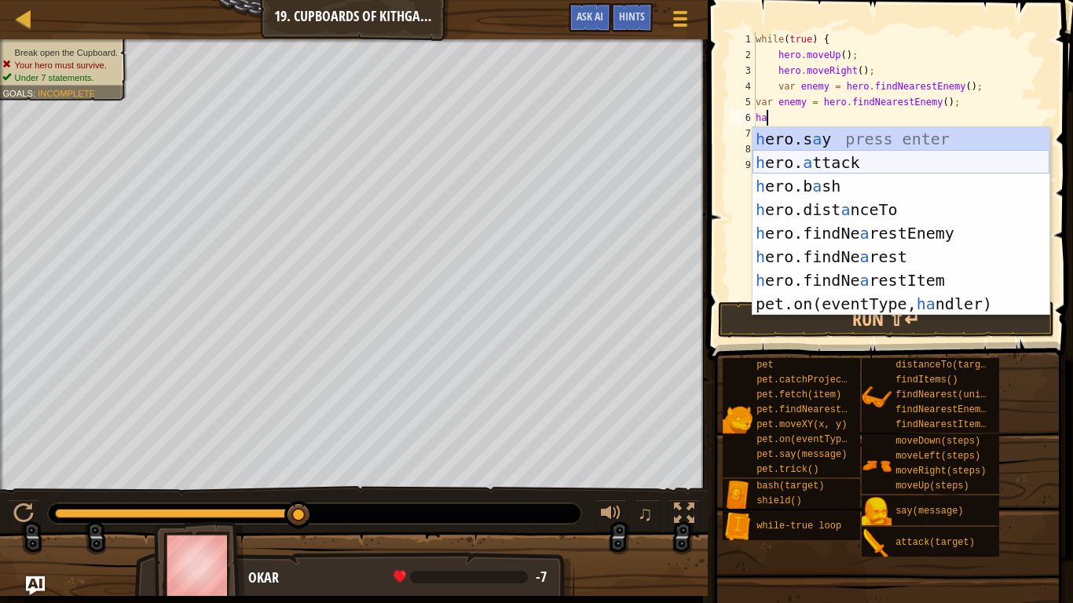
click at [877, 165] on div "h ero.s a y press enter h ero. a ttack press enter h ero.b a sh press enter h e…" at bounding box center [901, 245] width 297 height 236
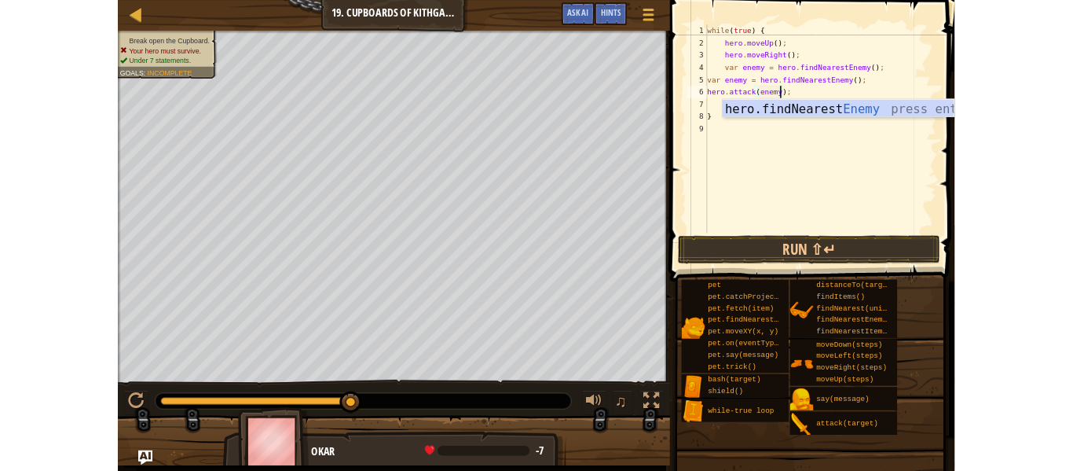
scroll to position [7, 13]
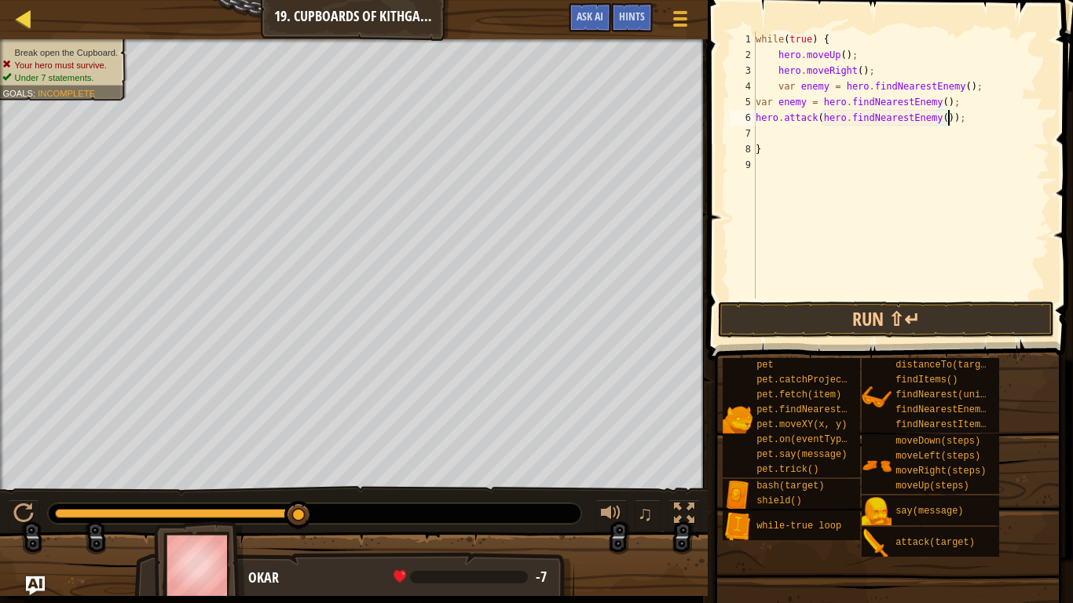
type textarea "hero.attack(hero.findNearestEnemy());"
click at [33, 10] on div at bounding box center [24, 19] width 20 height 20
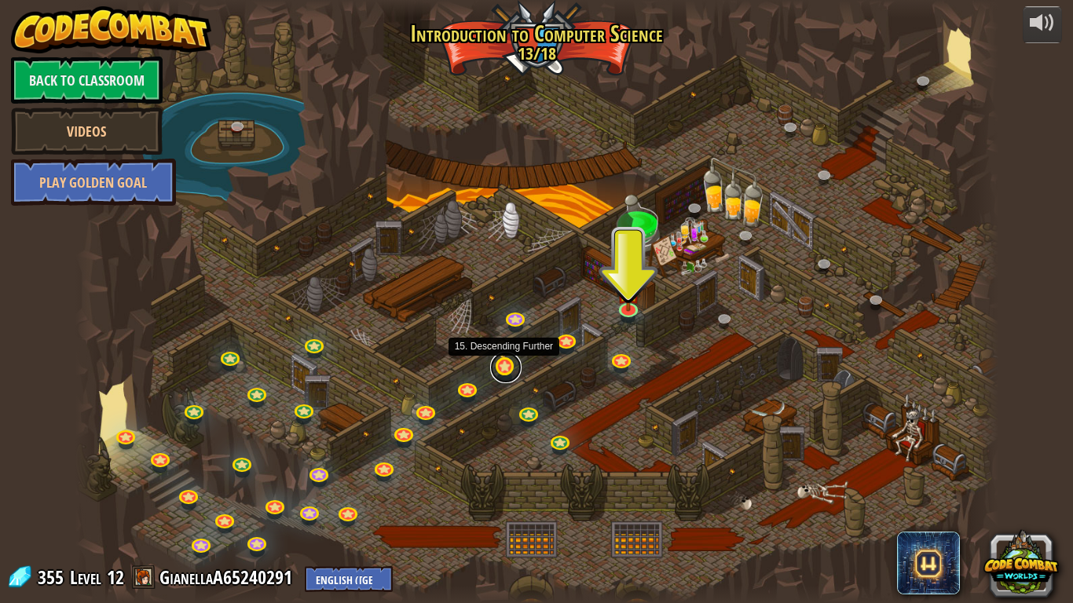
click at [500, 368] on link at bounding box center [505, 367] width 31 height 31
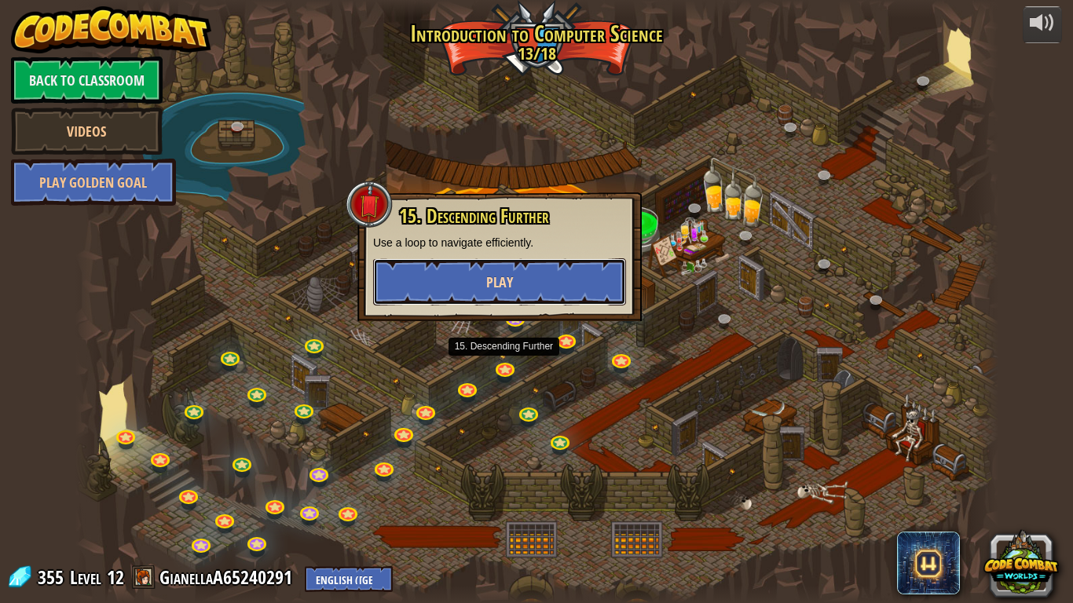
click at [462, 269] on button "Play" at bounding box center [499, 281] width 253 height 47
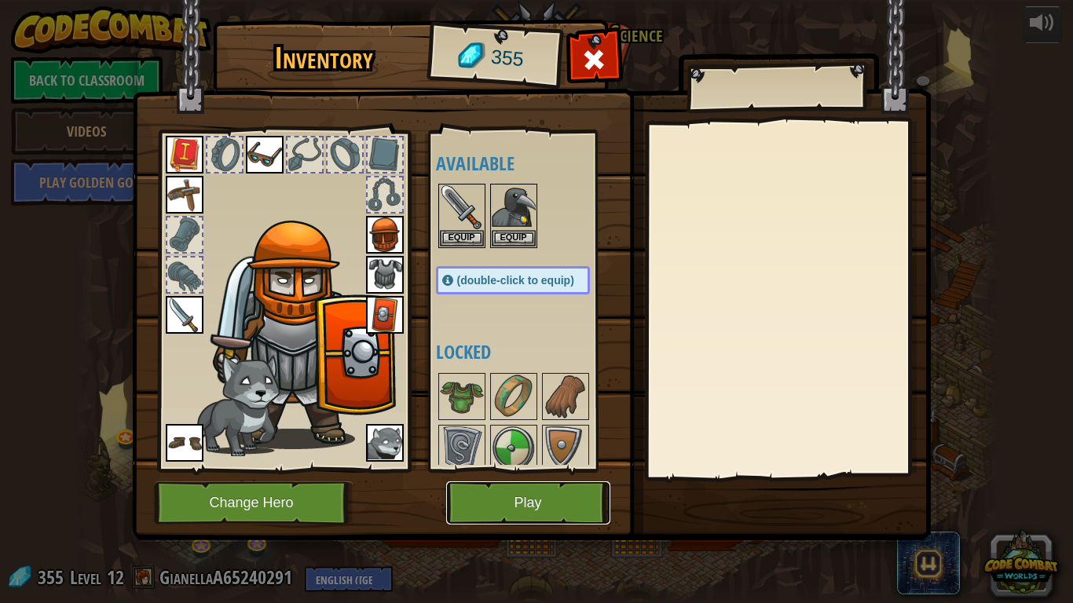
click at [574, 470] on button "Play" at bounding box center [528, 503] width 164 height 43
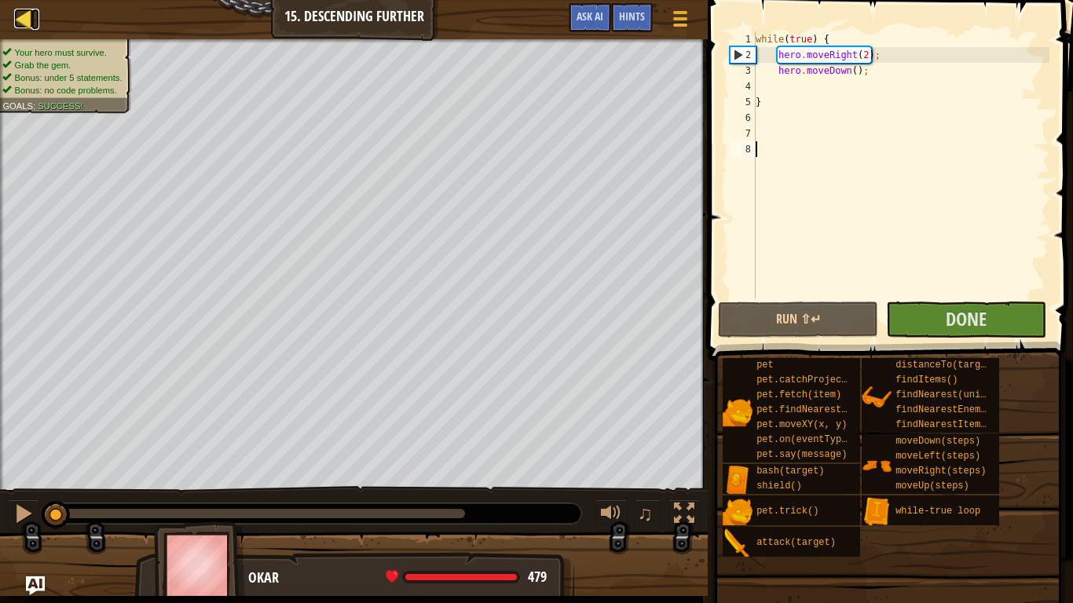
click at [20, 24] on div at bounding box center [24, 19] width 20 height 20
